Goal: Communication & Community: Connect with others

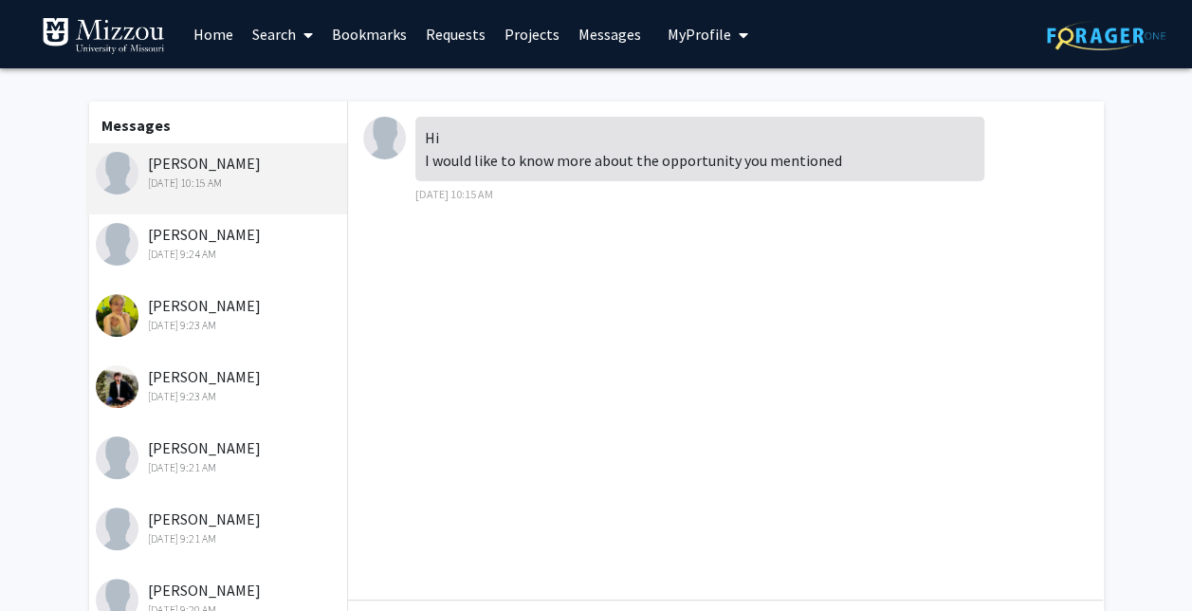
scroll to position [254, 0]
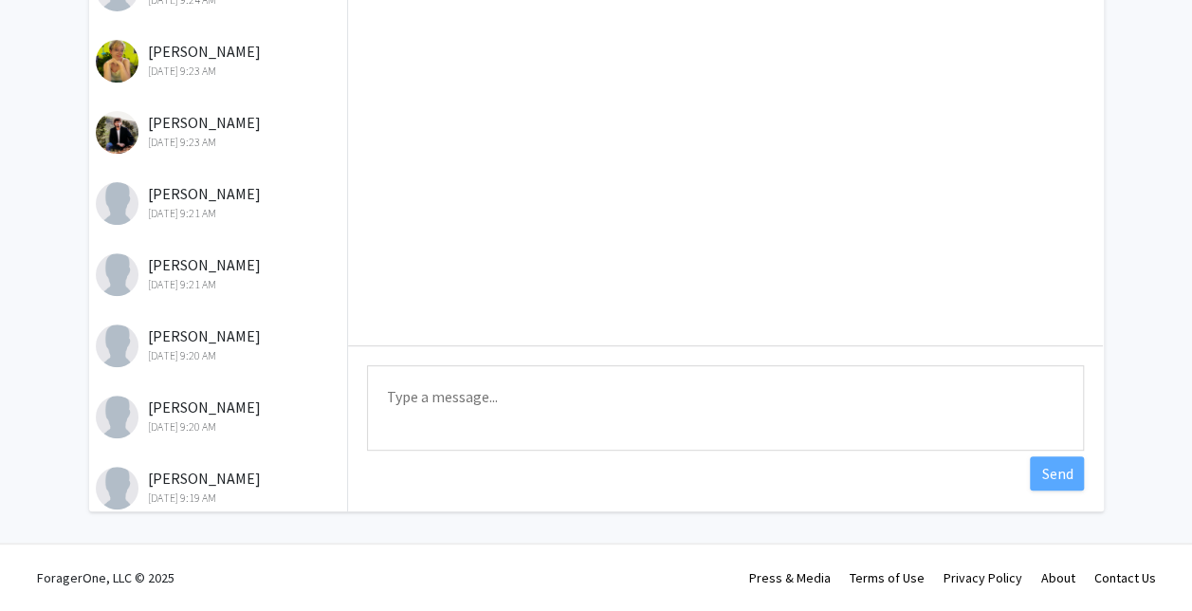
click at [665, 413] on textarea "Type a message" at bounding box center [725, 407] width 717 height 85
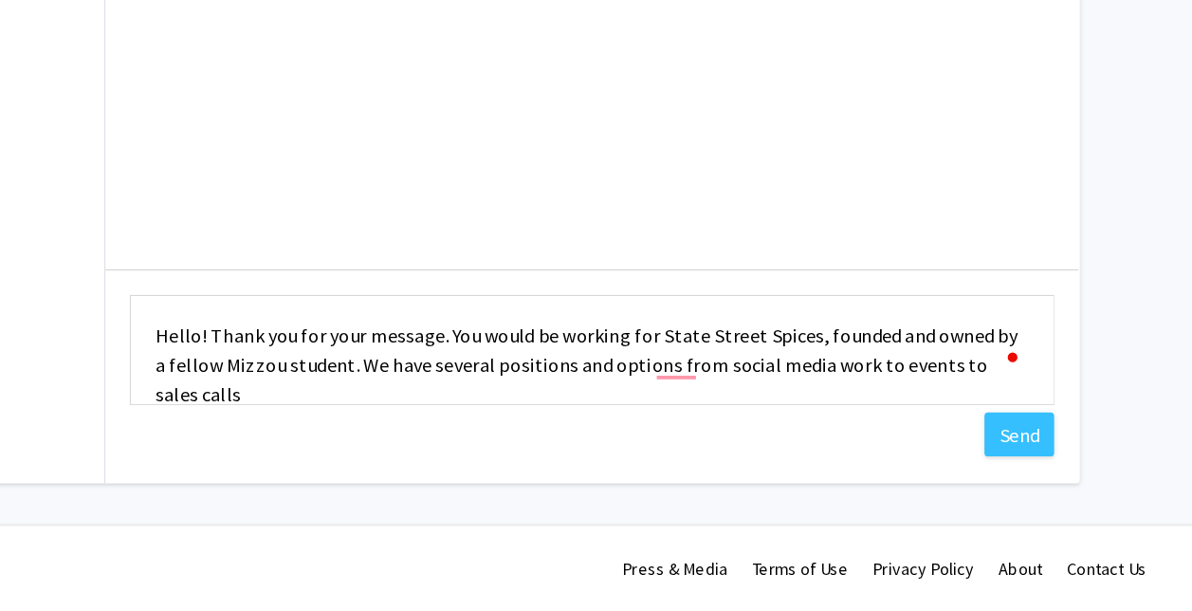
scroll to position [2, 0]
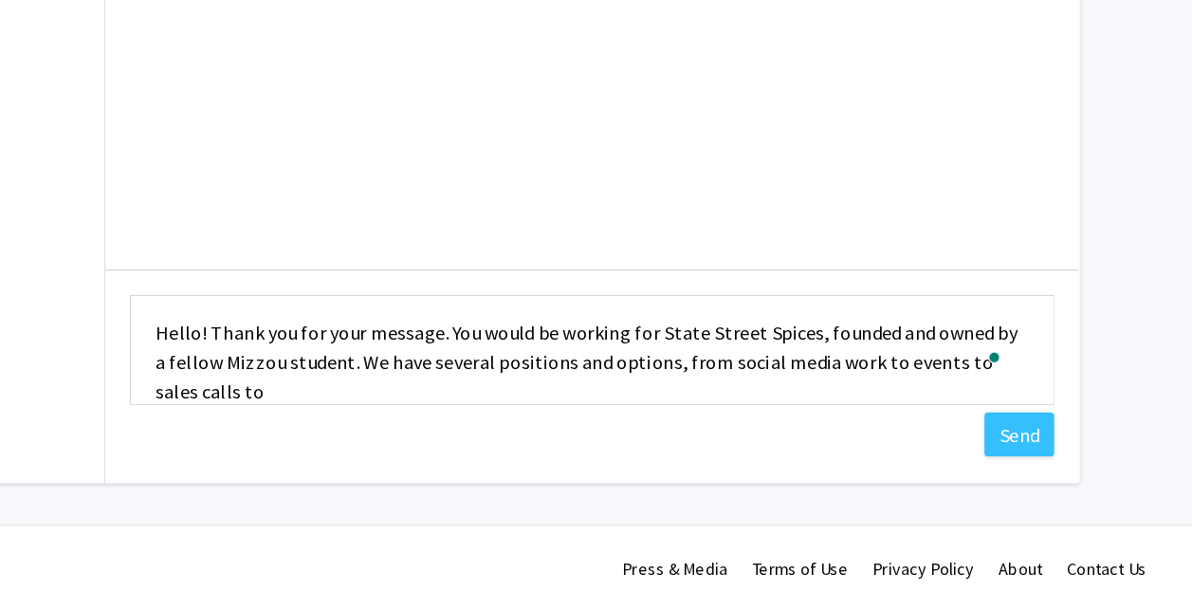
click at [813, 442] on textarea "Hello! Thank you for your message. You would be working for State Street Spices…" at bounding box center [725, 407] width 717 height 85
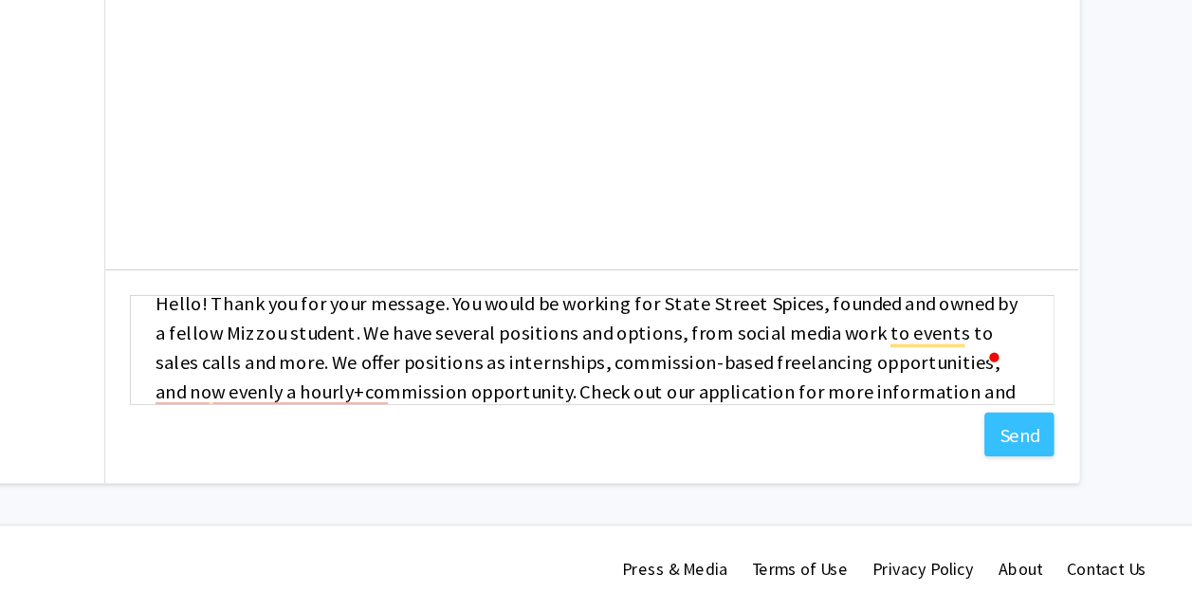
scroll to position [47, 0]
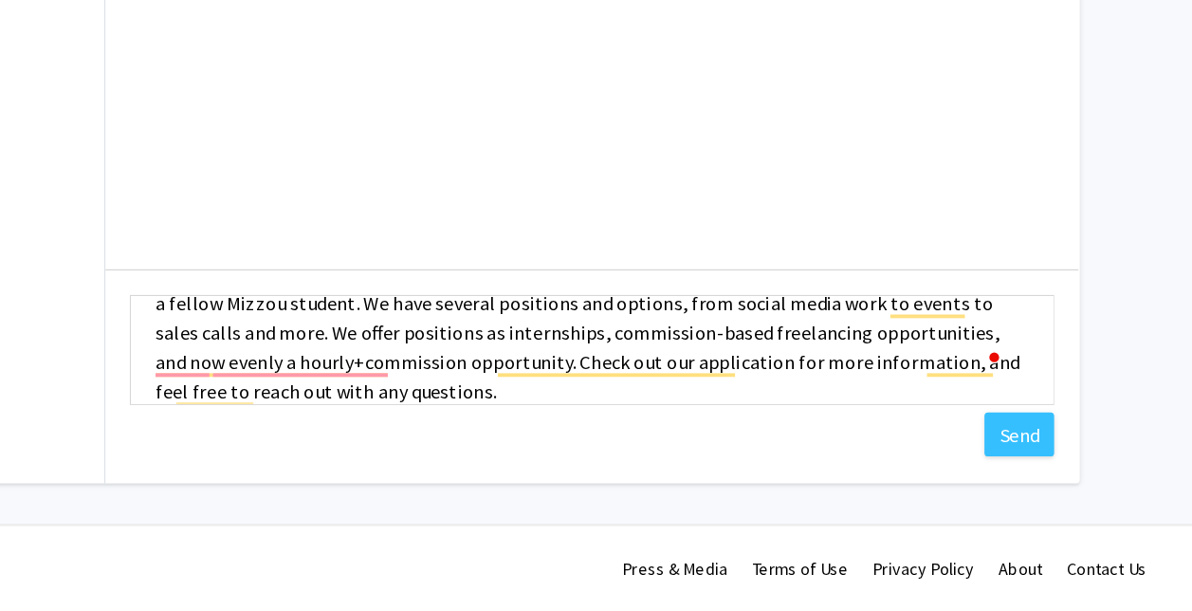
click at [699, 437] on textarea "Hello! Thank you for your message. You would be working for State Street Spices…" at bounding box center [725, 407] width 717 height 85
paste textarea "[URL][DOMAIN_NAME]"
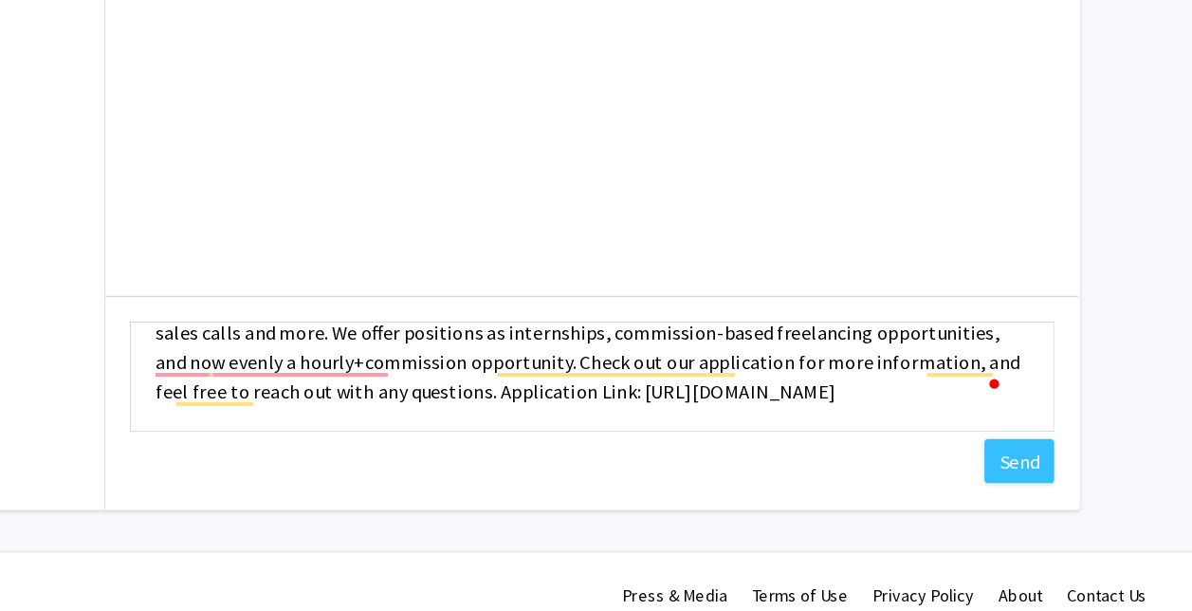
scroll to position [248, 0]
type textarea "Hello! Thank you for your message. You would be working for State Street Spices…"
click at [1047, 477] on button "Send" at bounding box center [1057, 479] width 54 height 34
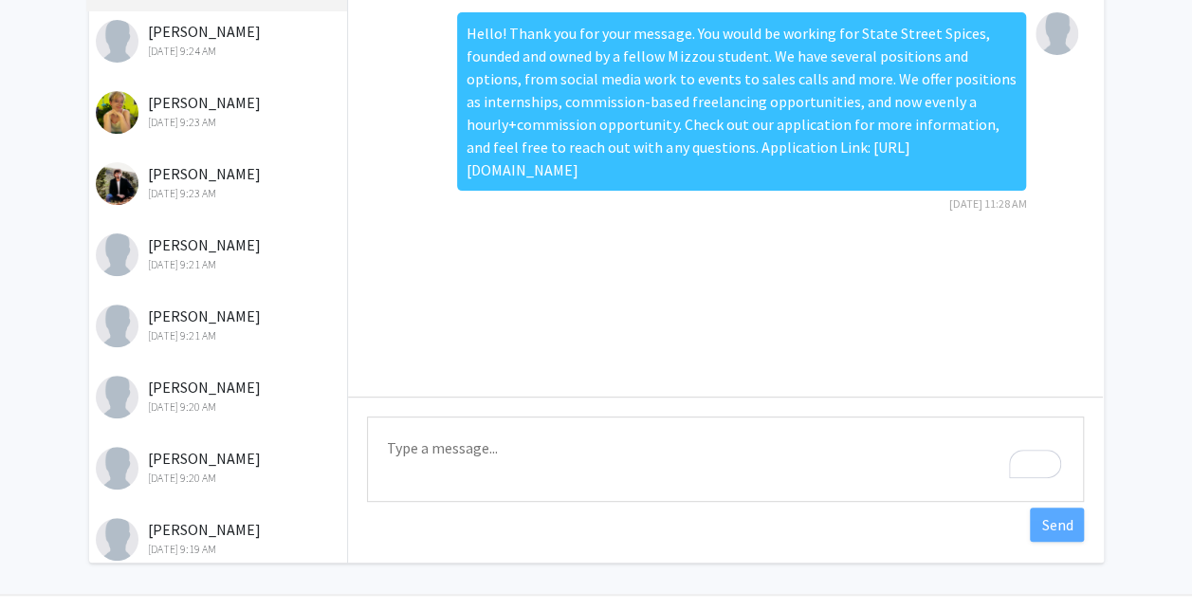
scroll to position [0, 0]
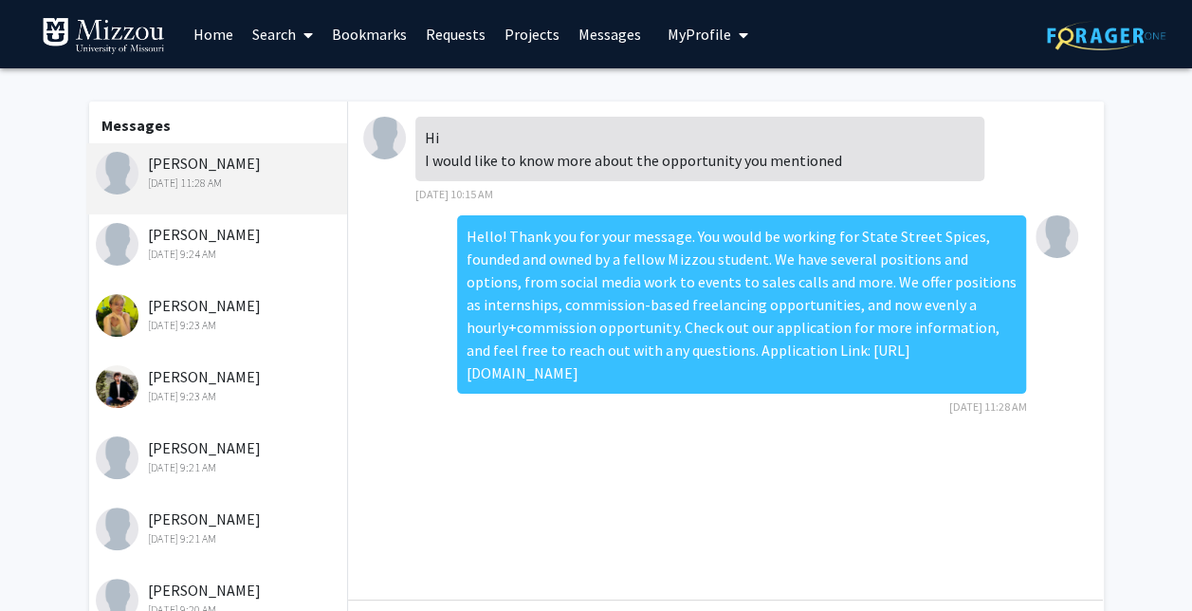
click at [685, 46] on button "My Profile" at bounding box center [708, 34] width 92 height 68
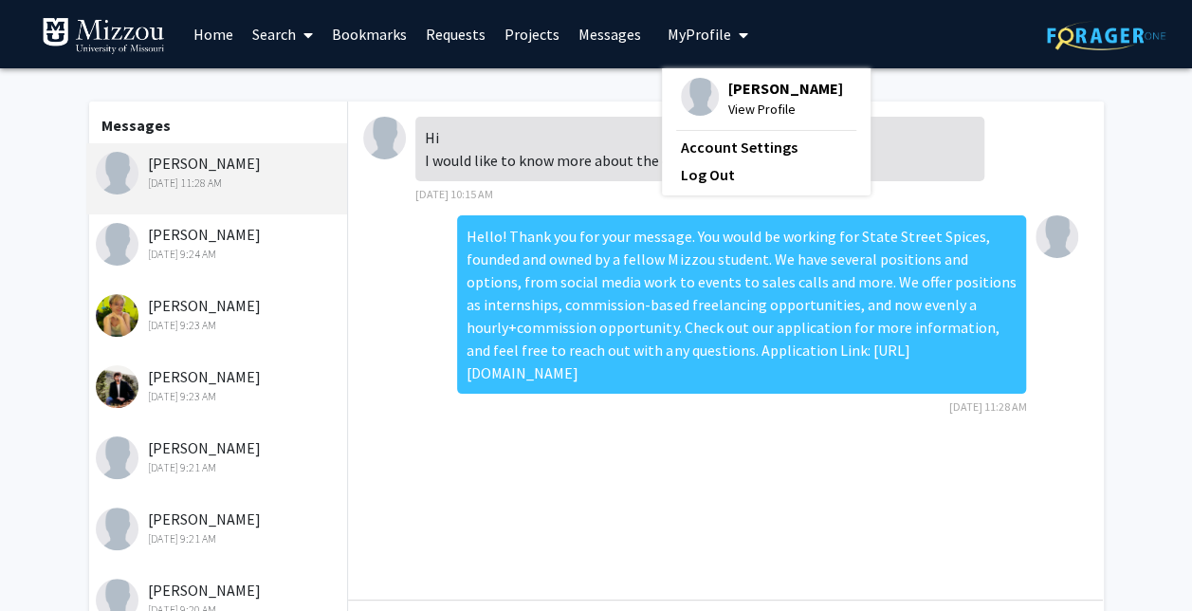
click at [714, 91] on div "[PERSON_NAME] View Profile" at bounding box center [762, 99] width 162 height 42
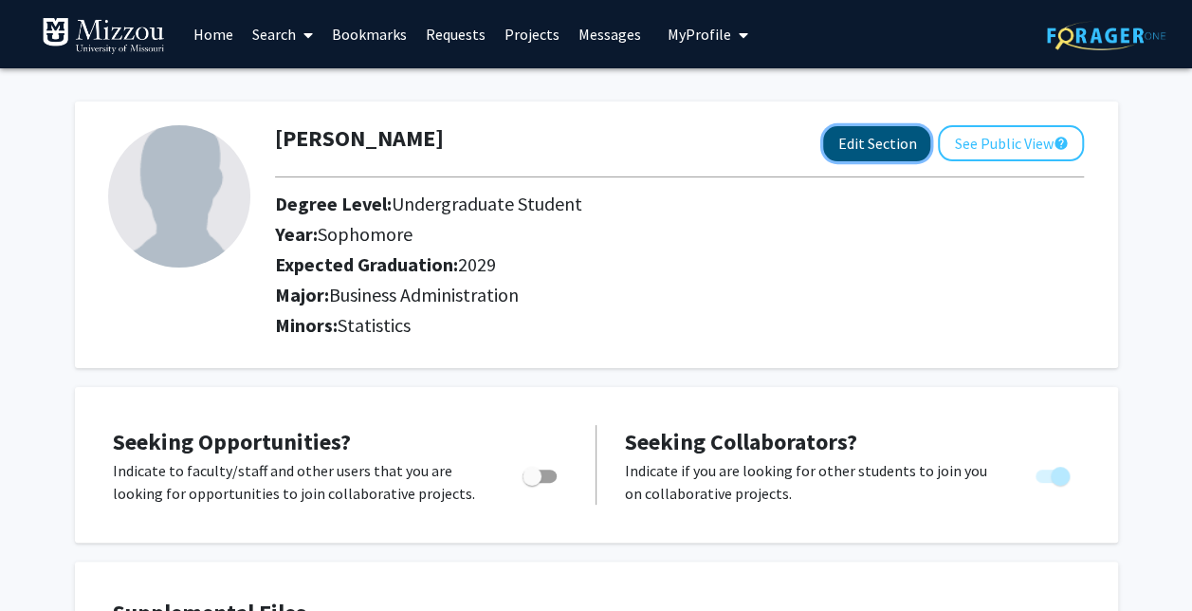
click at [828, 140] on button "Edit Section" at bounding box center [876, 143] width 107 height 35
select select "sophomore"
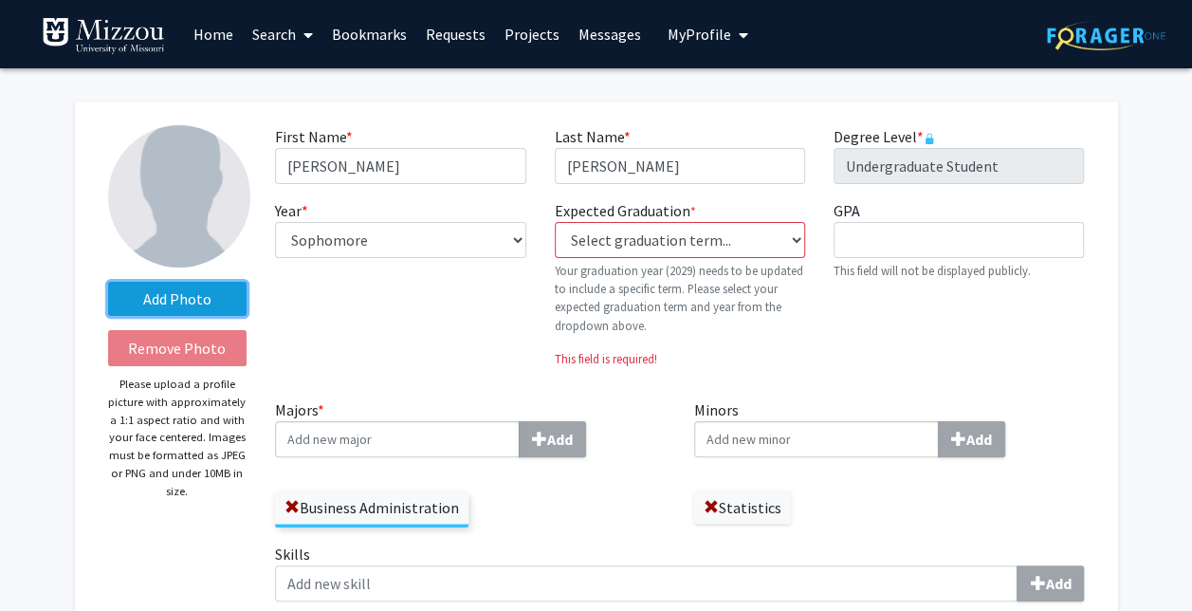
click at [174, 292] on label "Add Photo" at bounding box center [177, 299] width 139 height 34
click at [0, 0] on input "Add Photo" at bounding box center [0, 0] width 0 height 0
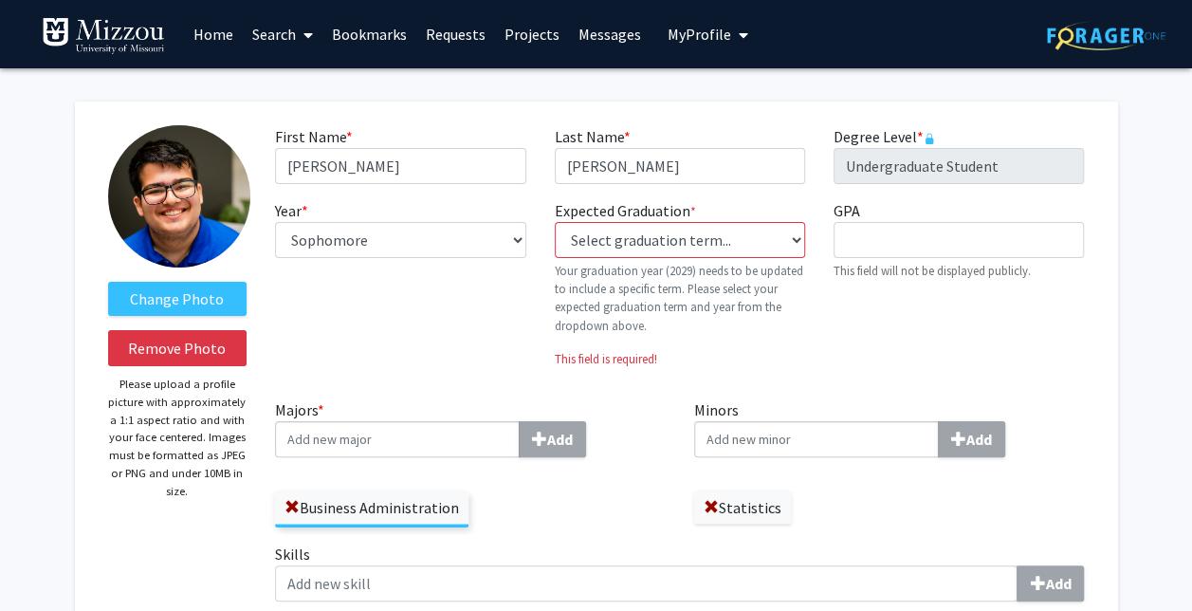
click at [620, 30] on link "Messages" at bounding box center [610, 34] width 82 height 66
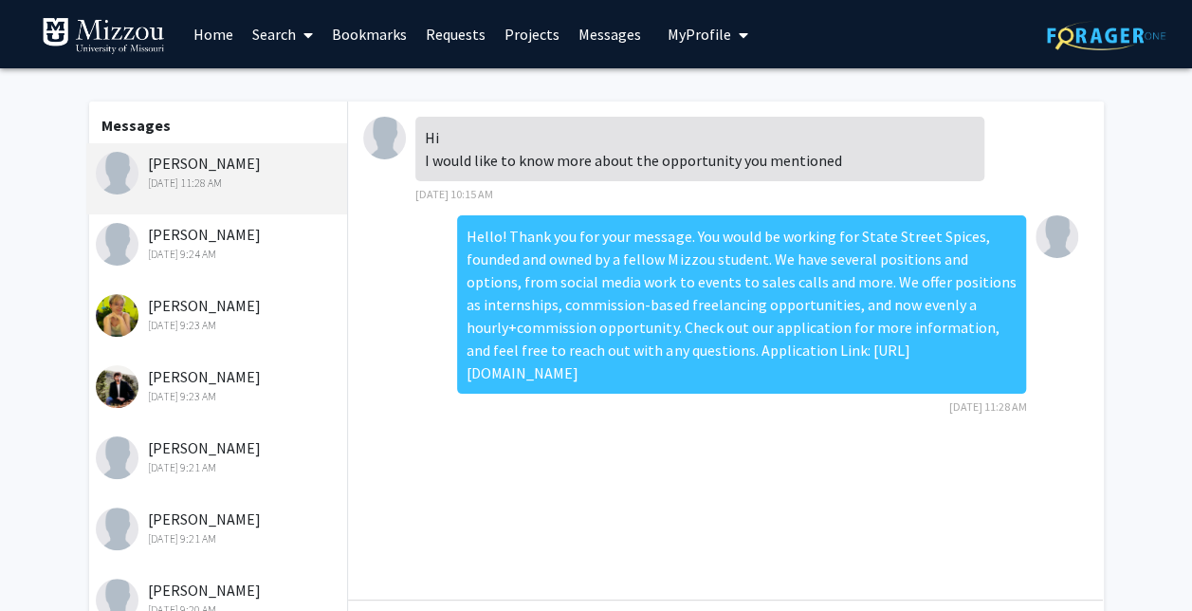
click at [739, 32] on icon "My profile dropdown to access profile and logout" at bounding box center [743, 34] width 9 height 15
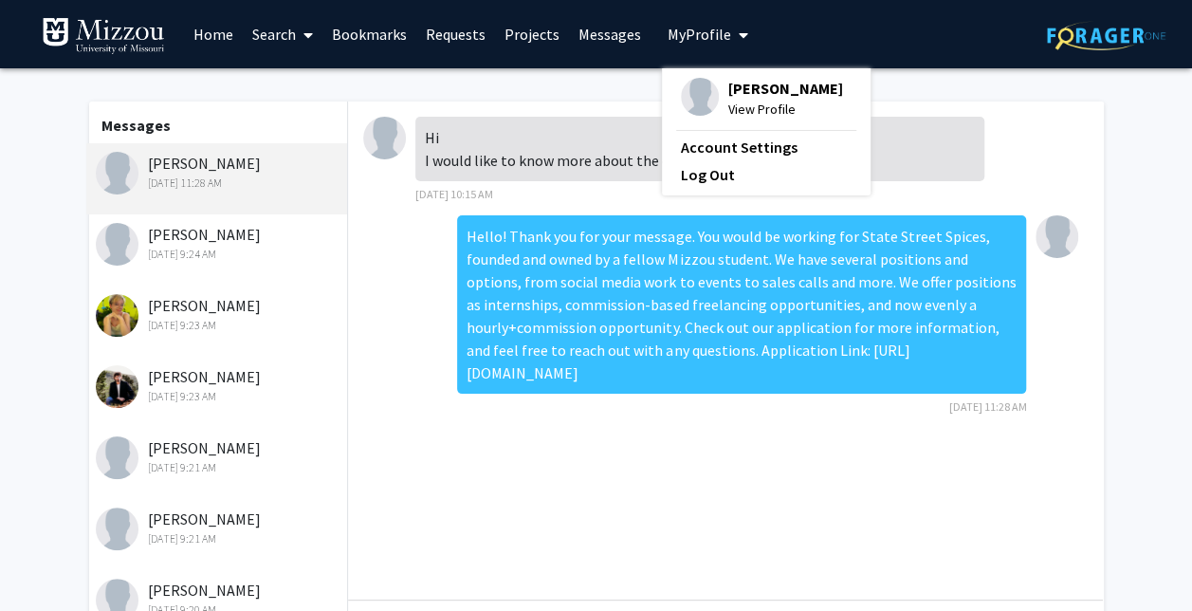
click at [701, 81] on img at bounding box center [700, 97] width 38 height 38
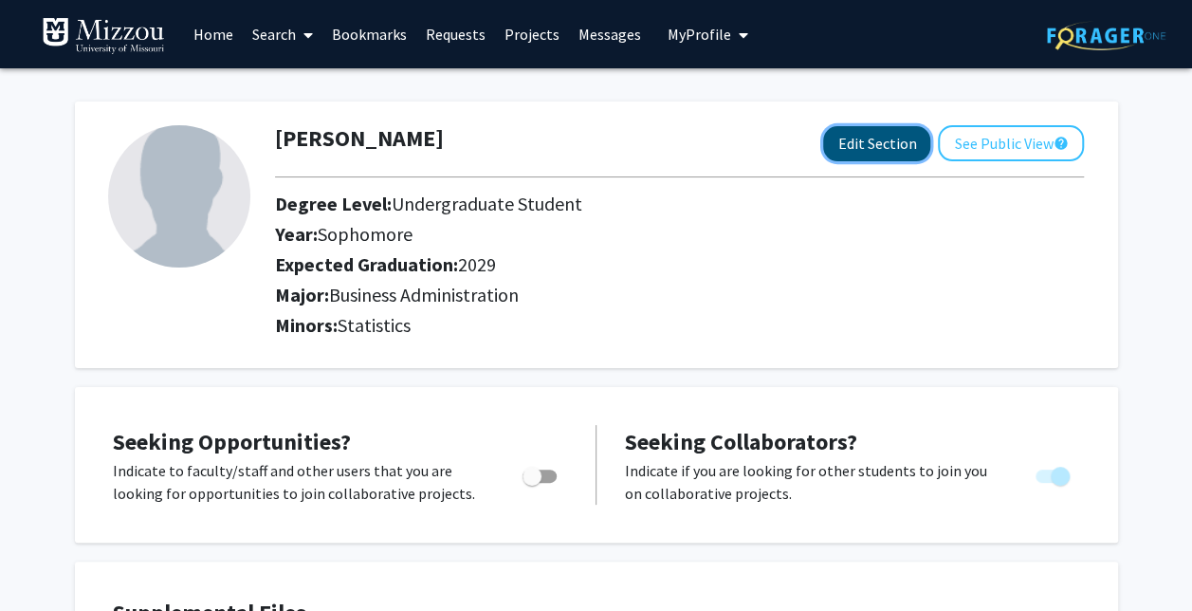
click at [859, 146] on button "Edit Section" at bounding box center [876, 143] width 107 height 35
select select "sophomore"
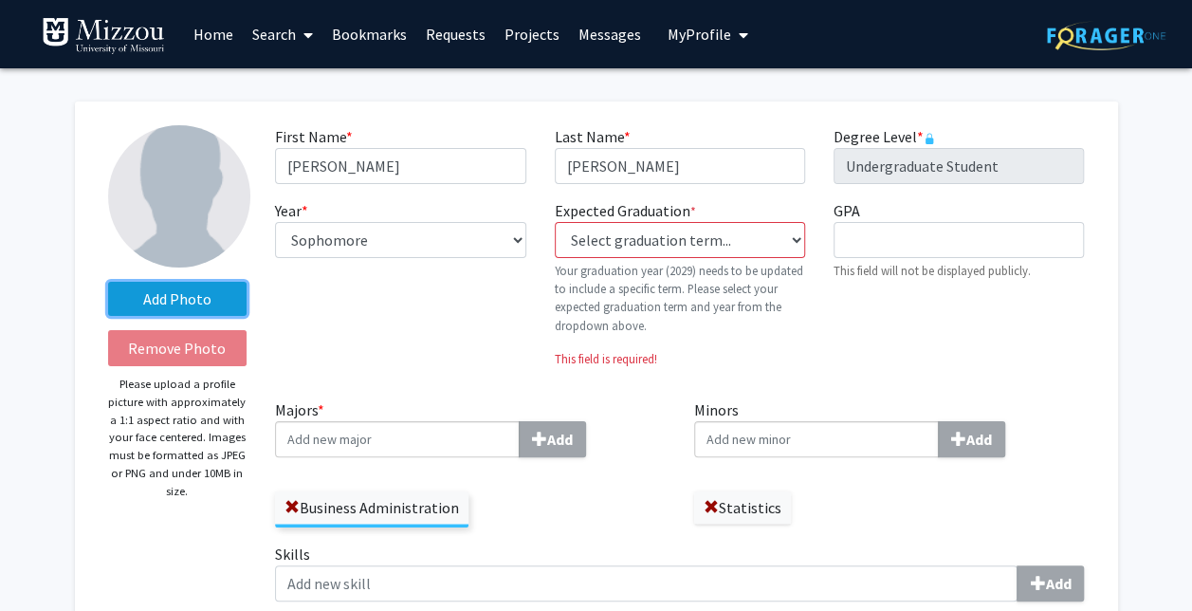
click at [140, 294] on label "Add Photo" at bounding box center [177, 299] width 139 height 34
click at [0, 0] on input "Add Photo" at bounding box center [0, 0] width 0 height 0
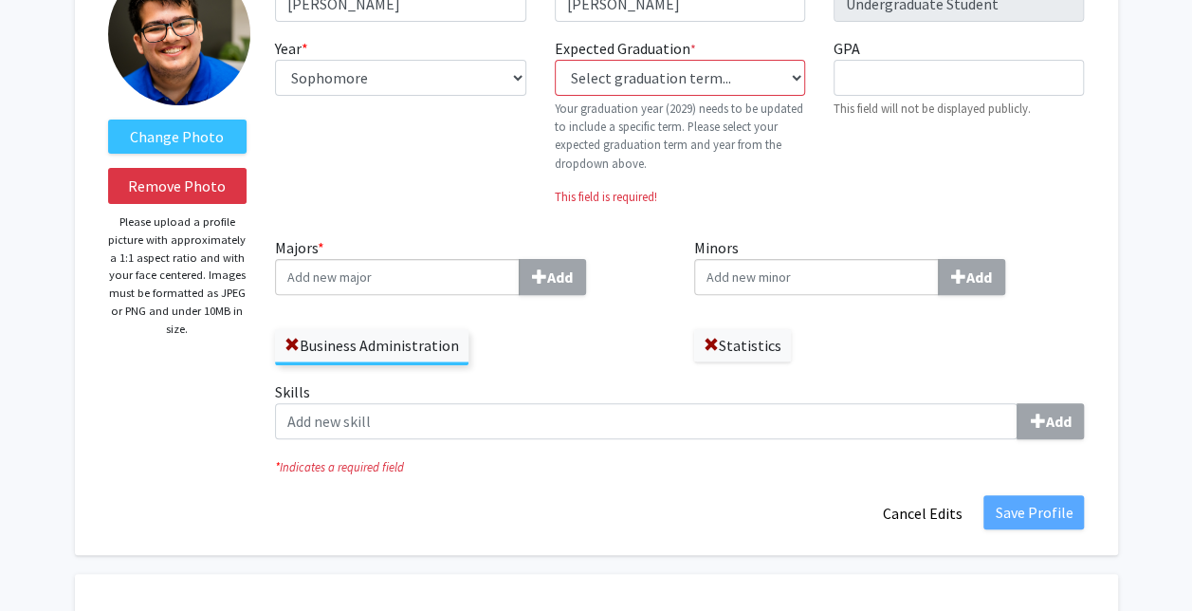
scroll to position [132, 0]
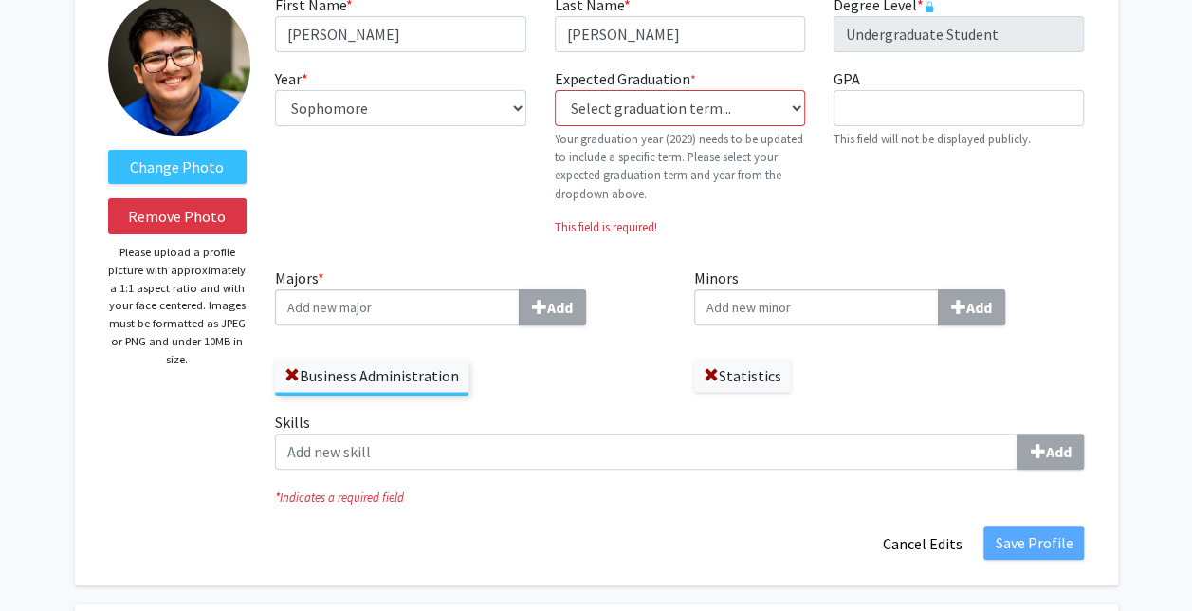
click at [268, 345] on div "Majors * Add Business Administration" at bounding box center [470, 338] width 419 height 144
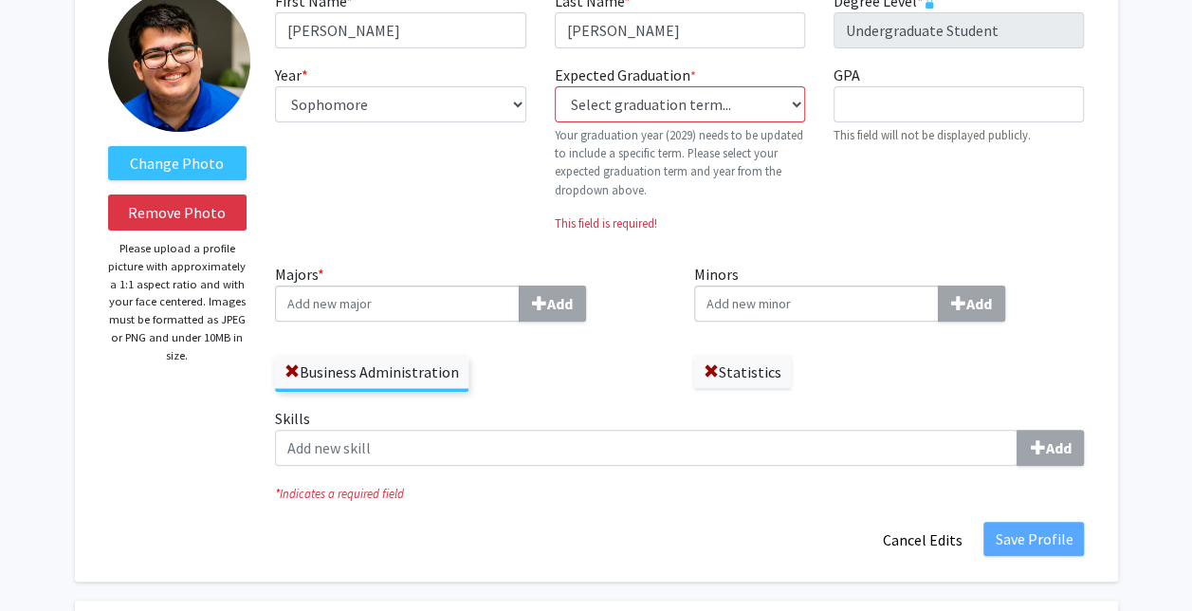
scroll to position [0, 0]
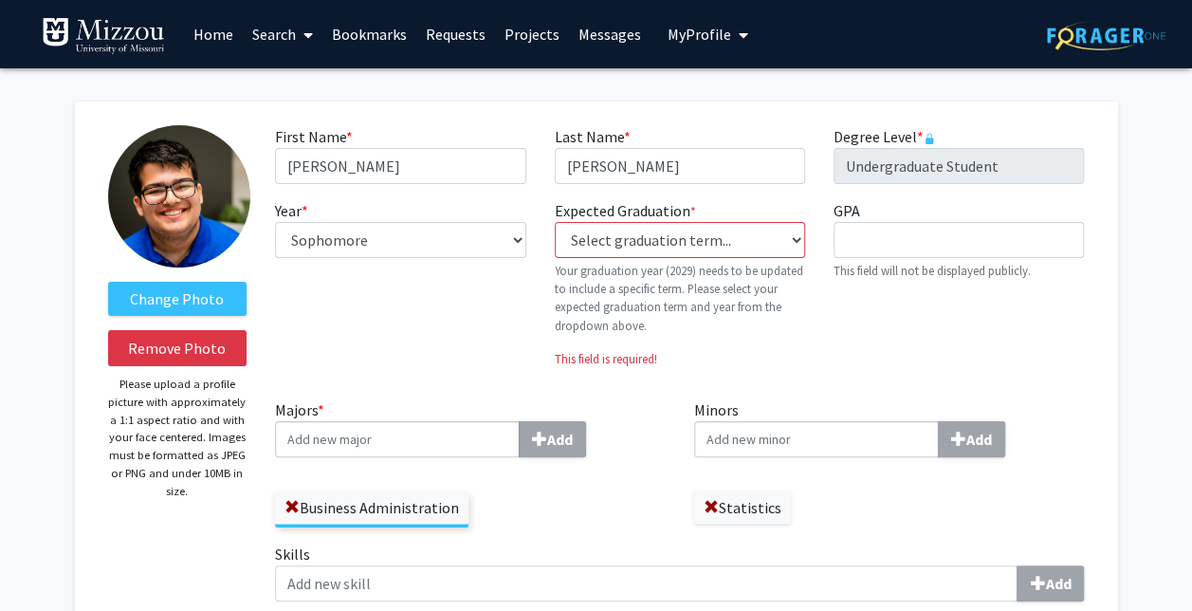
click at [704, 265] on p "Your graduation year (2029) needs to be updated to include a specific term. Ple…" at bounding box center [680, 298] width 250 height 73
click at [708, 241] on select "Select graduation term... Previous: 2029 (Please select a specific term) Spring…" at bounding box center [680, 240] width 250 height 36
select select "48: fall_2029"
click at [555, 222] on select "Select graduation term... Previous: 2029 (Please select a specific term) Spring…" at bounding box center [680, 240] width 250 height 36
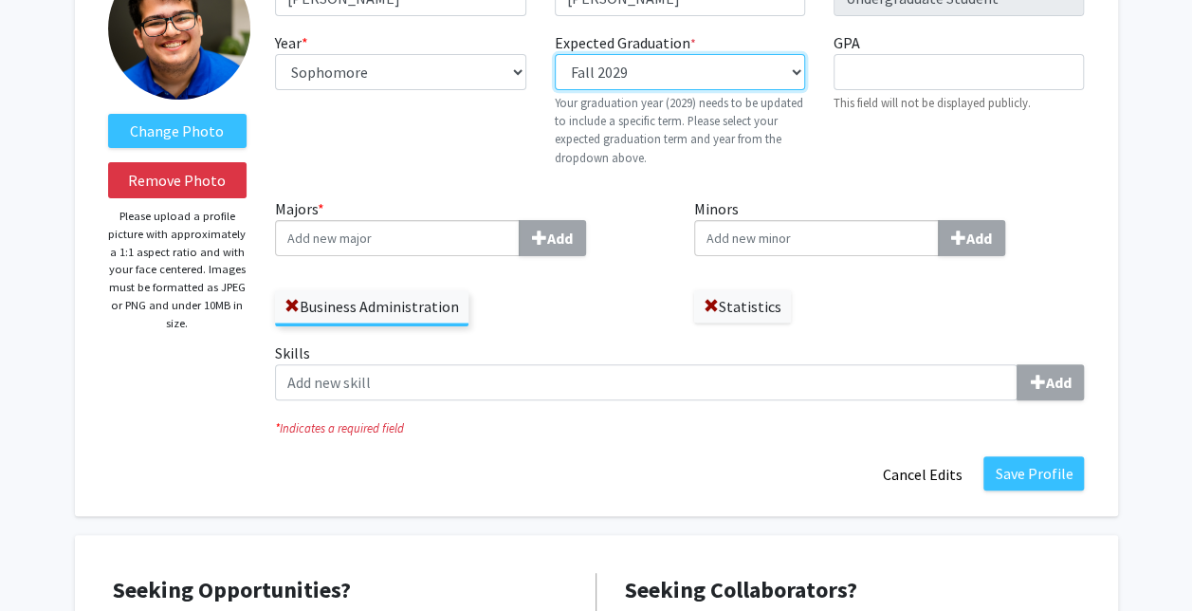
scroll to position [169, 0]
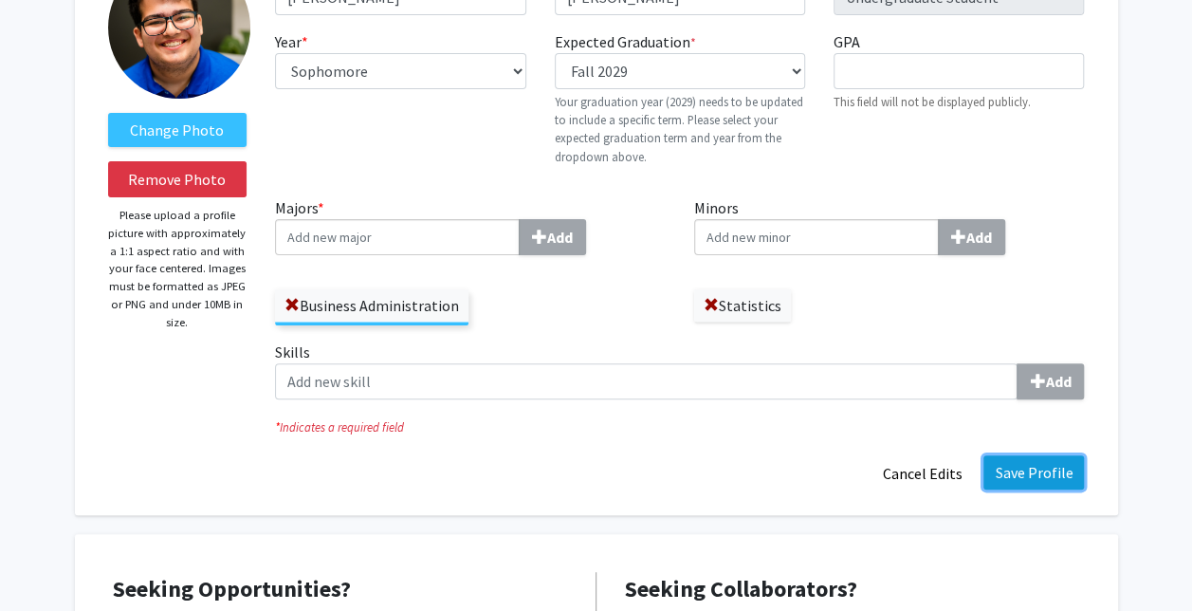
click at [1014, 477] on button "Save Profile" at bounding box center [1033, 472] width 101 height 34
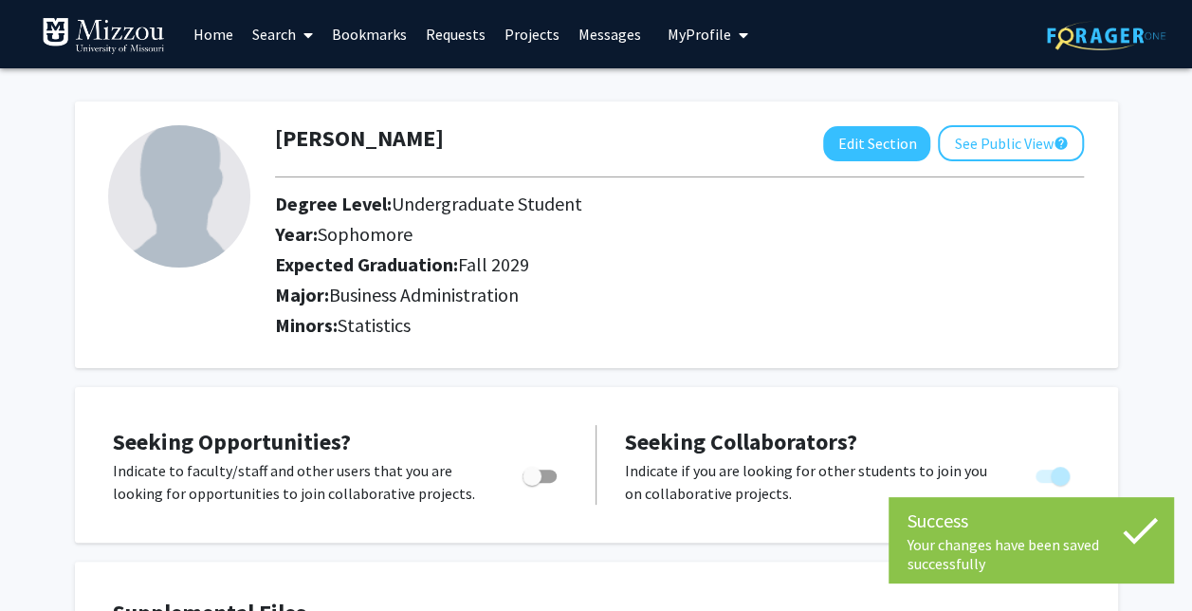
scroll to position [1, 0]
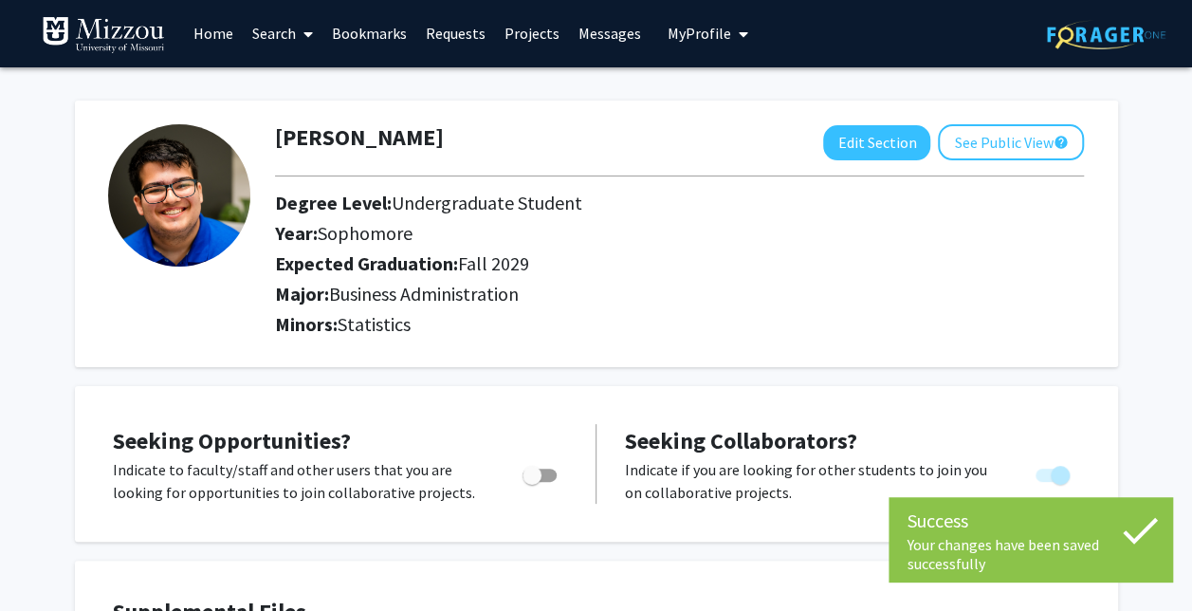
click at [577, 36] on link "Messages" at bounding box center [610, 33] width 82 height 66
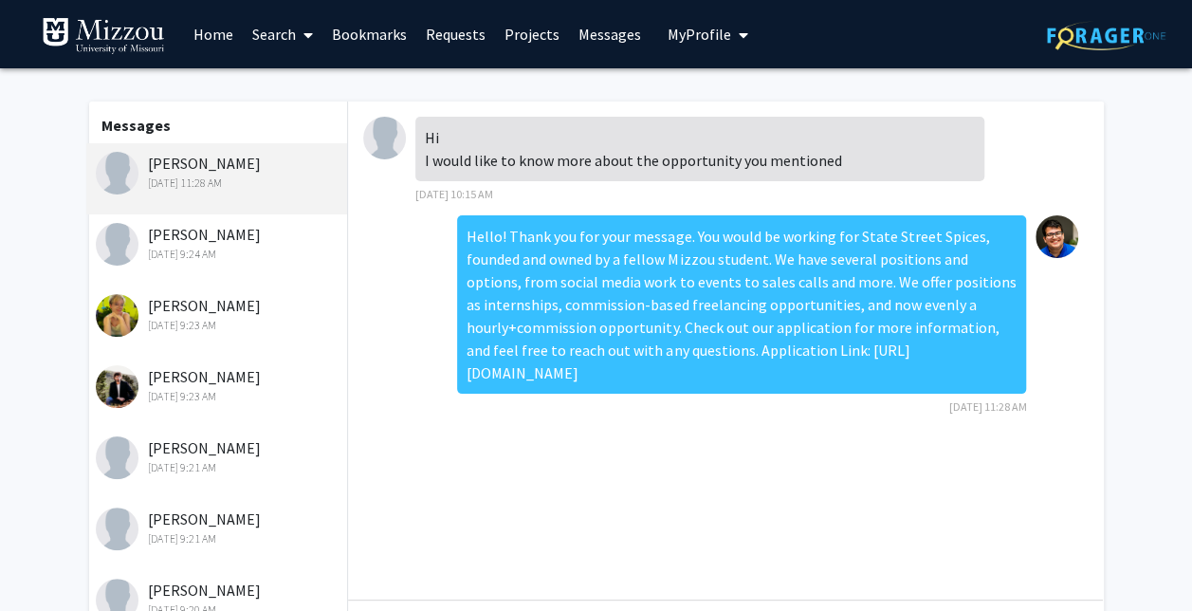
click at [232, 36] on link "Home" at bounding box center [213, 34] width 59 height 66
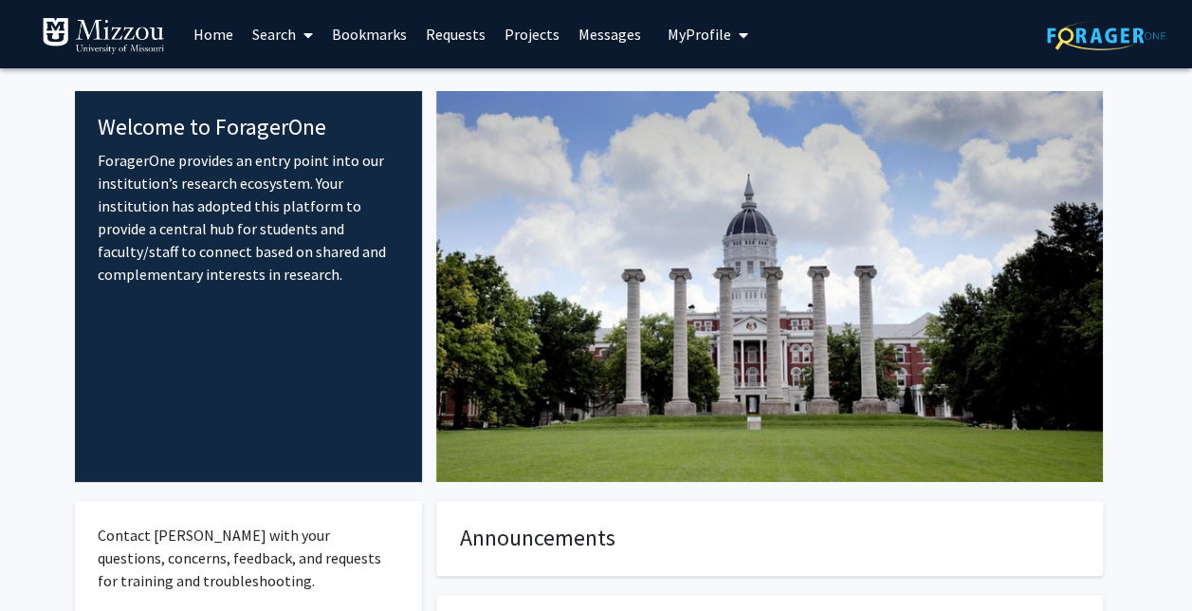
click at [284, 39] on link "Search" at bounding box center [283, 34] width 80 height 66
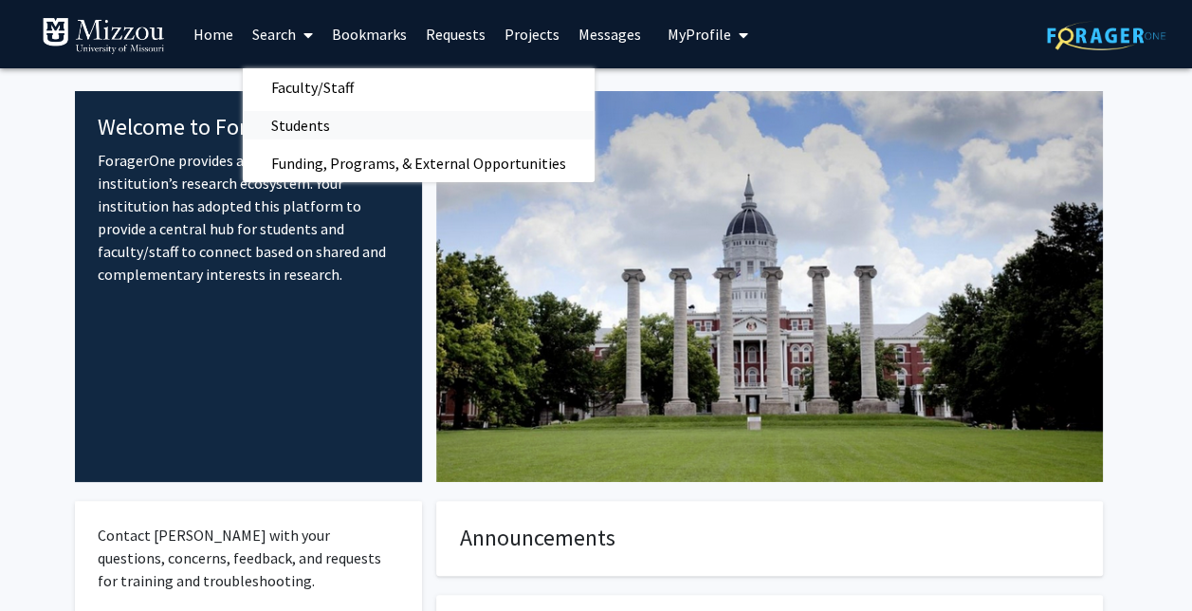
click at [284, 112] on span "Students" at bounding box center [301, 125] width 116 height 38
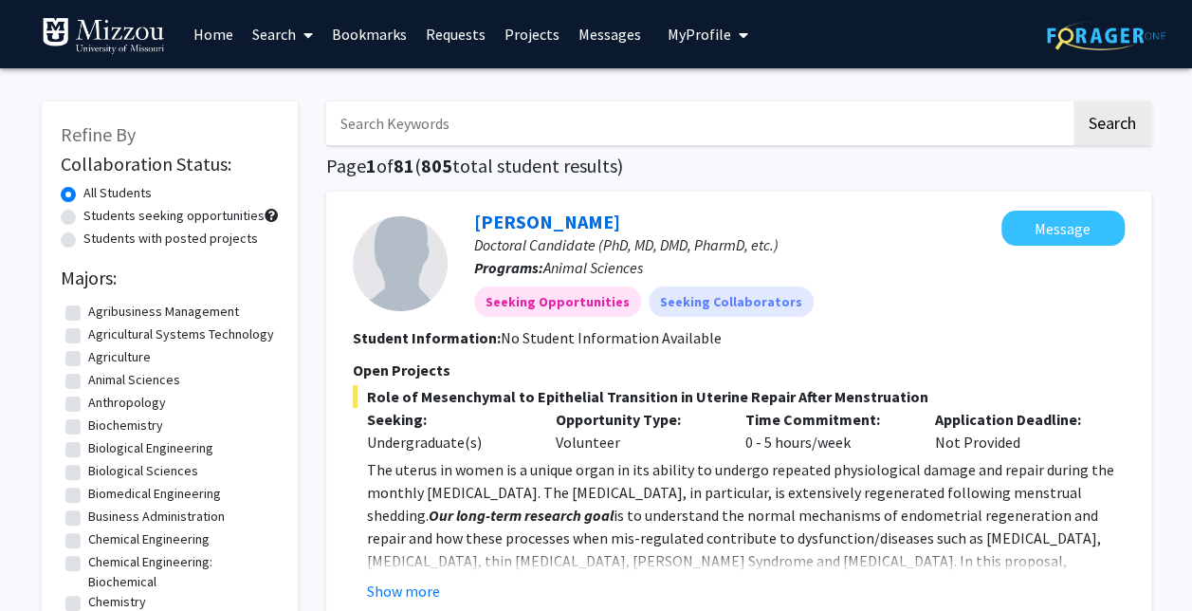
click at [608, 24] on link "Messages" at bounding box center [610, 34] width 82 height 66
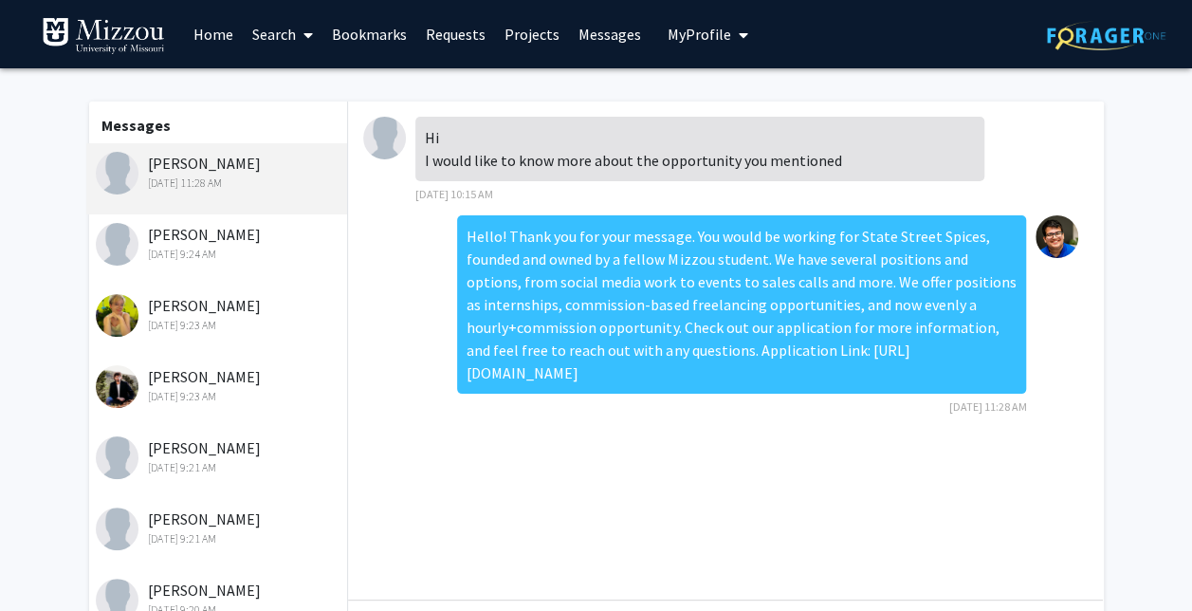
click at [189, 337] on div "[PERSON_NAME] [DATE] 9:23 AM" at bounding box center [217, 320] width 262 height 71
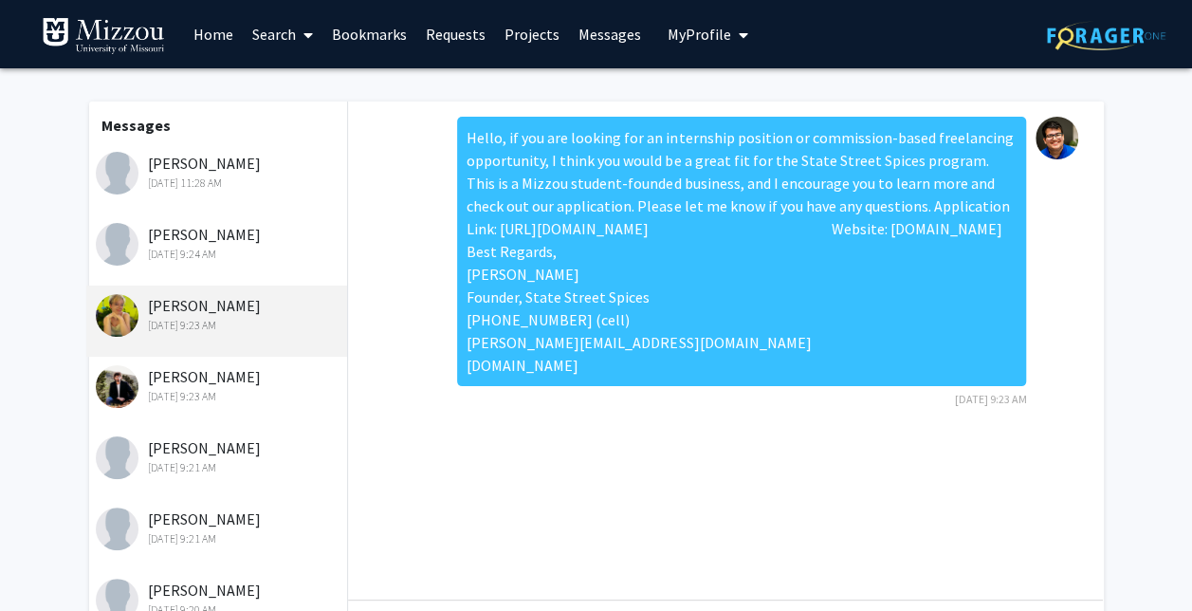
drag, startPoint x: 654, startPoint y: 387, endPoint x: 457, endPoint y: 142, distance: 314.2
click at [457, 142] on div "Hello, if you are looking for an internship position or commission-based freela…" at bounding box center [741, 251] width 569 height 269
copy div "Hello, if you are looking for an internship position or commission-based freela…"
click at [275, 21] on link "Search" at bounding box center [283, 34] width 80 height 66
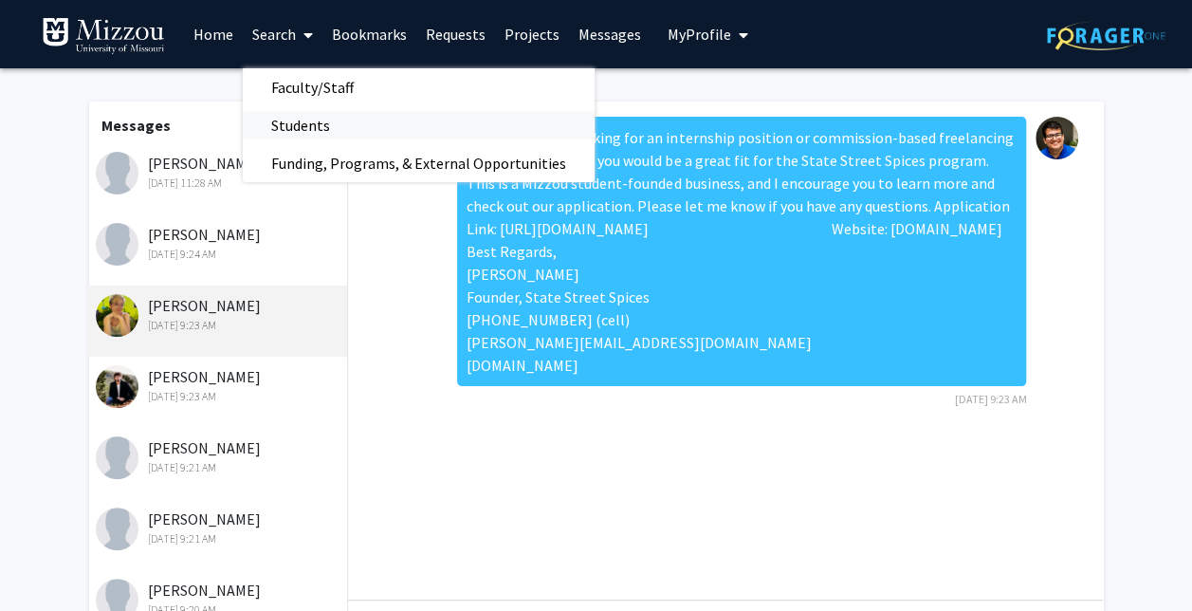
click at [317, 110] on span "Students" at bounding box center [301, 125] width 116 height 38
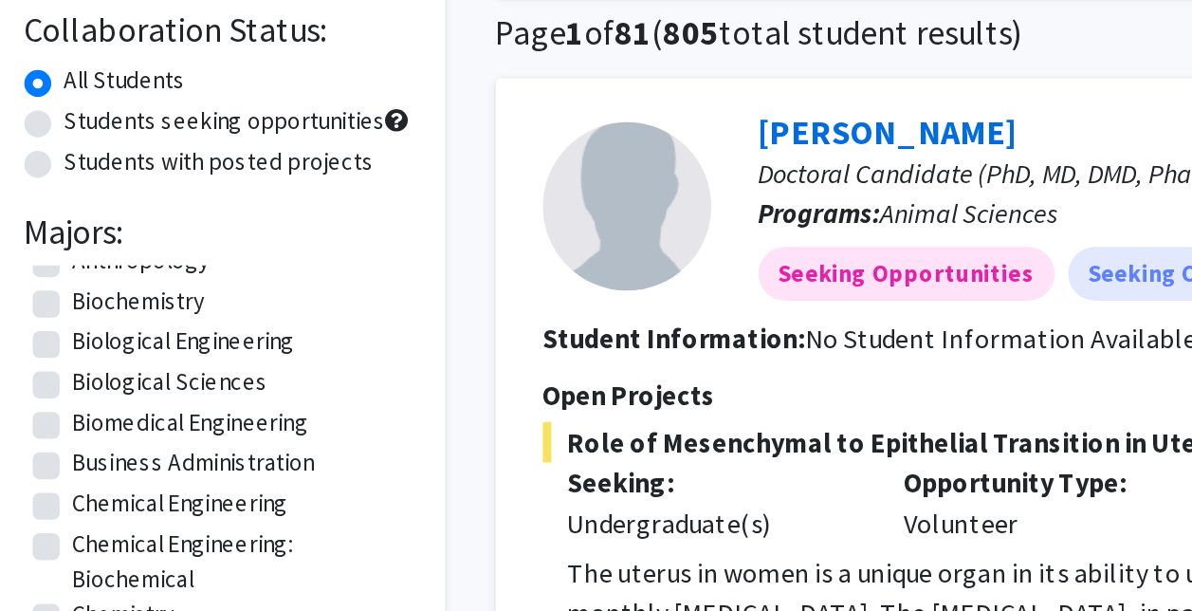
scroll to position [102, 0]
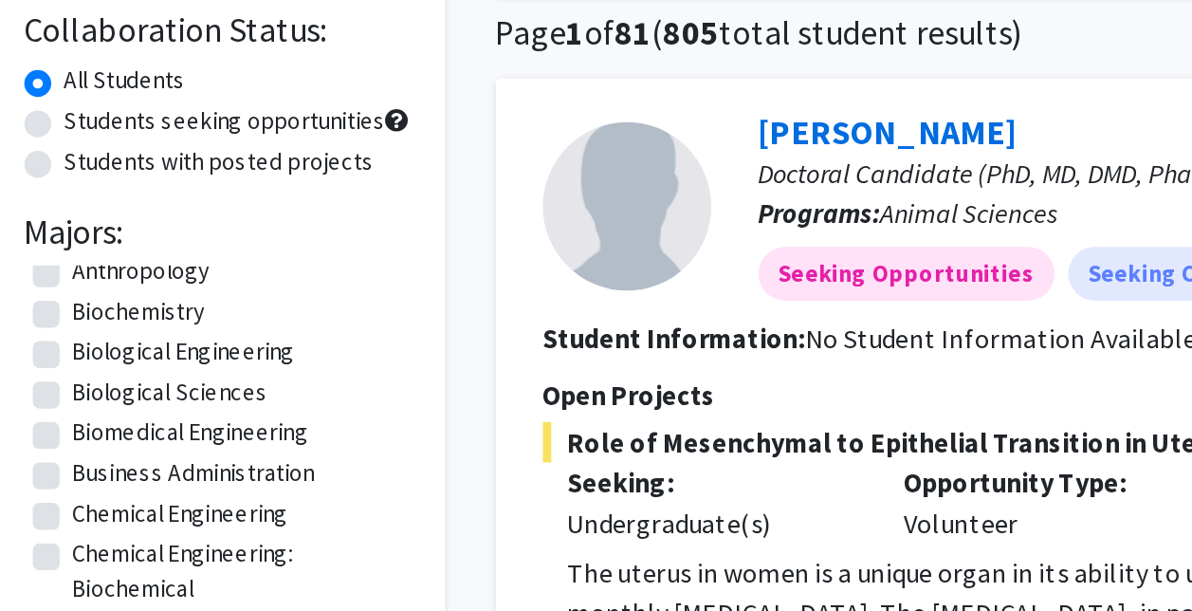
click at [137, 424] on label "Business Administration" at bounding box center [156, 414] width 137 height 20
click at [101, 416] on input "Business Administration" at bounding box center [94, 410] width 12 height 12
checkbox input "true"
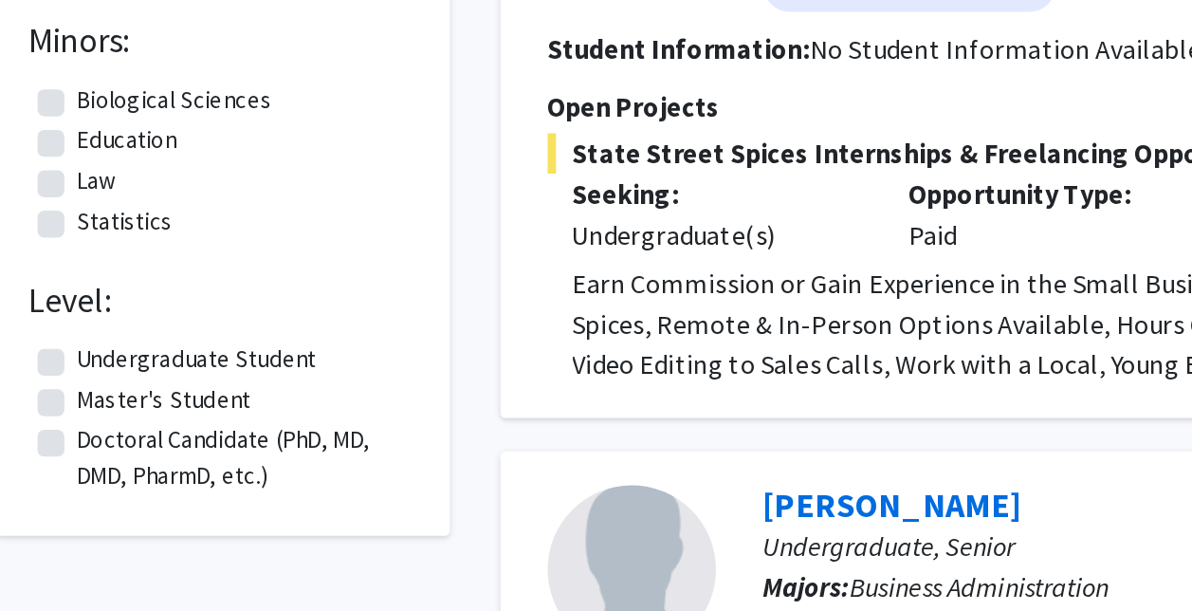
scroll to position [65, 0]
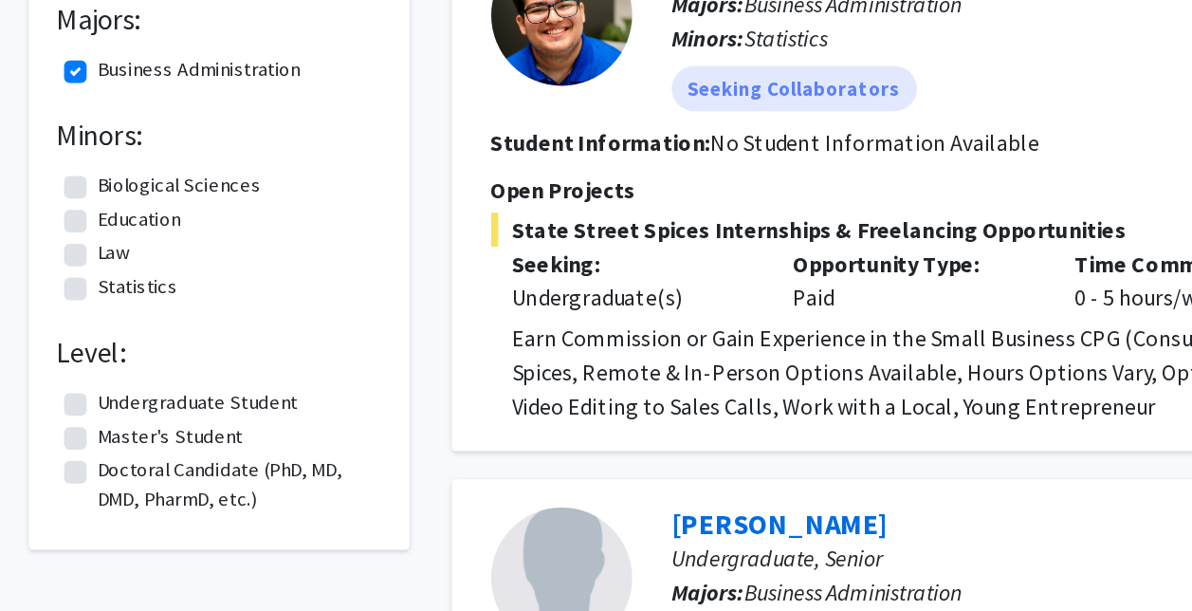
click at [165, 467] on label "Undergraduate Student" at bounding box center [155, 470] width 135 height 20
click at [101, 467] on input "Undergraduate Student" at bounding box center [94, 466] width 12 height 12
checkbox input "true"
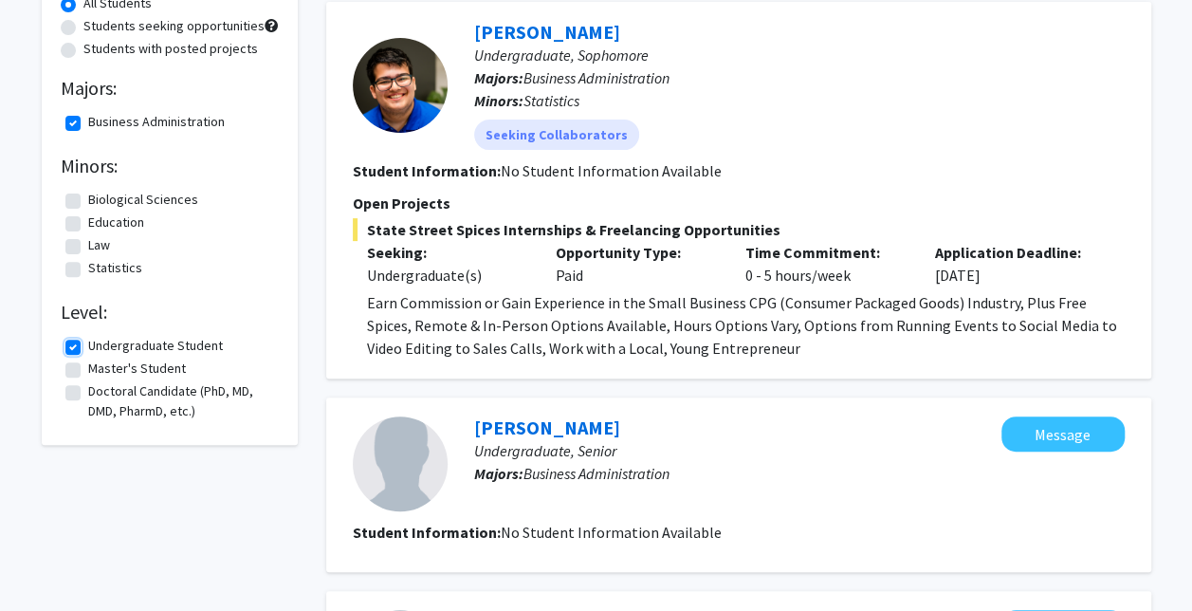
scroll to position [192, 0]
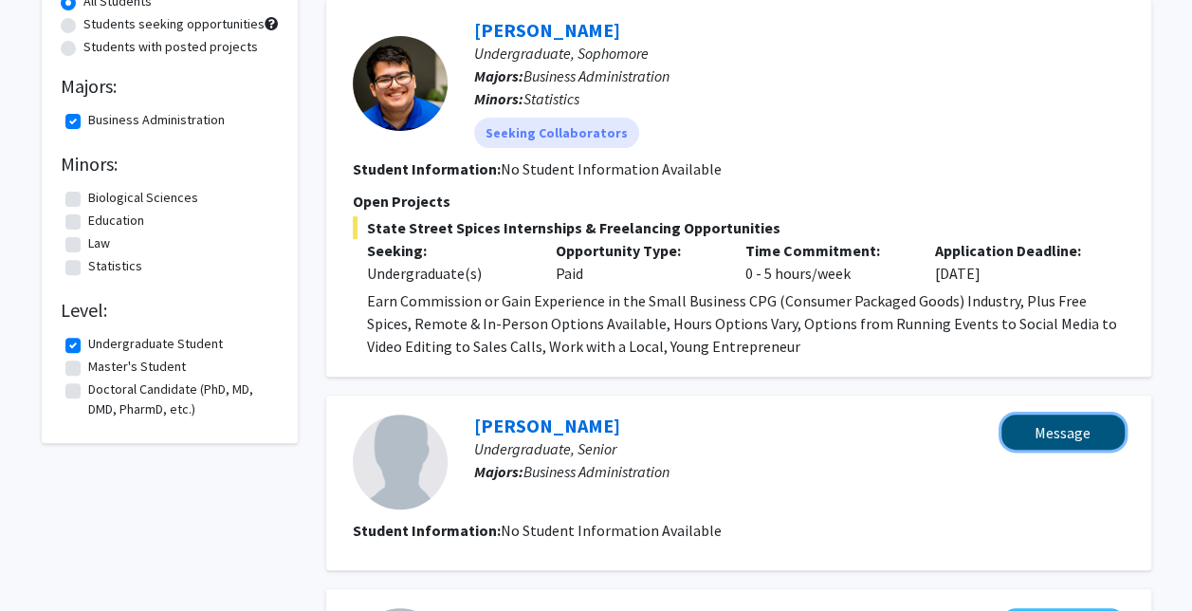
click at [1034, 426] on button "Message" at bounding box center [1062, 431] width 123 height 35
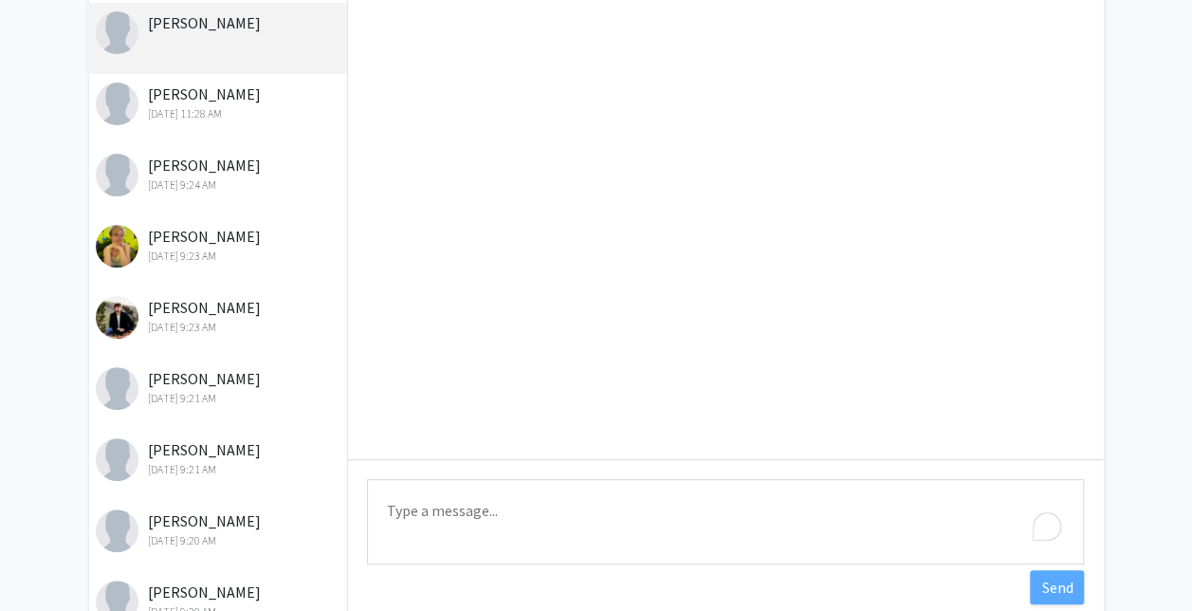
click at [502, 514] on textarea "Type a message" at bounding box center [725, 521] width 717 height 85
paste textarea "Hello, if you are looking for an hourly + commission, internship position, or c…"
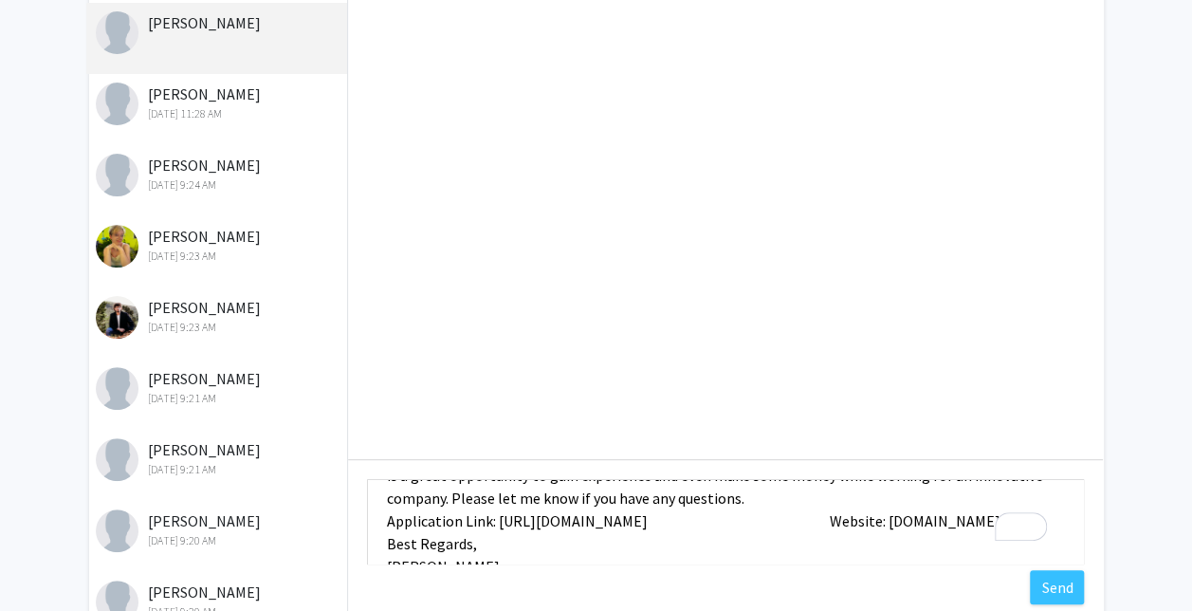
click at [955, 516] on textarea "Hello, if you are looking for an hourly + commission, internship position, or c…" at bounding box center [725, 521] width 717 height 85
type textarea "Hello, if you are looking for an hourly + commission, internship position, or c…"
click at [1062, 591] on button "Send" at bounding box center [1057, 587] width 54 height 34
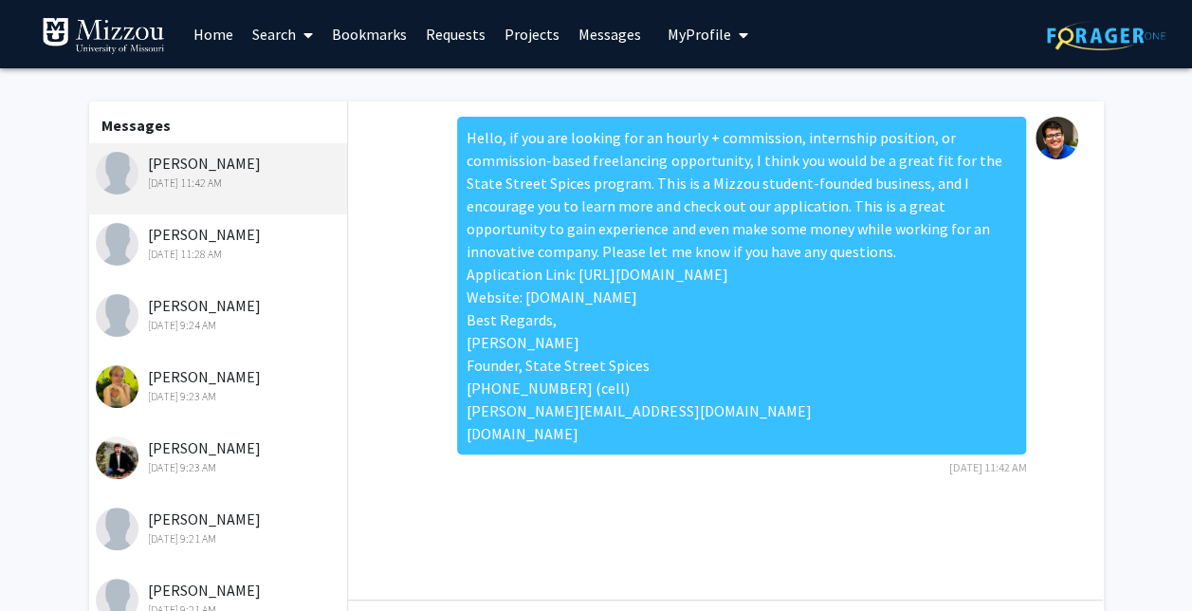
click at [594, 38] on link "Messages" at bounding box center [610, 34] width 82 height 66
click at [308, 48] on span at bounding box center [304, 35] width 17 height 66
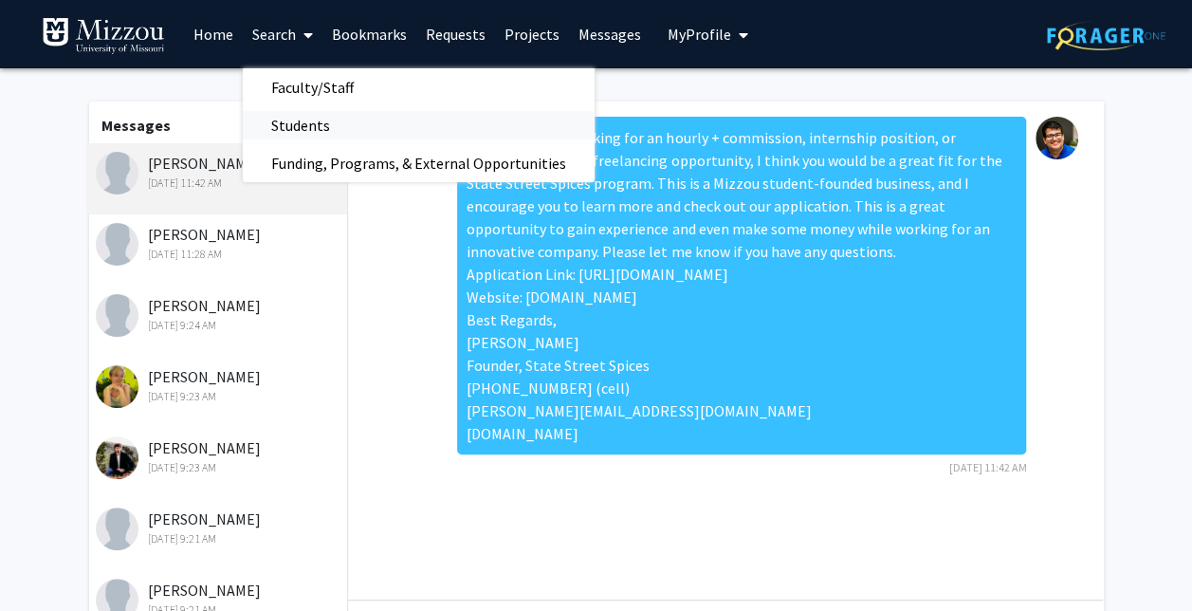
click at [309, 118] on span "Students" at bounding box center [301, 125] width 116 height 38
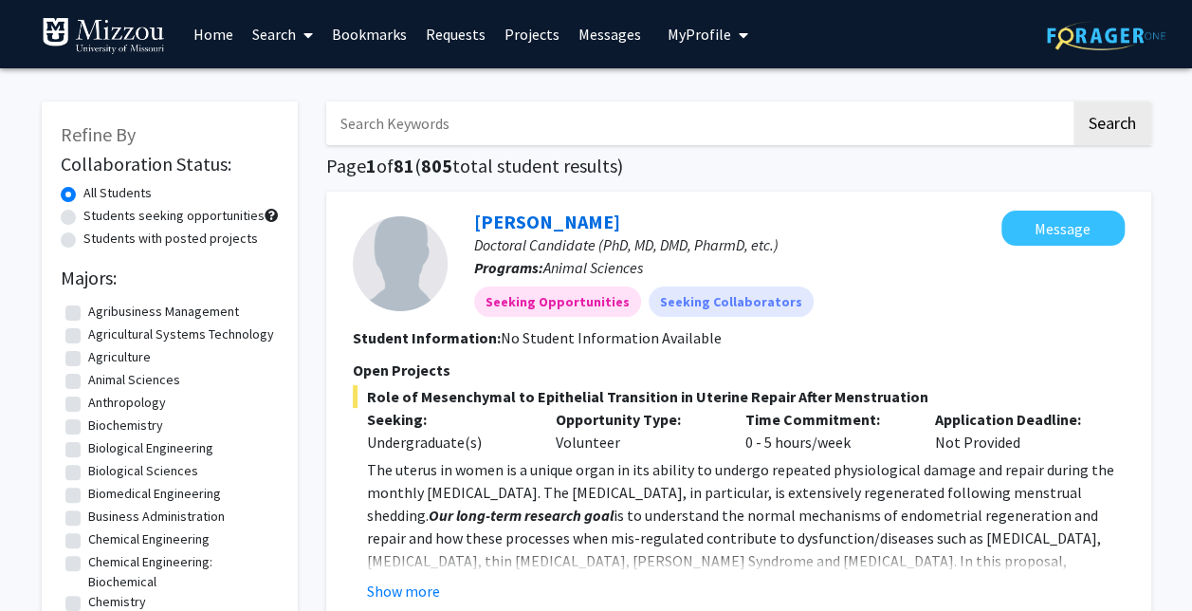
click at [89, 526] on label "Business Administration" at bounding box center [156, 516] width 137 height 20
click at [89, 519] on input "Business Administration" at bounding box center [94, 512] width 12 height 12
checkbox input "true"
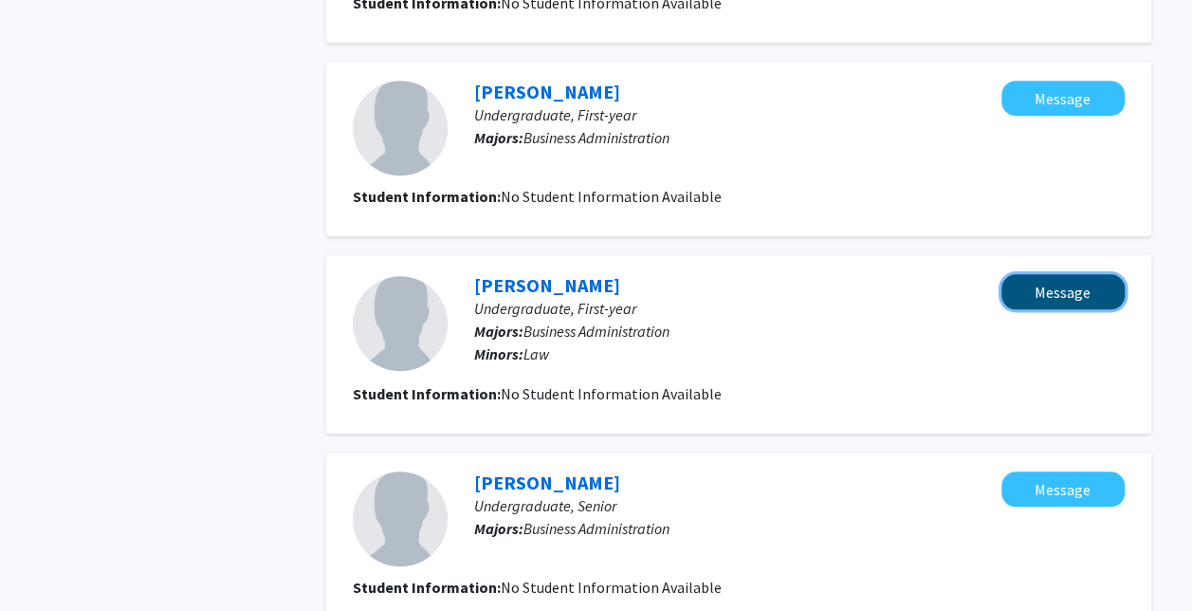
click at [1032, 297] on button "Message" at bounding box center [1062, 291] width 123 height 35
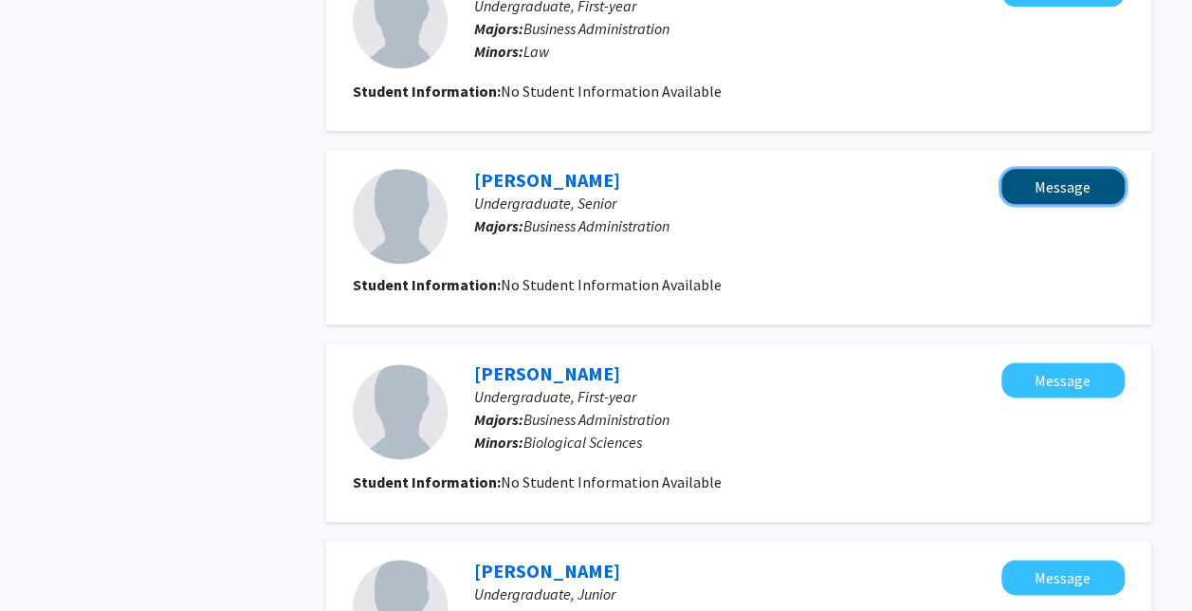
click at [1018, 175] on button "Message" at bounding box center [1062, 186] width 123 height 35
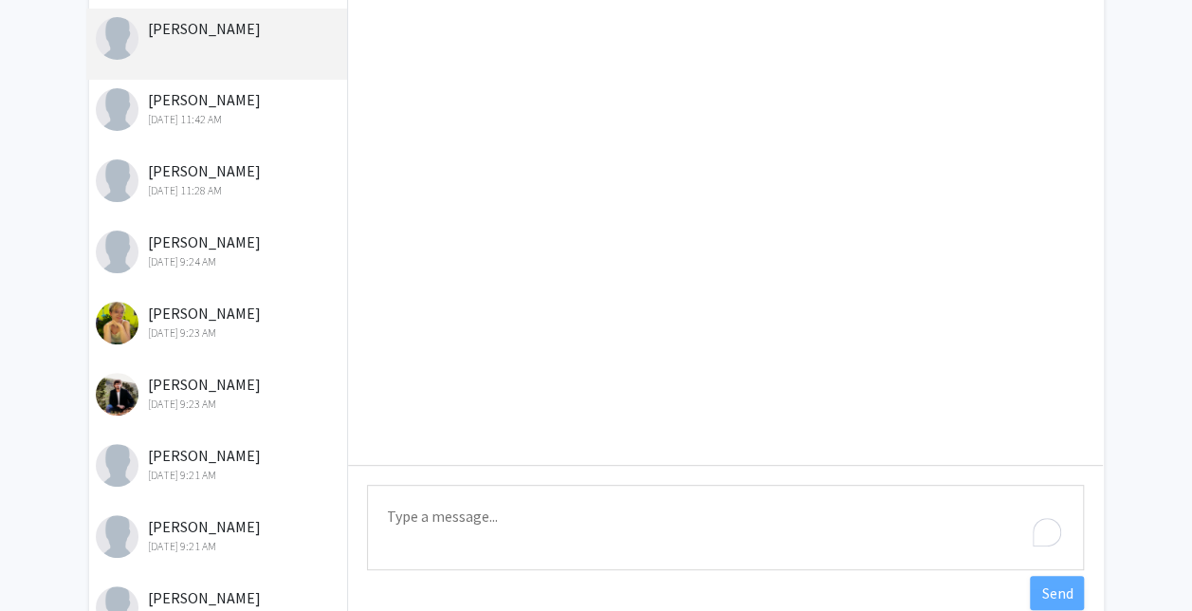
click at [593, 514] on textarea "Type a message" at bounding box center [725, 527] width 717 height 85
paste textarea "Hello, if you are looking for an hourly + commission, internship position, or c…"
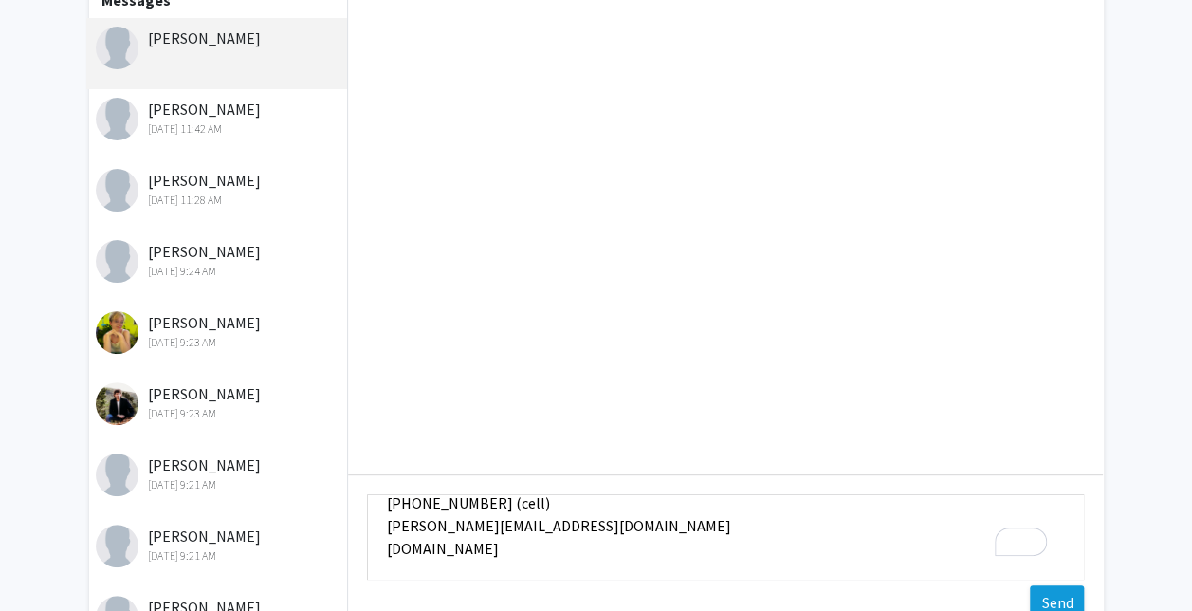
type textarea "Hello, if you are looking for an hourly + commission, internship position, or c…"
click at [1054, 609] on button "Send" at bounding box center [1057, 602] width 54 height 34
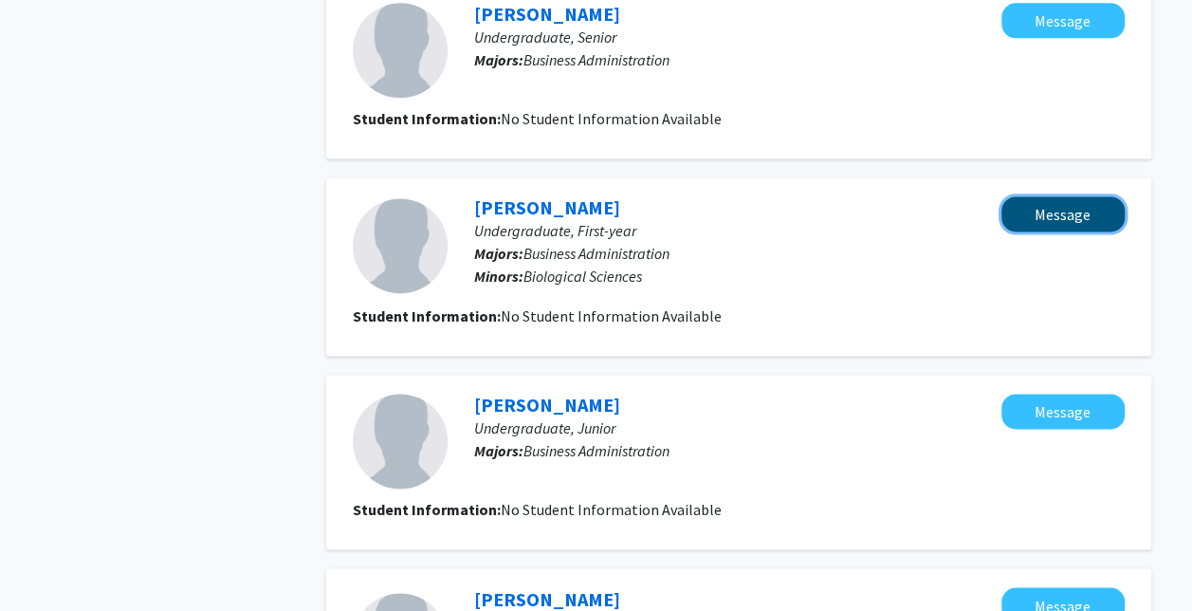
click at [1028, 215] on button "Message" at bounding box center [1062, 213] width 123 height 35
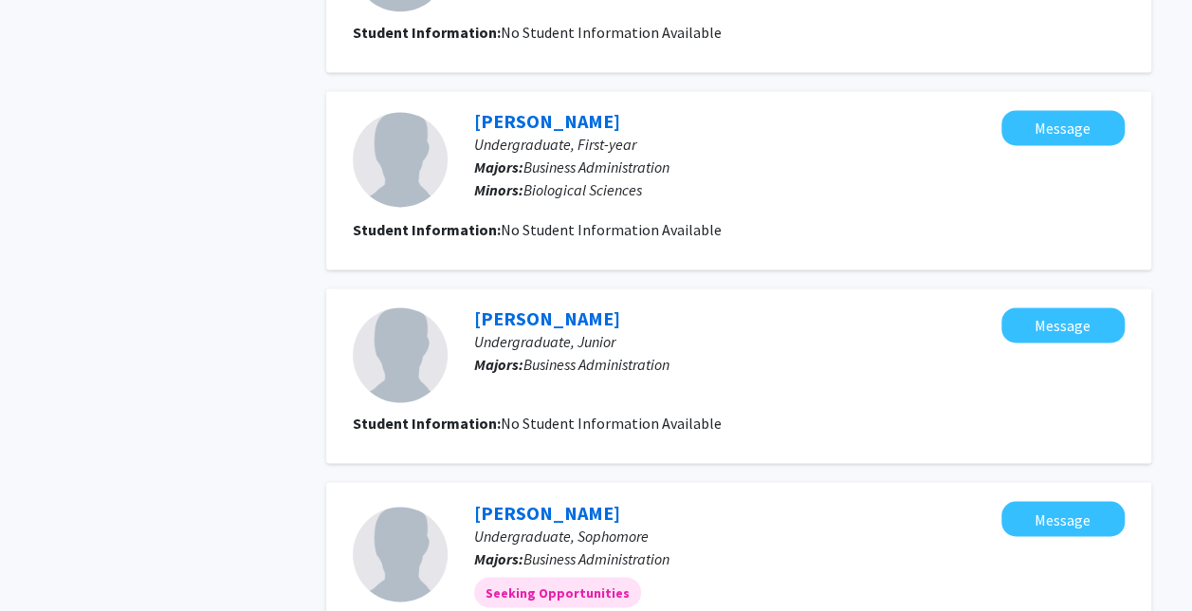
scroll to position [1275, 0]
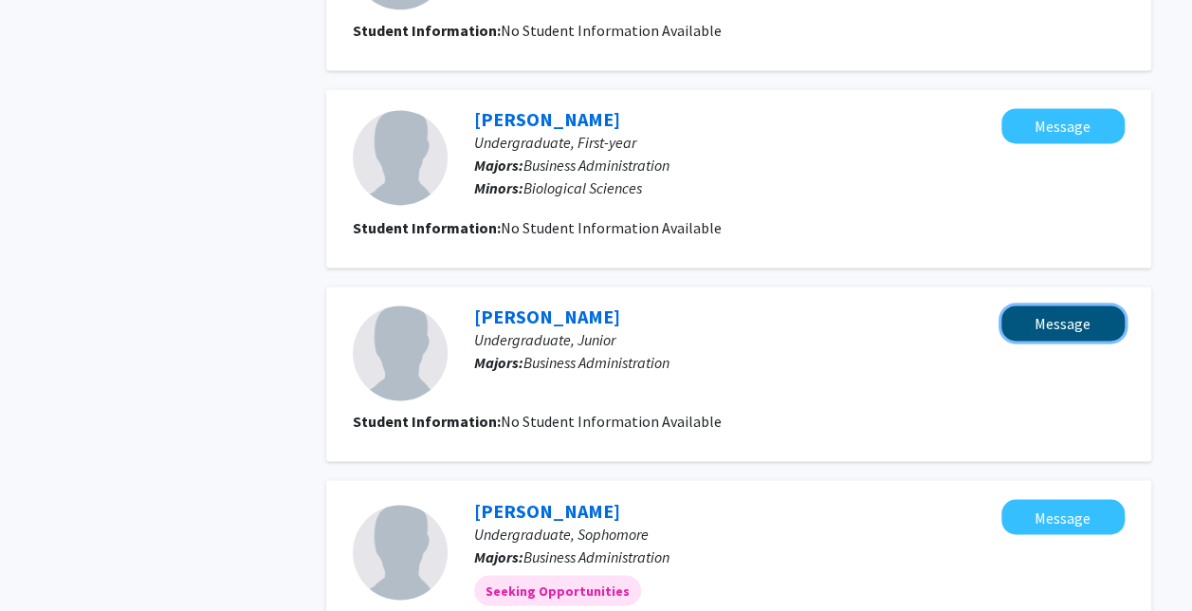
click at [1032, 314] on button "Message" at bounding box center [1062, 322] width 123 height 35
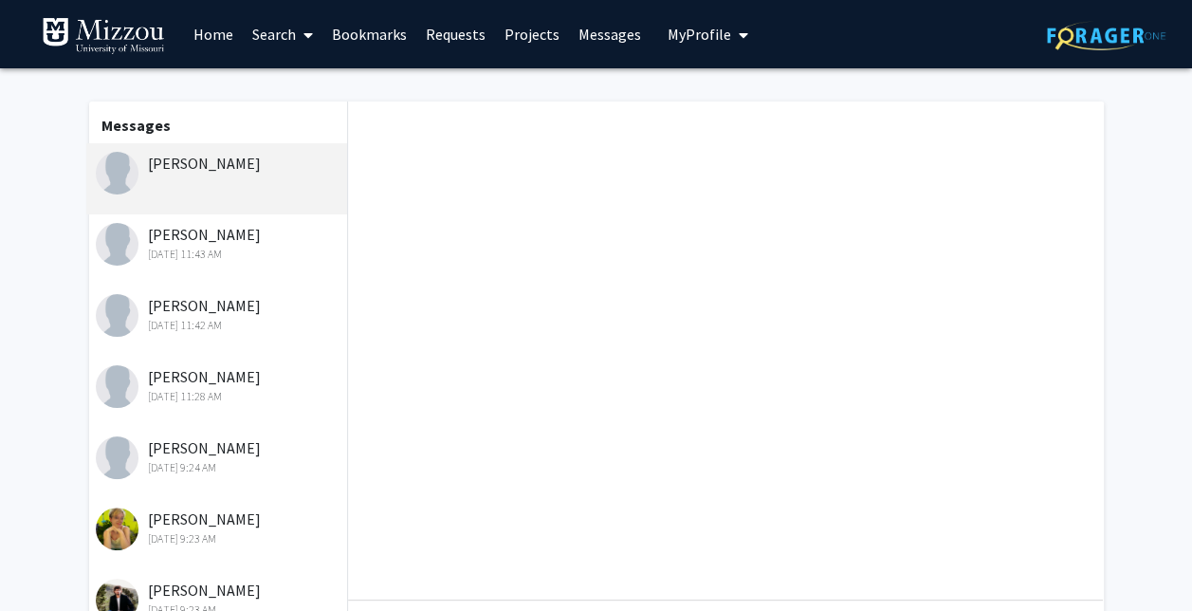
scroll to position [254, 0]
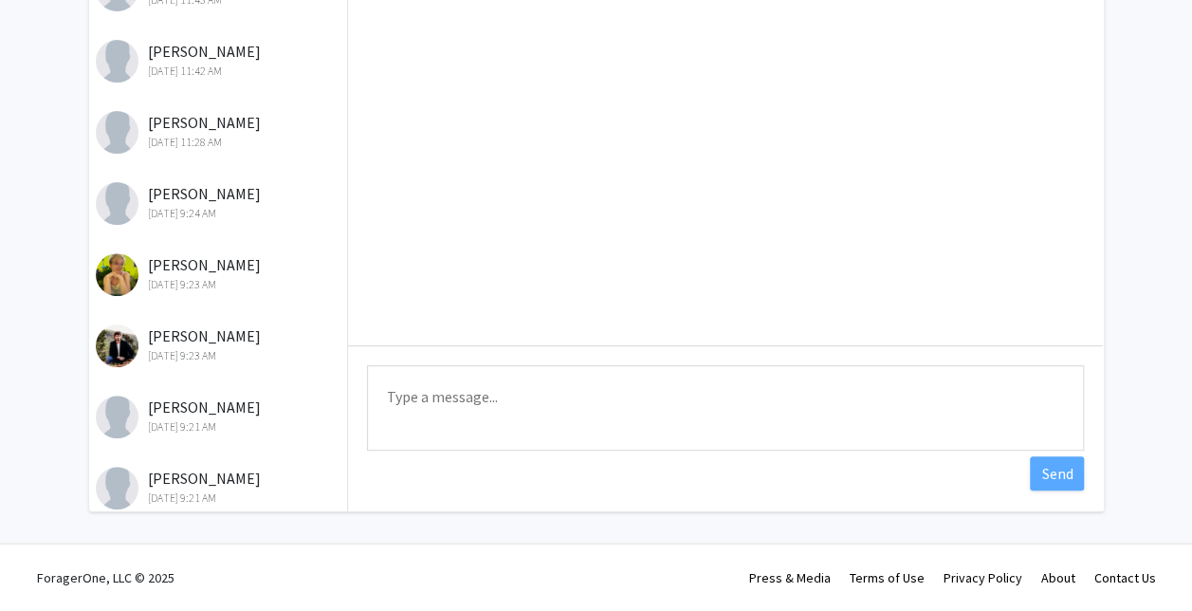
click at [705, 421] on textarea "Type a message" at bounding box center [725, 407] width 717 height 85
paste textarea "Hello, if you are looking for an hourly + commission, internship position, or c…"
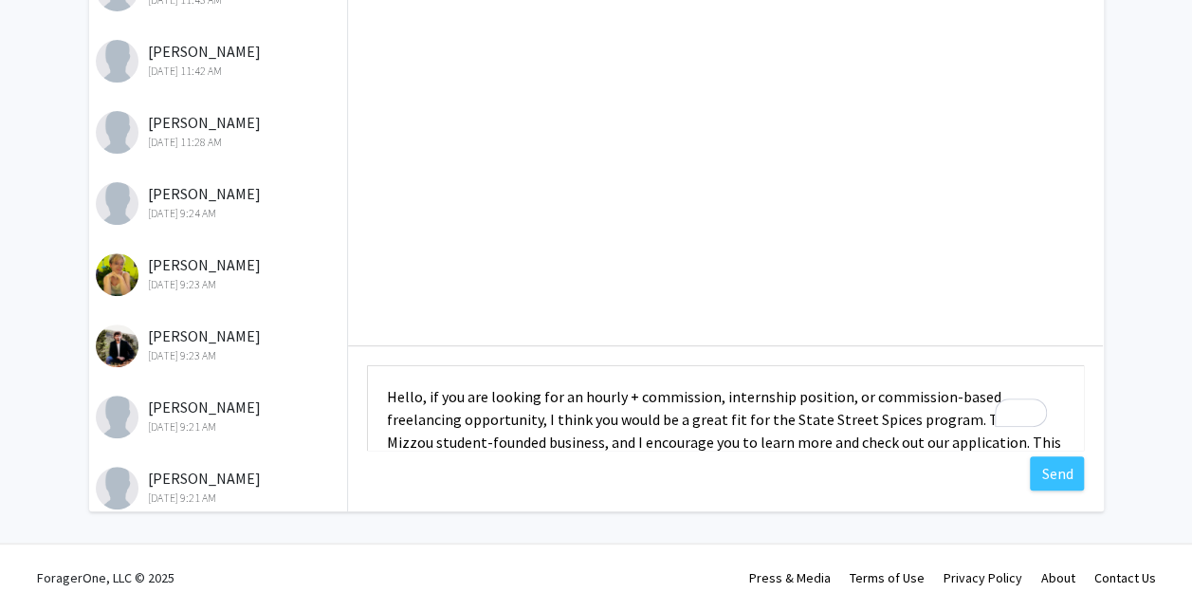
scroll to position [252, 0]
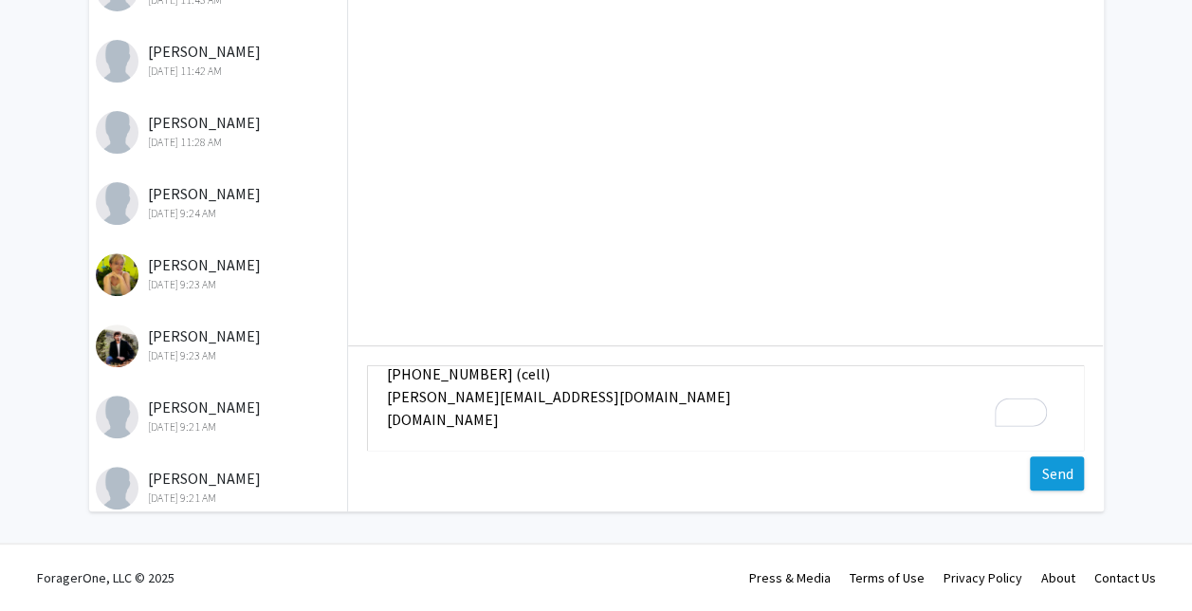
type textarea "Hello, if you are looking for an hourly + commission, internship position, or c…"
click at [1039, 484] on button "Send" at bounding box center [1057, 473] width 54 height 34
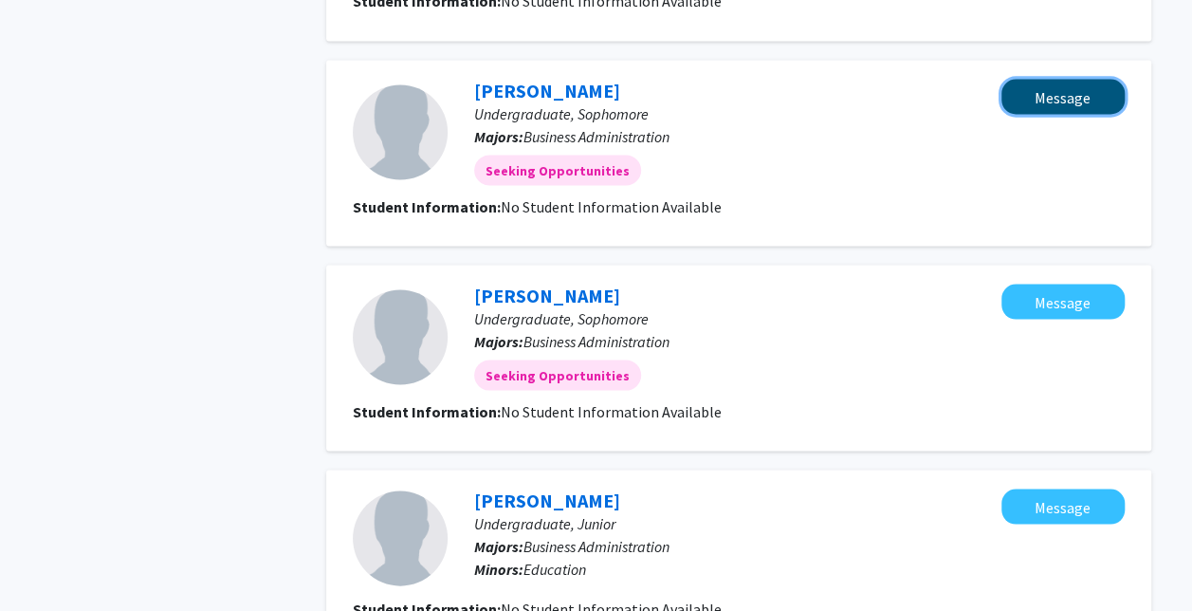
click at [1016, 109] on button "Message" at bounding box center [1062, 96] width 123 height 35
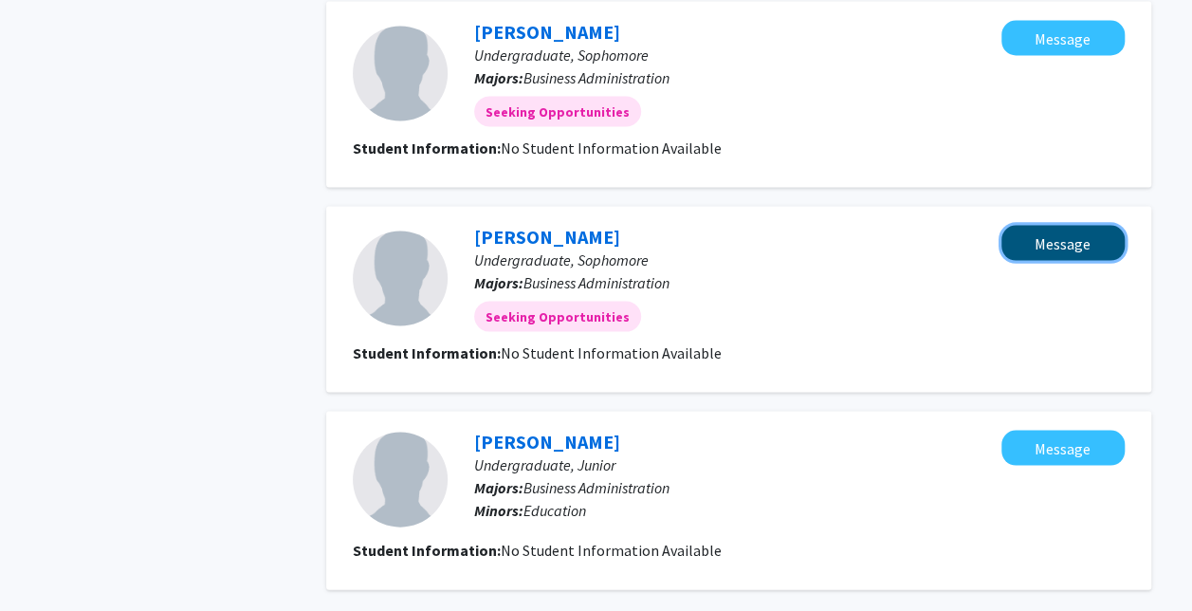
click at [1037, 237] on button "Message" at bounding box center [1062, 242] width 123 height 35
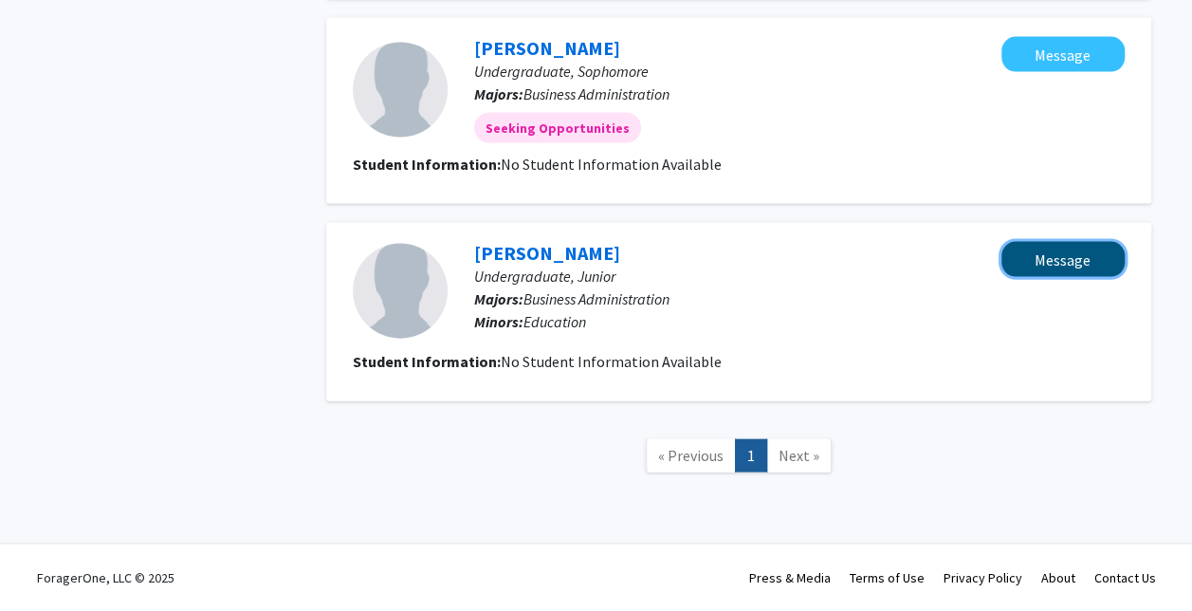
click at [1078, 262] on button "Message" at bounding box center [1062, 259] width 123 height 35
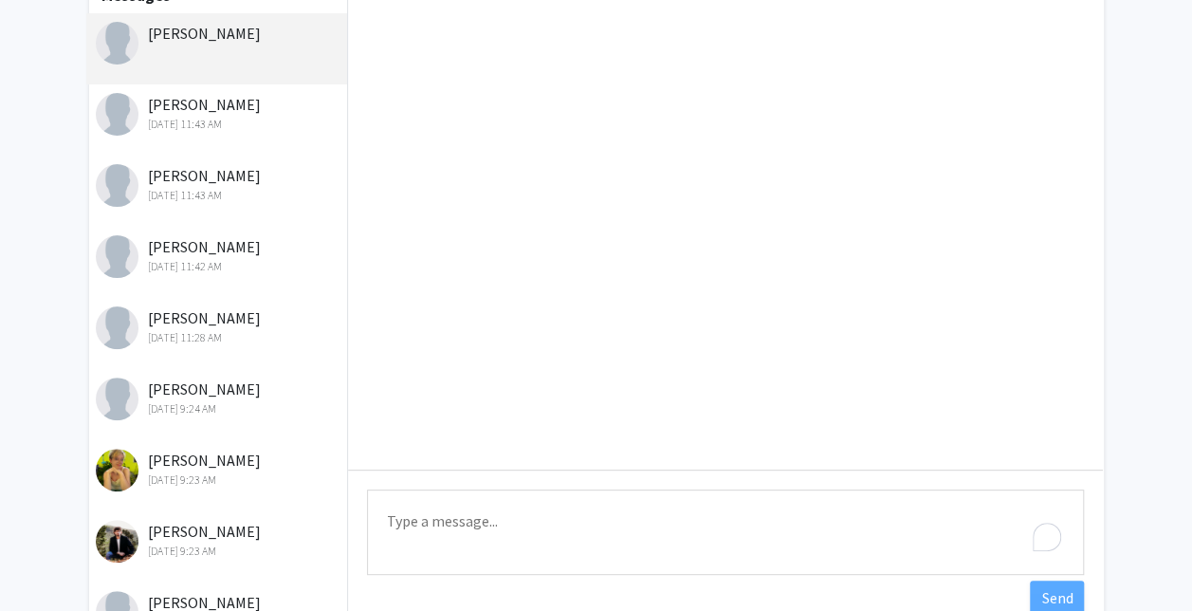
click at [565, 530] on textarea "Type a message" at bounding box center [725, 531] width 717 height 85
paste textarea "Hello, if you are looking for an hourly + commission, internship position, or c…"
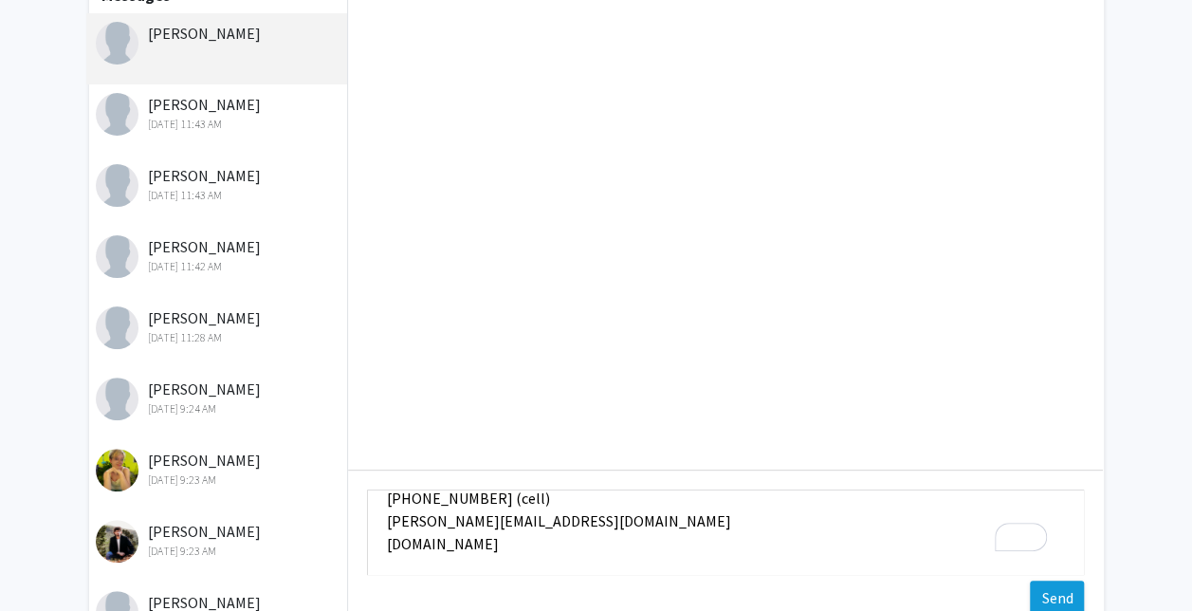
type textarea "Hello, if you are looking for an hourly + commission, internship position, or c…"
click at [1049, 600] on button "Send" at bounding box center [1057, 597] width 54 height 34
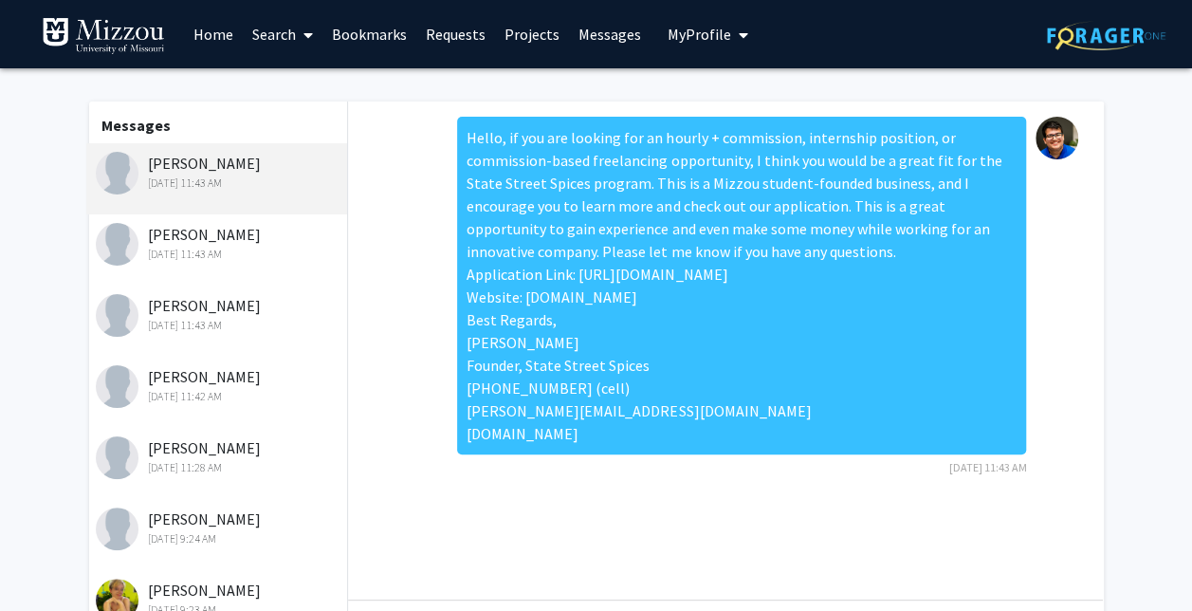
click at [279, 46] on link "Search" at bounding box center [283, 34] width 80 height 66
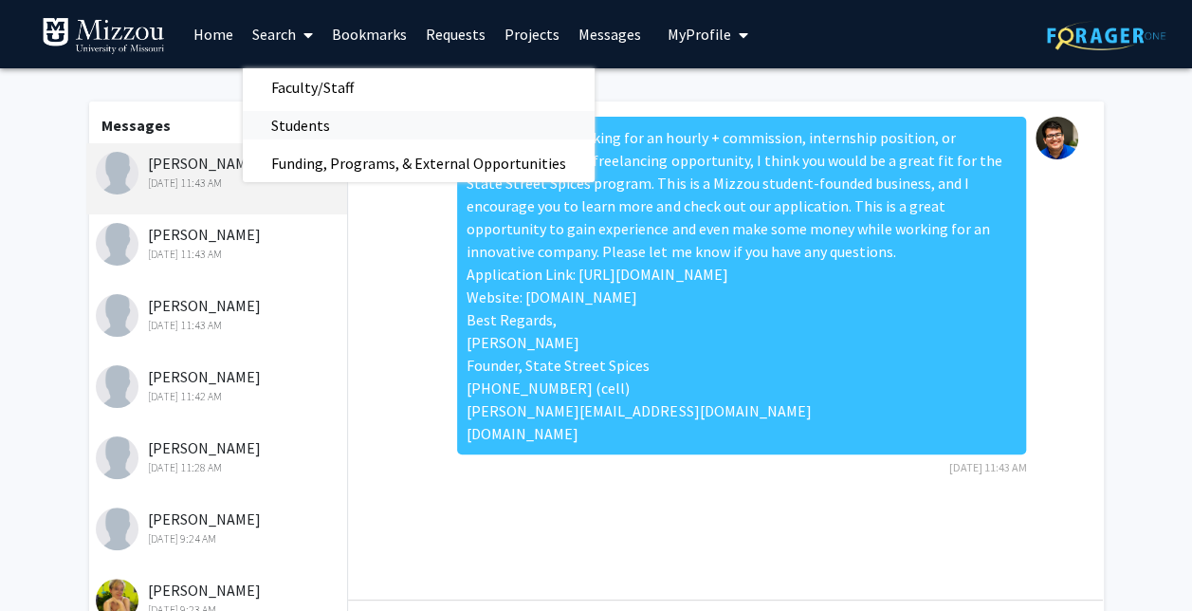
click at [314, 110] on span "Students" at bounding box center [301, 125] width 116 height 38
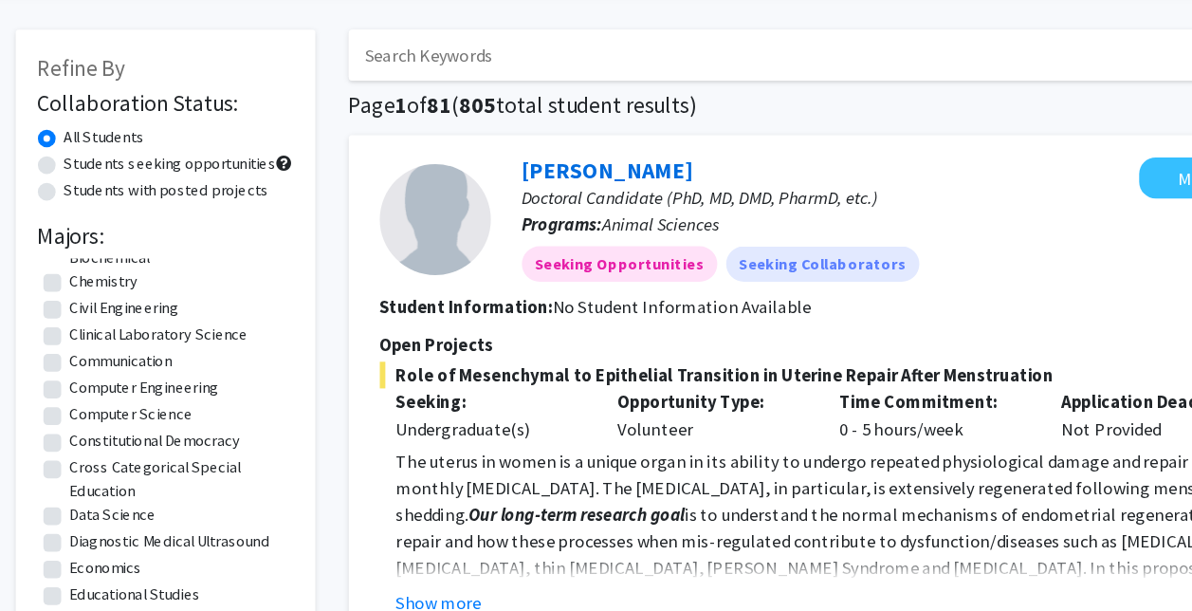
click at [149, 394] on label "Communication" at bounding box center [131, 385] width 87 height 20
click at [101, 387] on input "Communication" at bounding box center [94, 381] width 12 height 12
checkbox input "true"
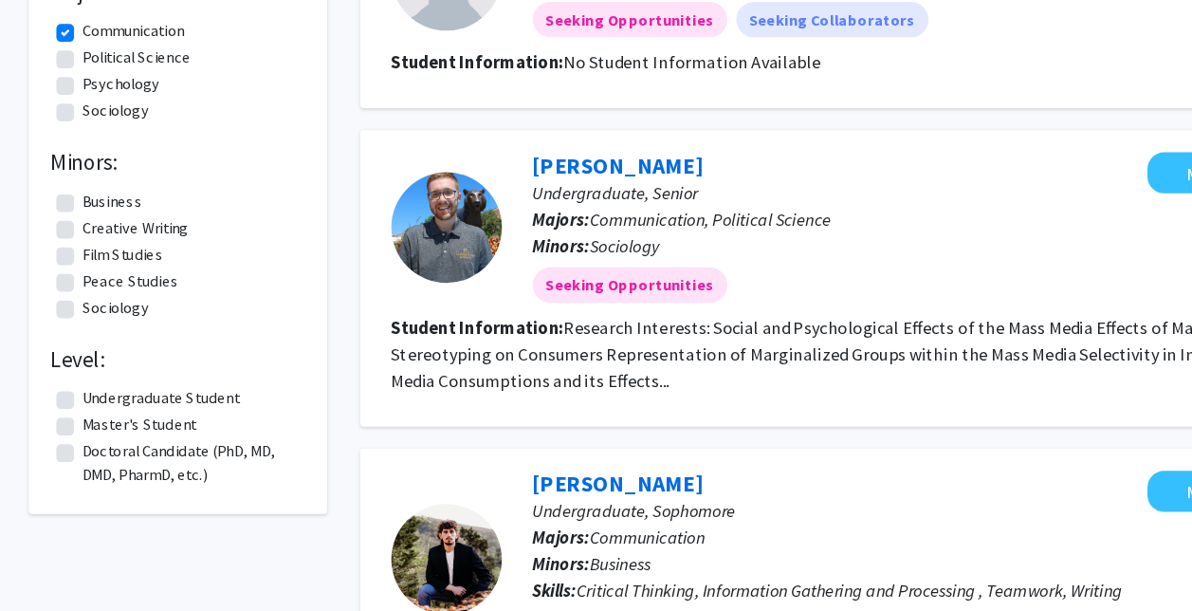
click at [211, 426] on label "Undergraduate Student" at bounding box center [155, 427] width 135 height 20
click at [101, 426] on input "Undergraduate Student" at bounding box center [94, 423] width 12 height 12
checkbox input "true"
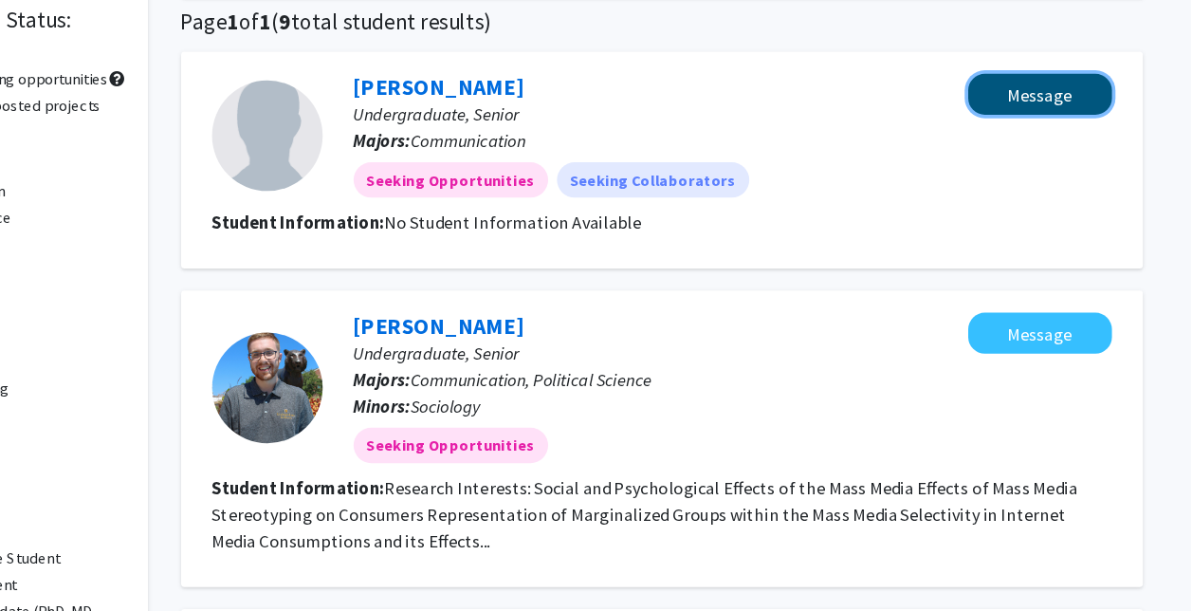
click at [1016, 174] on button "Message" at bounding box center [1062, 166] width 123 height 35
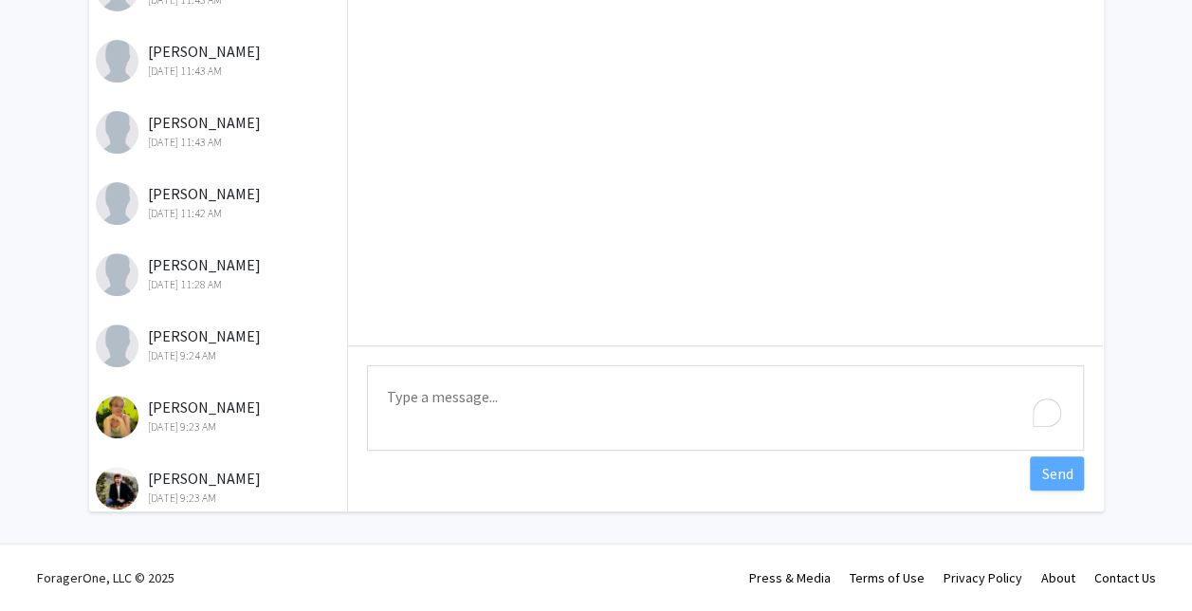
click at [615, 402] on textarea "Type a message" at bounding box center [725, 407] width 717 height 85
paste textarea "Hello, if you are looking for an hourly + commission, internship position, or c…"
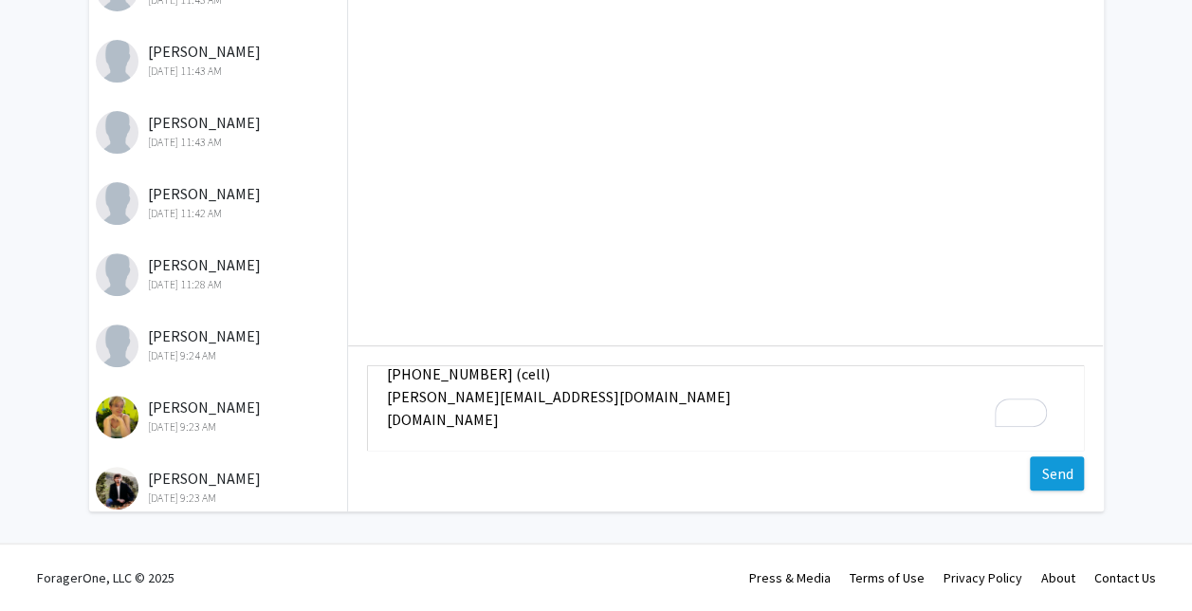
type textarea "Hello, if you are looking for an hourly + commission, internship position, or c…"
click at [1035, 474] on button "Send" at bounding box center [1057, 473] width 54 height 34
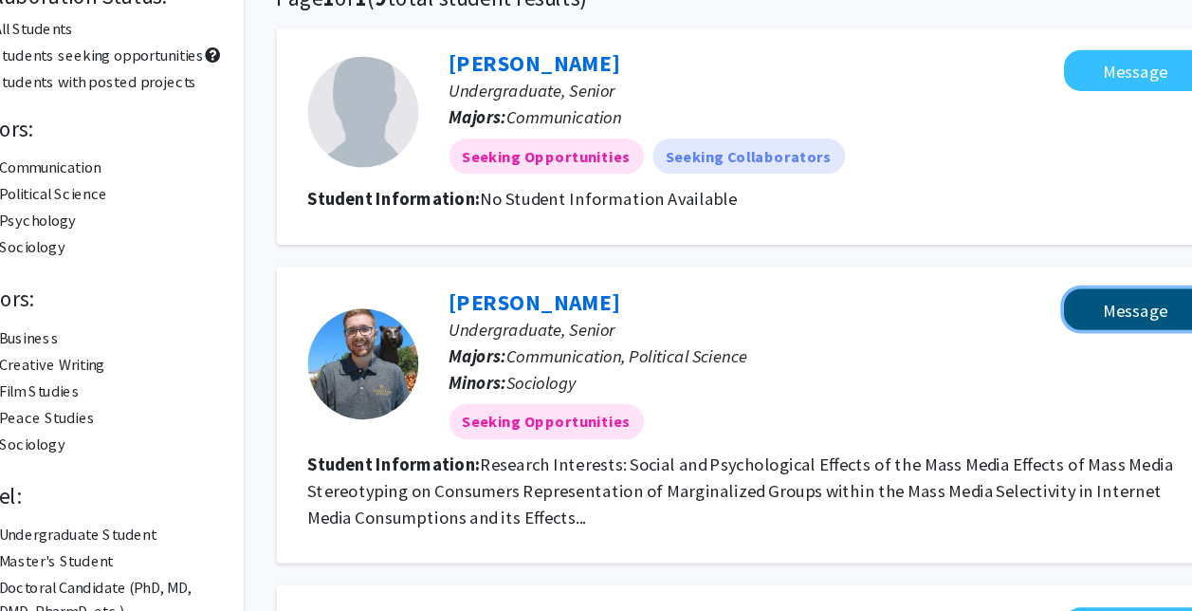
click at [1071, 342] on button "Message" at bounding box center [1062, 351] width 123 height 35
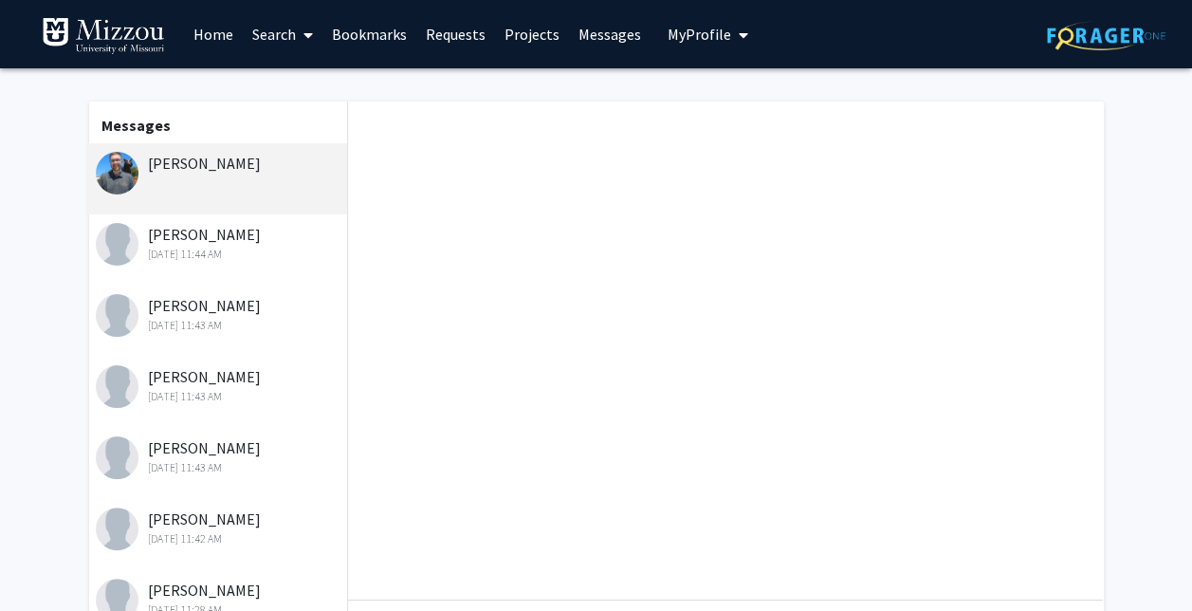
scroll to position [254, 0]
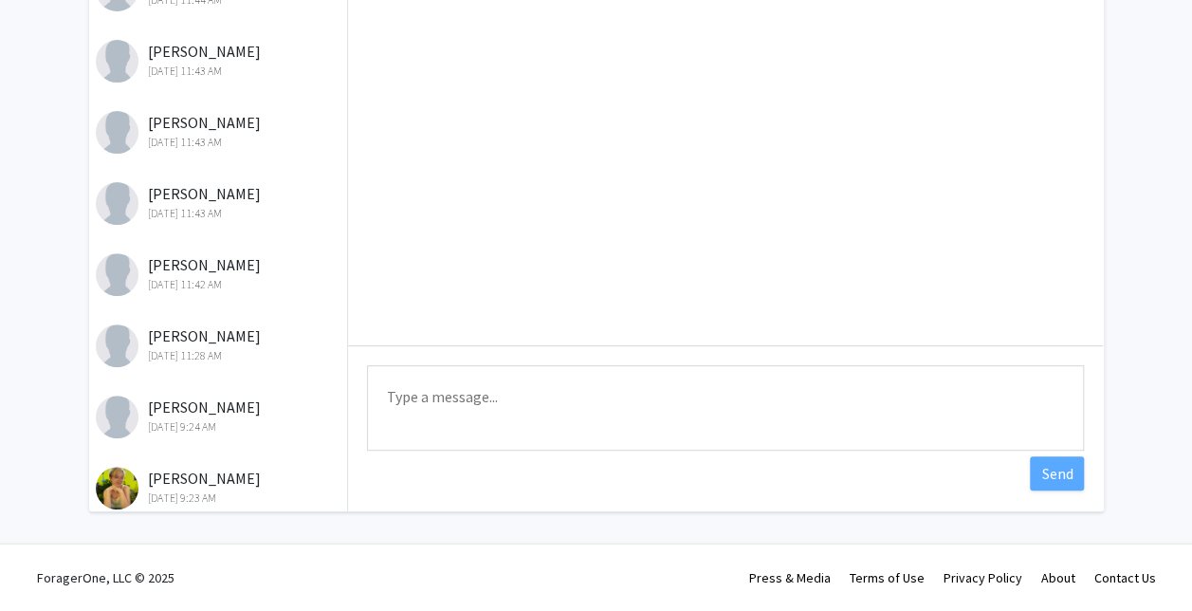
click at [791, 413] on textarea "Type a message" at bounding box center [725, 407] width 717 height 85
paste textarea "Hello, if you are looking for an hourly + commission, internship position, or c…"
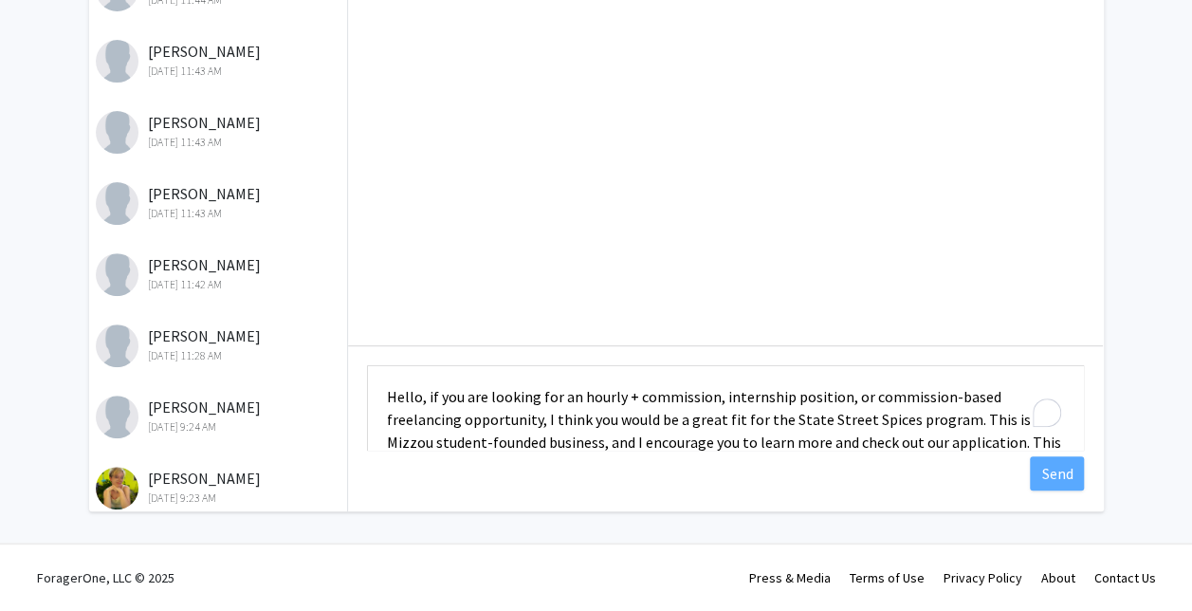
scroll to position [252, 0]
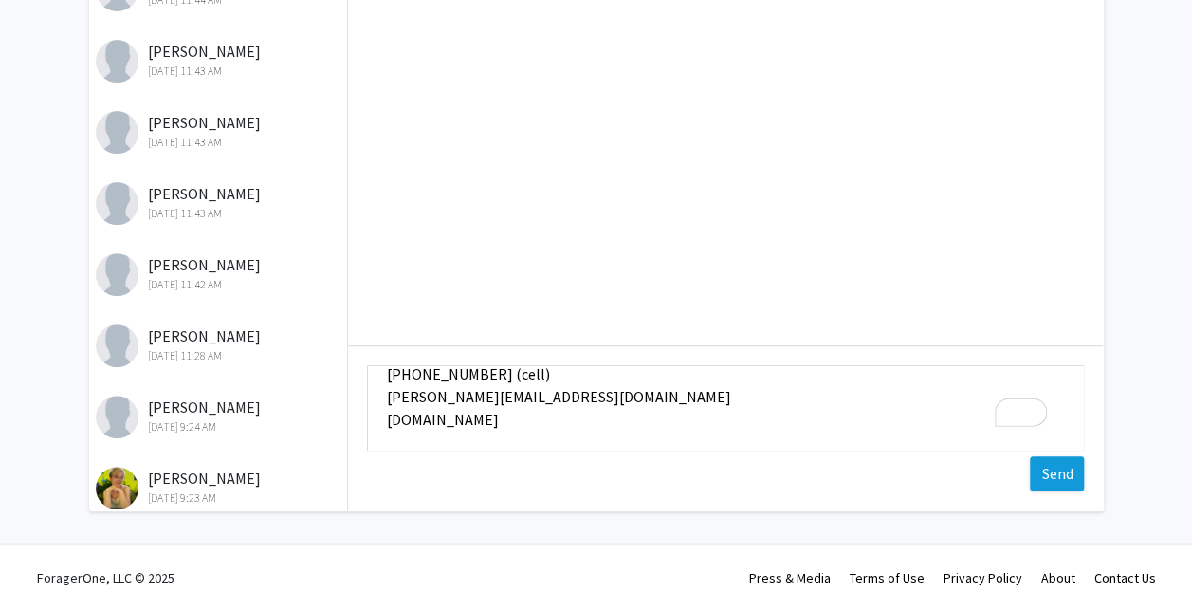
type textarea "Hello, if you are looking for an hourly + commission, internship position, or c…"
click at [1039, 480] on button "Send" at bounding box center [1057, 473] width 54 height 34
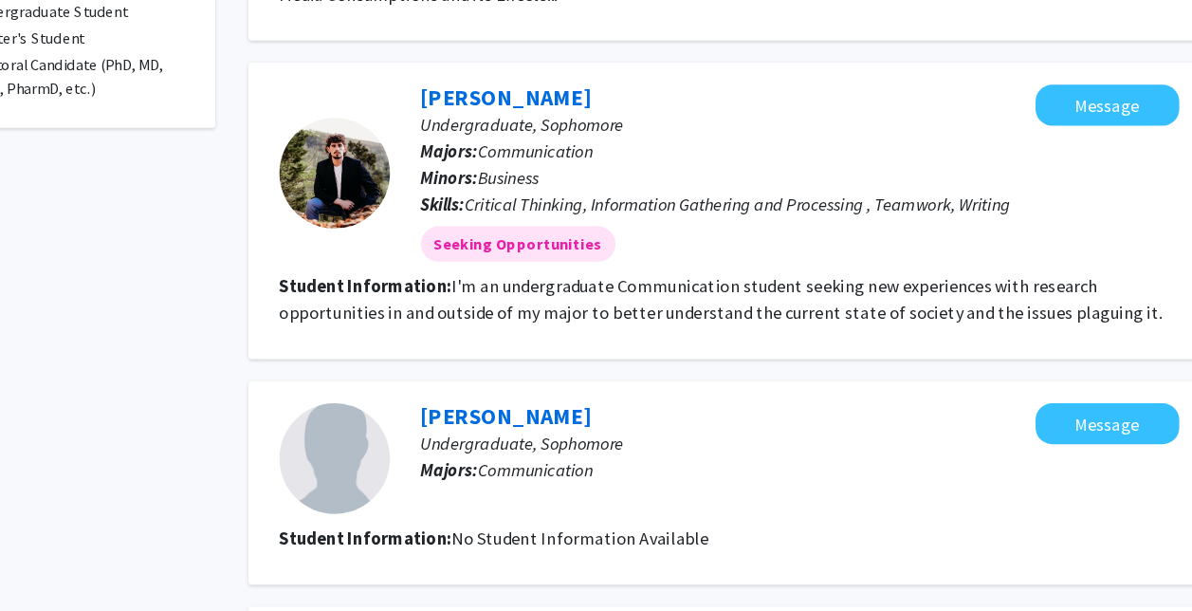
scroll to position [531, 0]
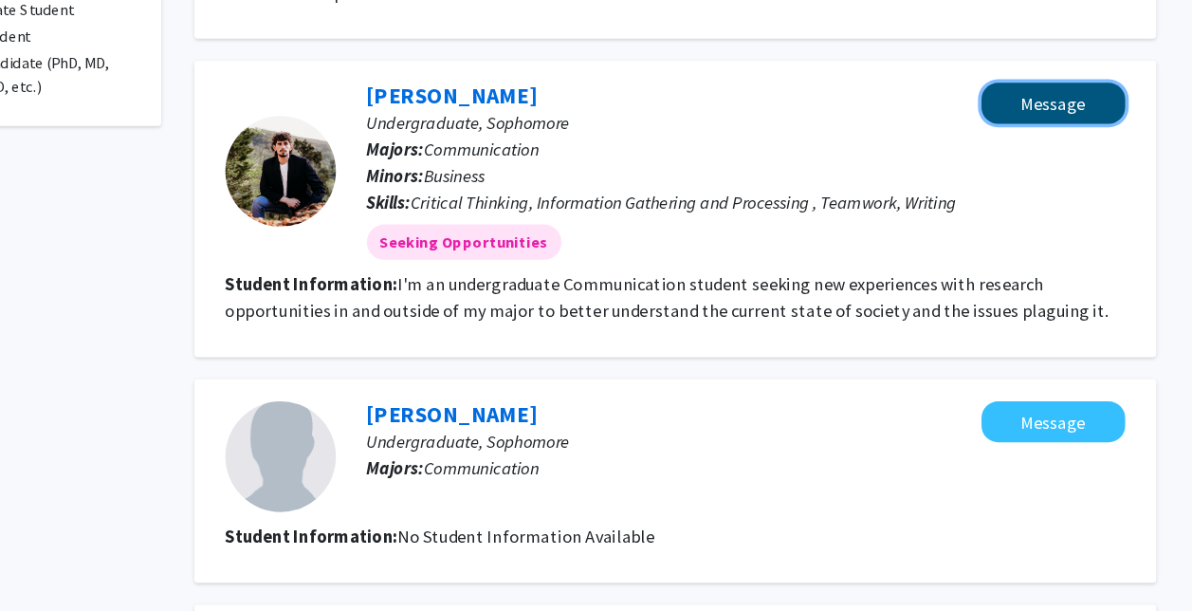
click at [1069, 162] on button "Message" at bounding box center [1062, 174] width 123 height 35
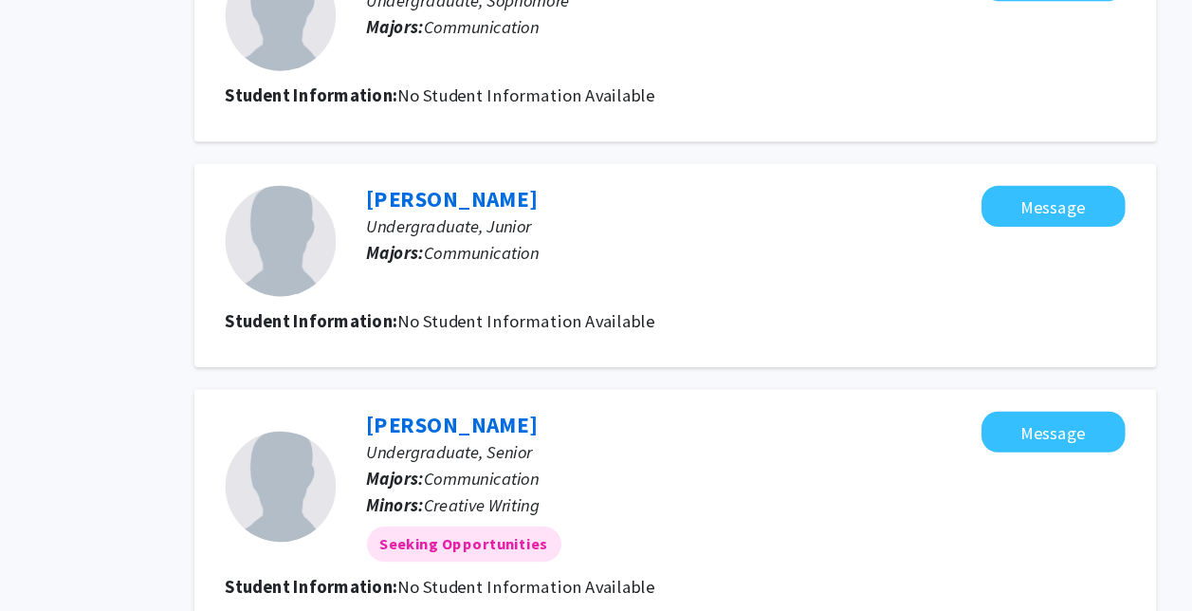
scroll to position [911, 0]
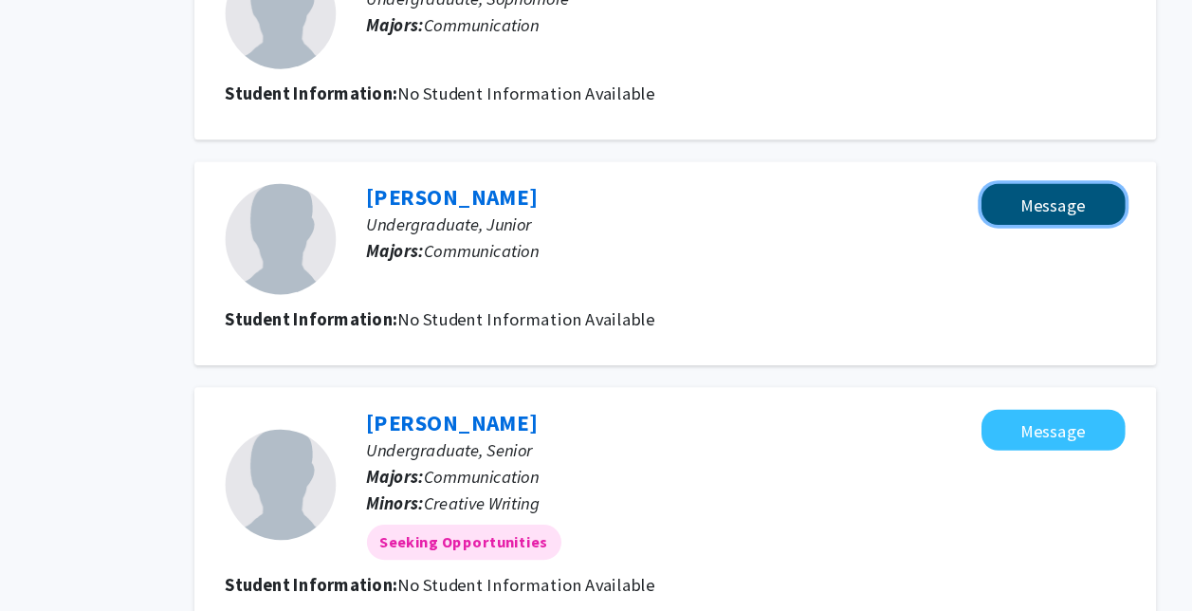
click at [1063, 269] on button "Message" at bounding box center [1062, 261] width 123 height 35
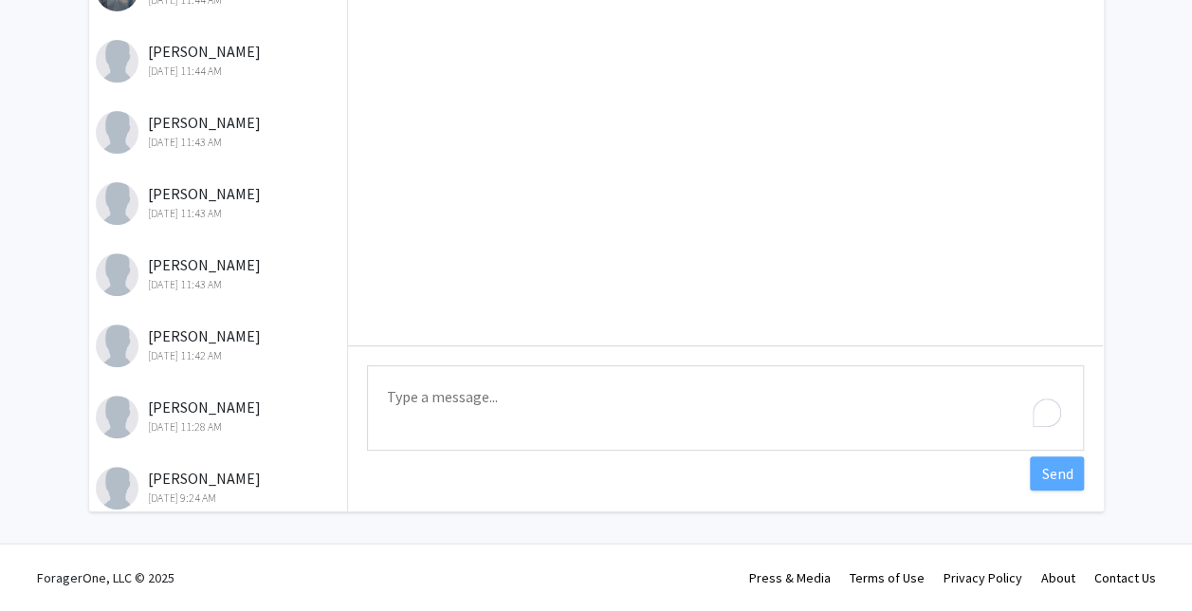
click at [872, 402] on textarea "Type a message" at bounding box center [725, 407] width 717 height 85
paste textarea "Hello, if you are looking for an hourly + commission, internship position, or c…"
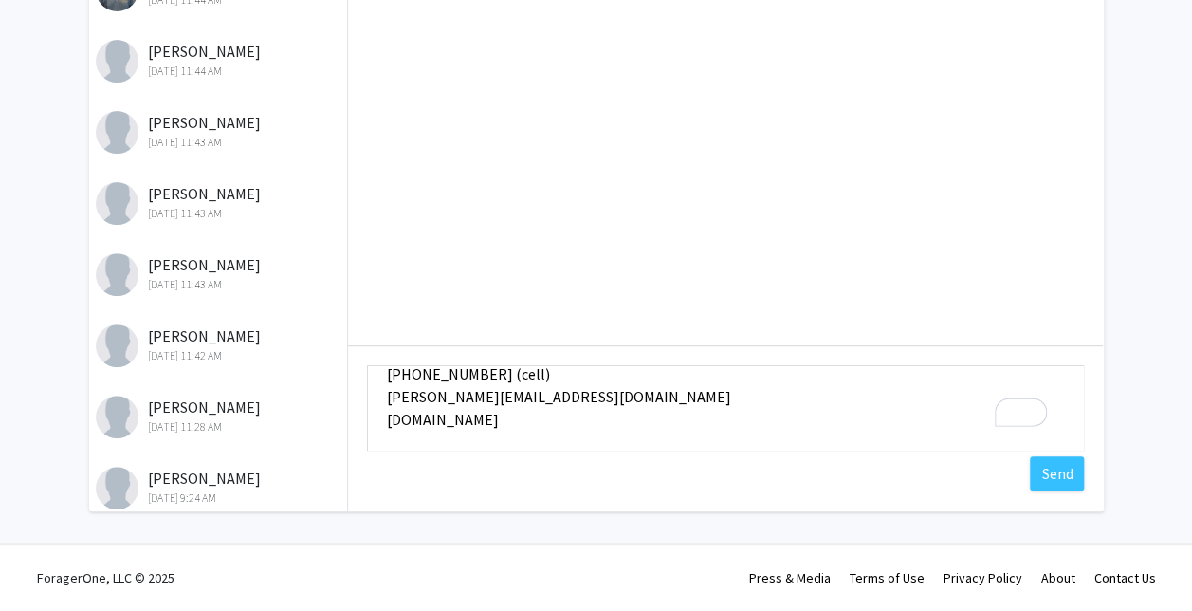
type textarea "Hello, if you are looking for an hourly + commission, internship position, or c…"
click at [1053, 492] on div "Type a message Hello, if you are looking for an hourly + commission, internship…" at bounding box center [725, 179] width 755 height 664
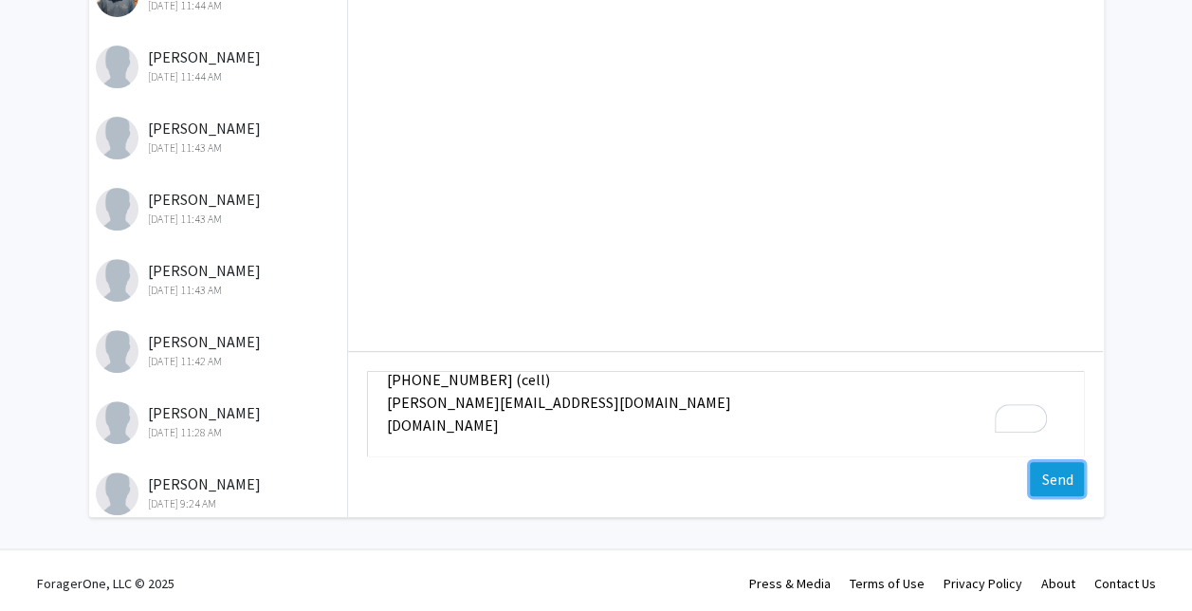
click at [1055, 480] on button "Send" at bounding box center [1057, 479] width 54 height 34
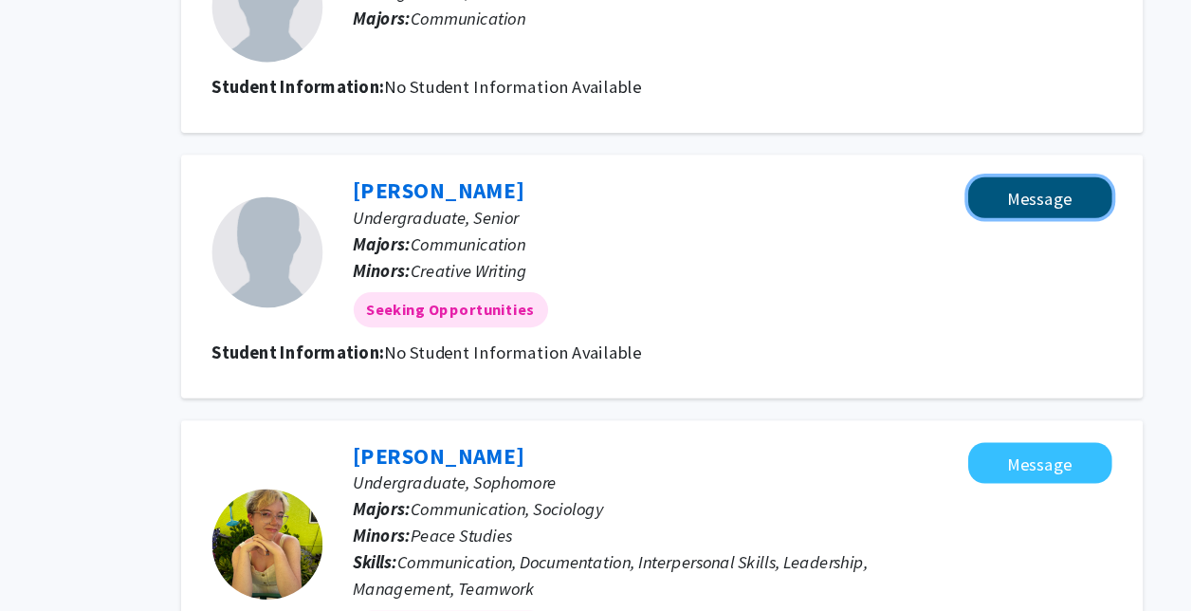
click at [1050, 247] on button "Message" at bounding box center [1062, 255] width 123 height 35
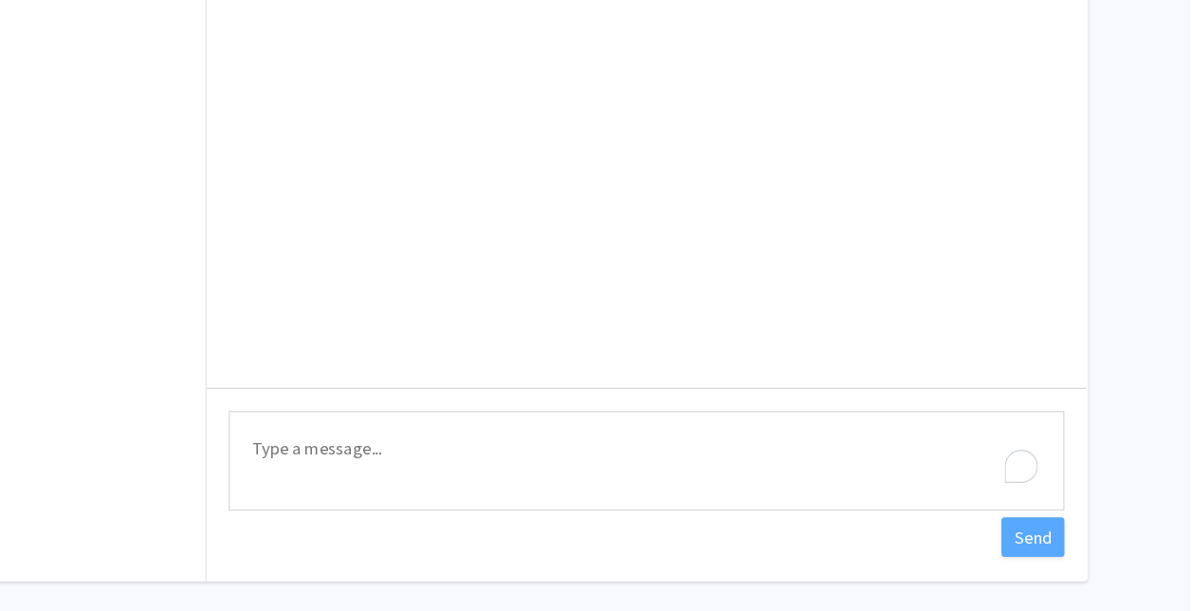
click at [735, 484] on textarea "Type a message" at bounding box center [725, 480] width 717 height 85
paste textarea "Hello, if you are looking for an hourly + commission, internship position, or c…"
type textarea "Hello, if you are looking for an hourly + commission, internship position, or c…"
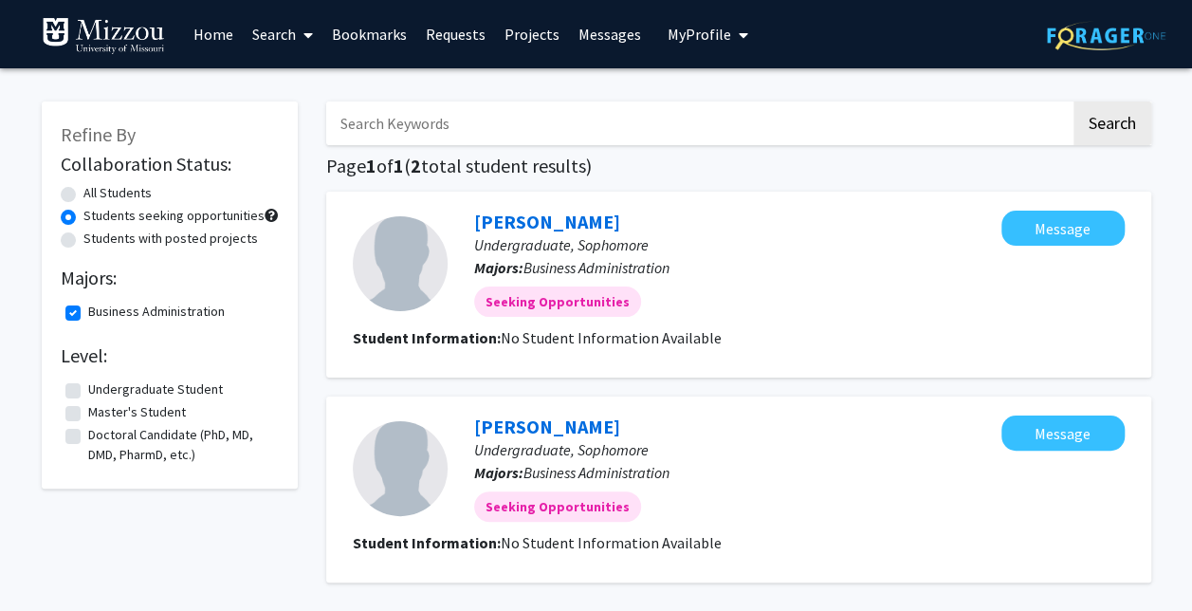
click at [198, 309] on label "Business Administration" at bounding box center [156, 312] width 137 height 20
click at [101, 309] on input "Business Administration" at bounding box center [94, 308] width 12 height 12
checkbox input "false"
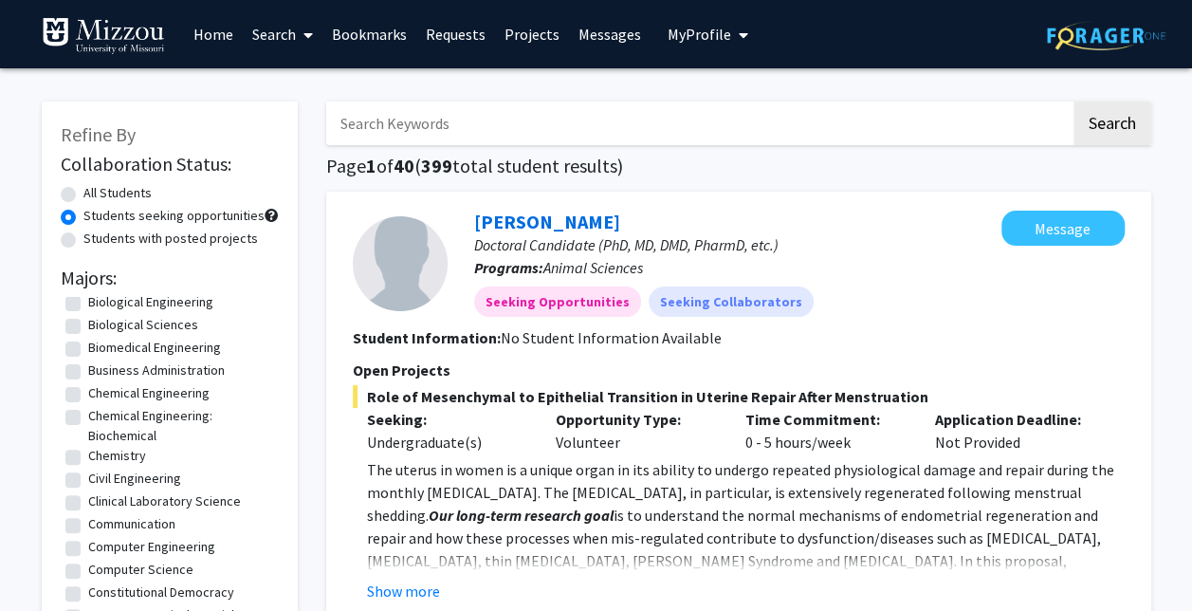
scroll to position [124, 0]
click at [145, 533] on label "Communication" at bounding box center [131, 523] width 87 height 20
click at [101, 525] on input "Communication" at bounding box center [94, 519] width 12 height 12
checkbox input "true"
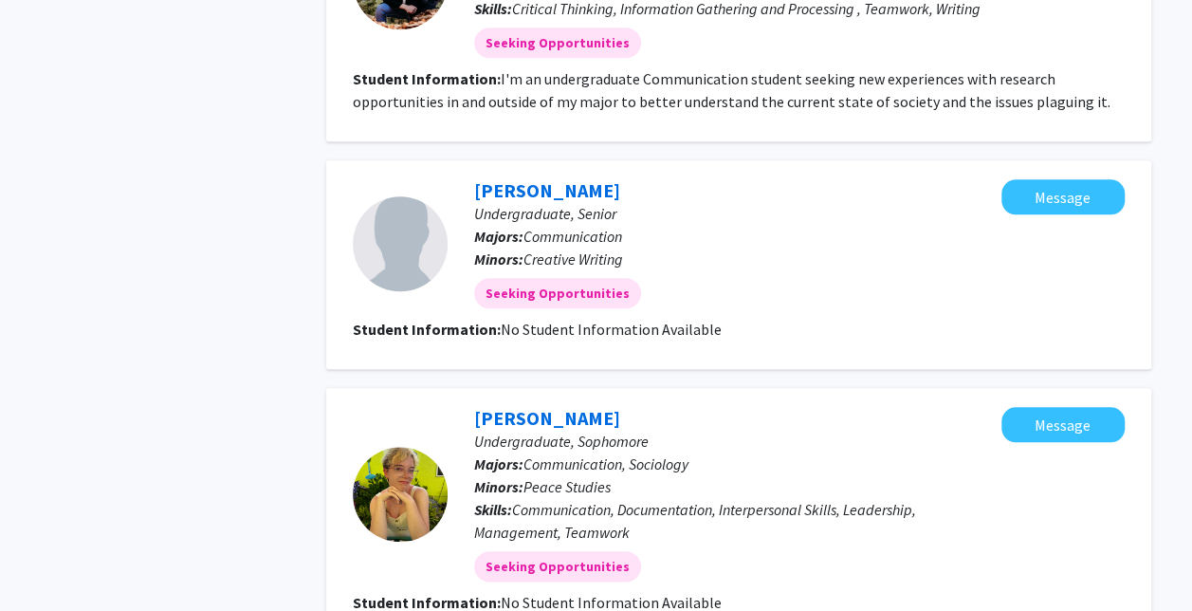
scroll to position [780, 0]
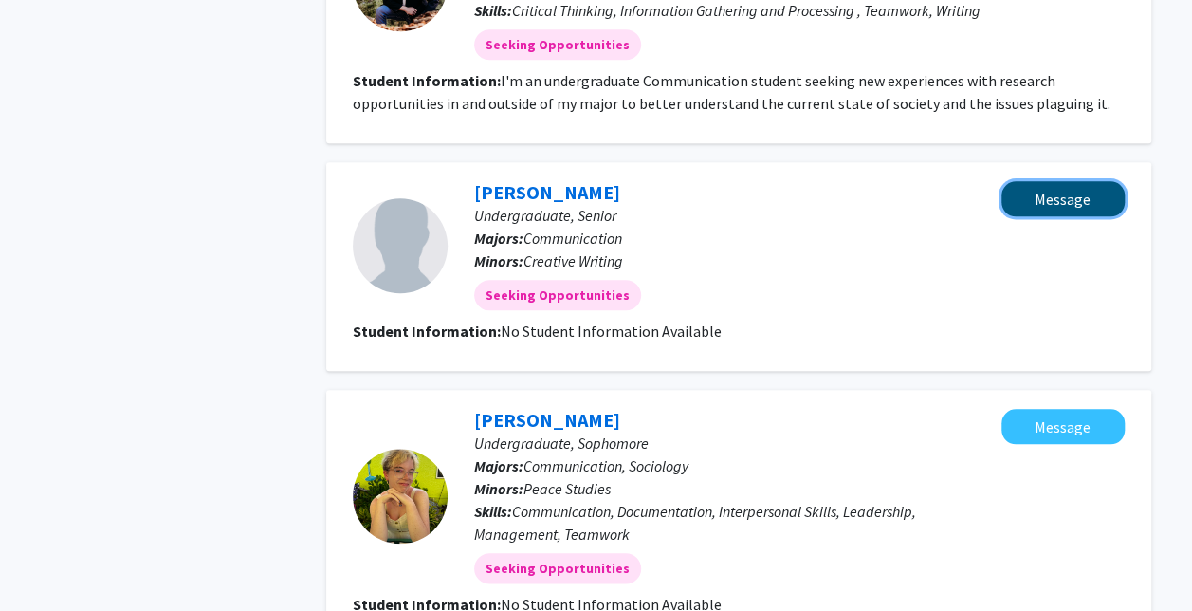
click at [1054, 212] on button "Message" at bounding box center [1062, 198] width 123 height 35
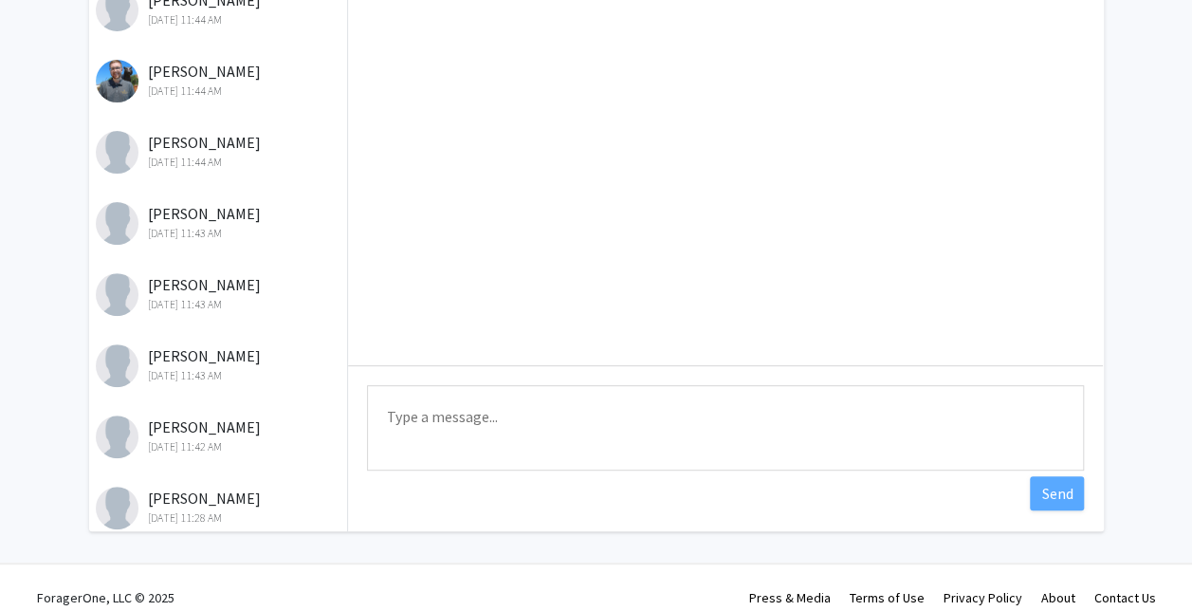
scroll to position [235, 0]
click at [794, 436] on textarea "Type a message" at bounding box center [725, 426] width 717 height 85
paste textarea "Hello, if you are looking for an hourly + commission, internship position, or c…"
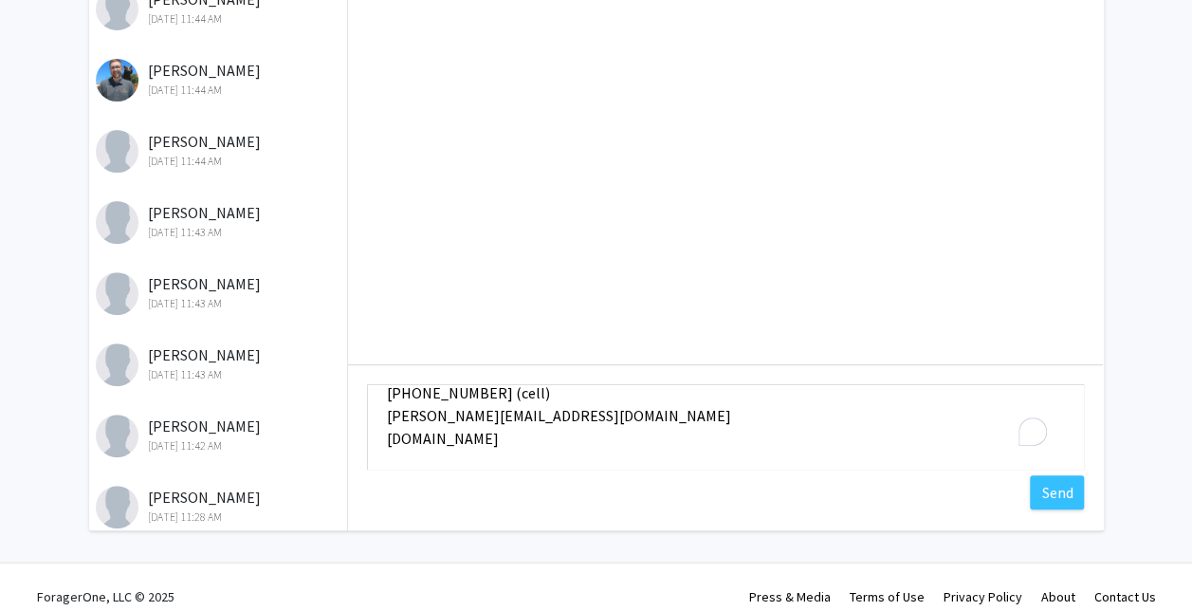
scroll to position [252, 0]
type textarea "Hello, if you are looking for an hourly + commission, internship position, or c…"
click at [1066, 499] on button "Send" at bounding box center [1057, 492] width 54 height 34
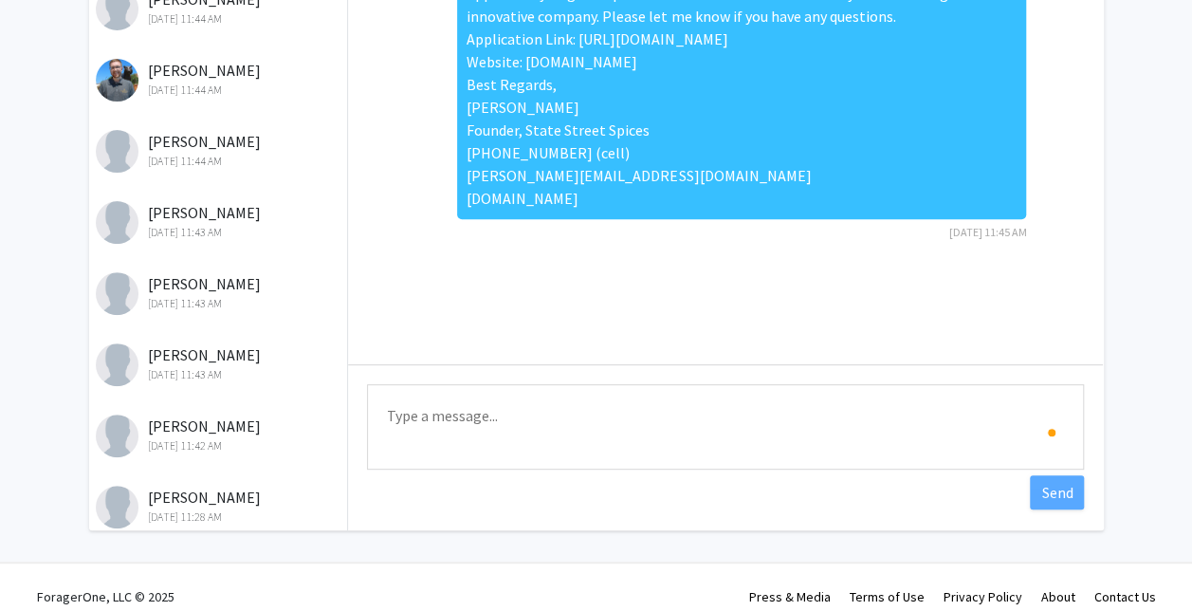
scroll to position [0, 0]
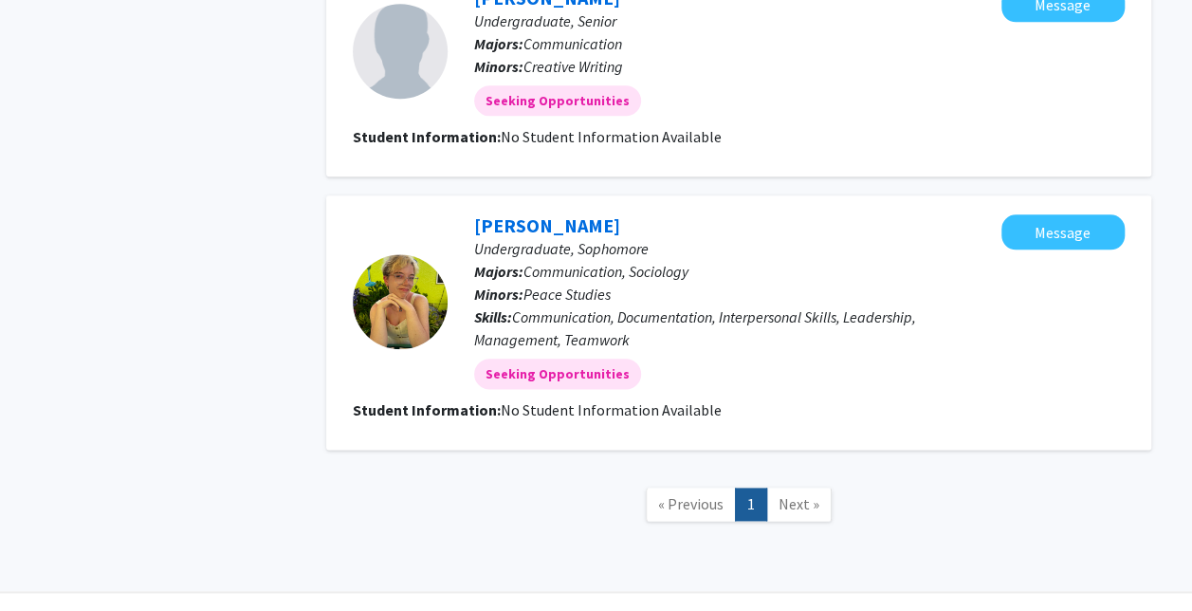
scroll to position [1023, 0]
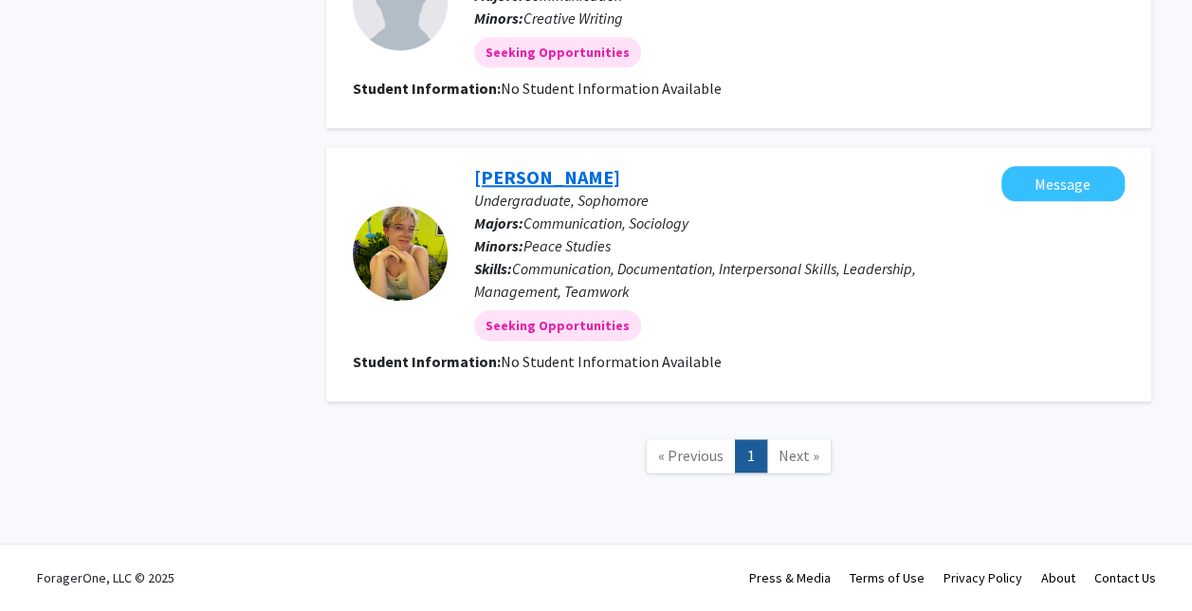
click at [532, 184] on link "[PERSON_NAME]" at bounding box center [547, 177] width 146 height 24
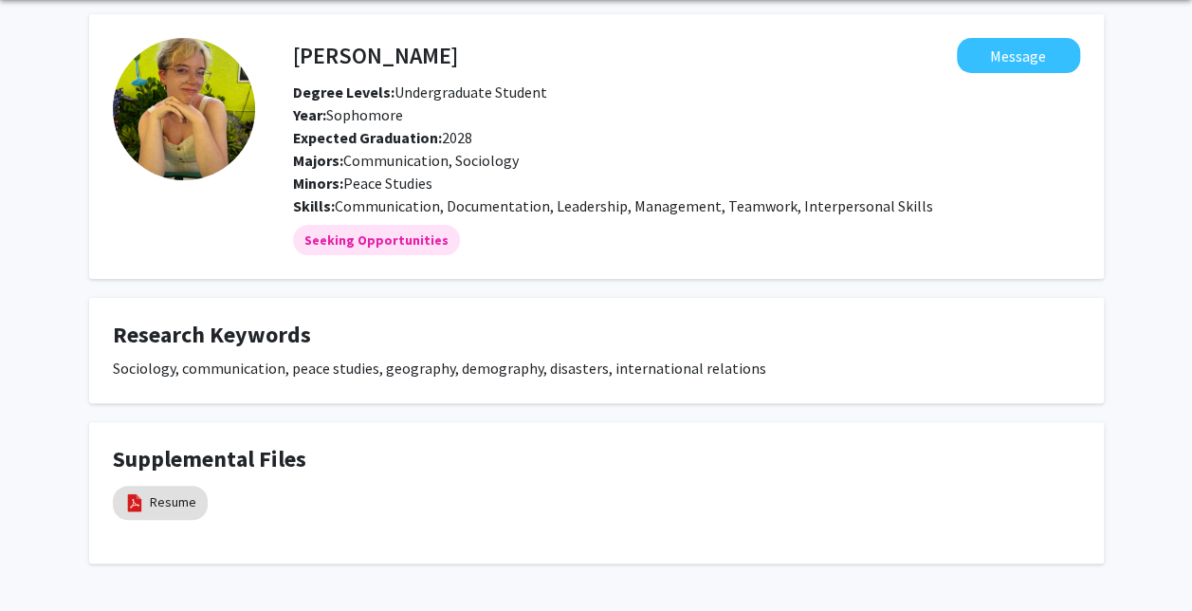
scroll to position [70, 0]
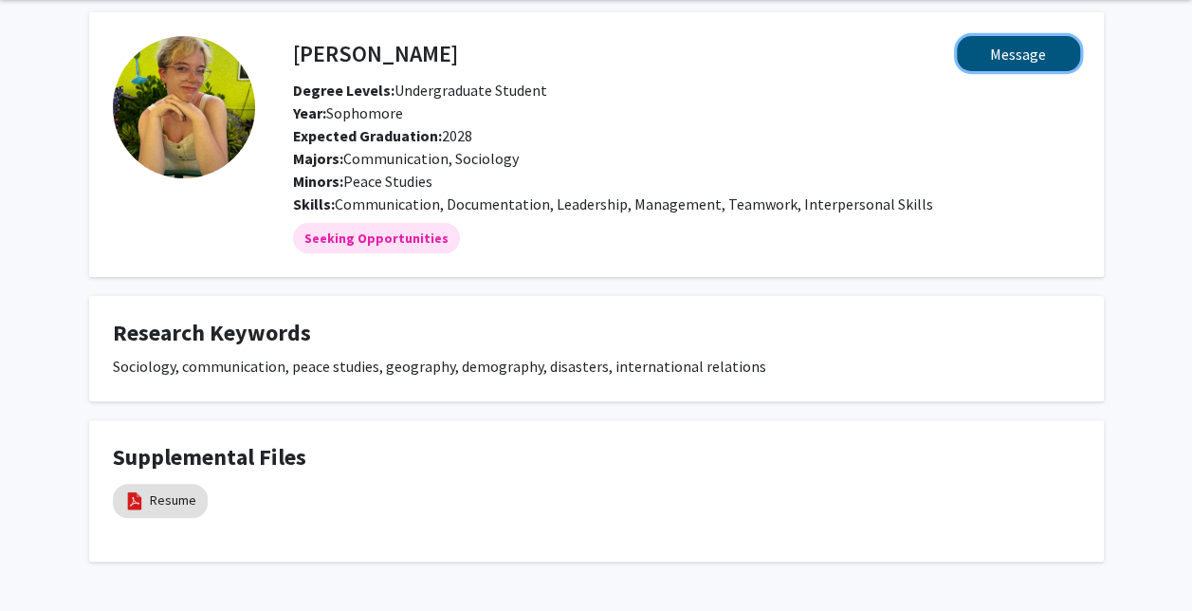
click at [1040, 42] on button "Message" at bounding box center [1018, 53] width 123 height 35
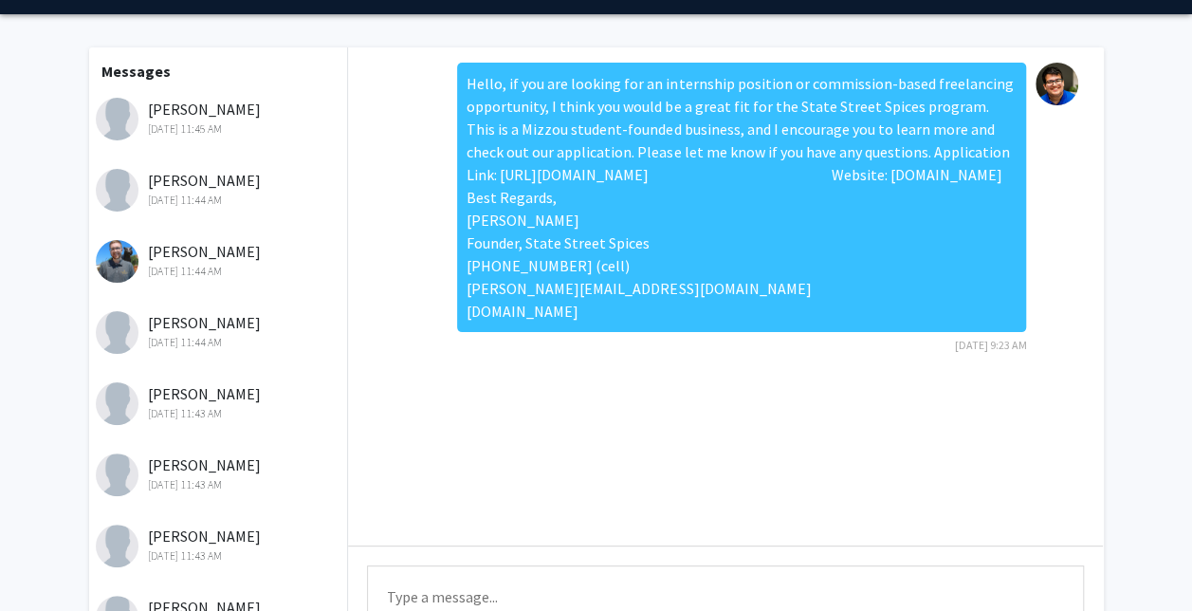
scroll to position [57, 0]
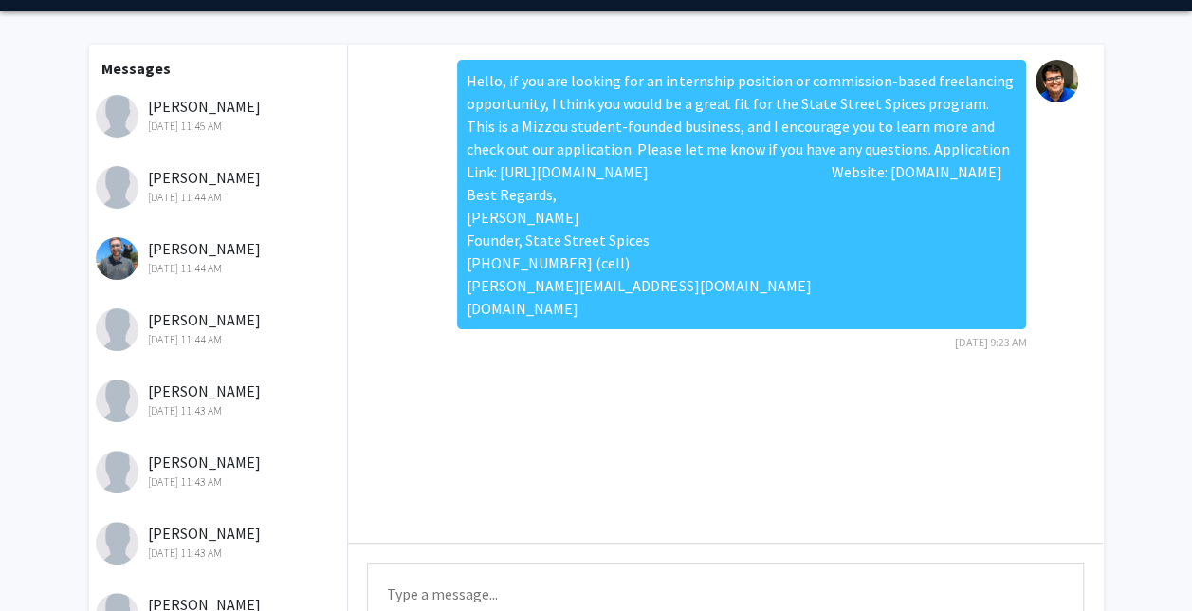
scroll to position [70, 0]
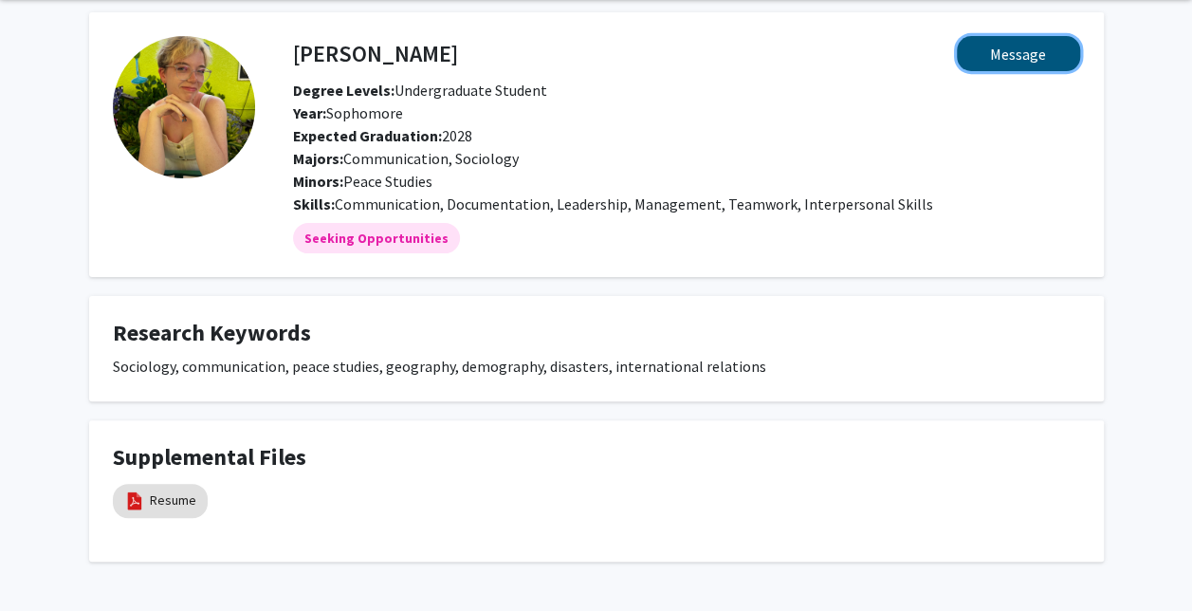
click at [1018, 55] on button "Message" at bounding box center [1018, 53] width 123 height 35
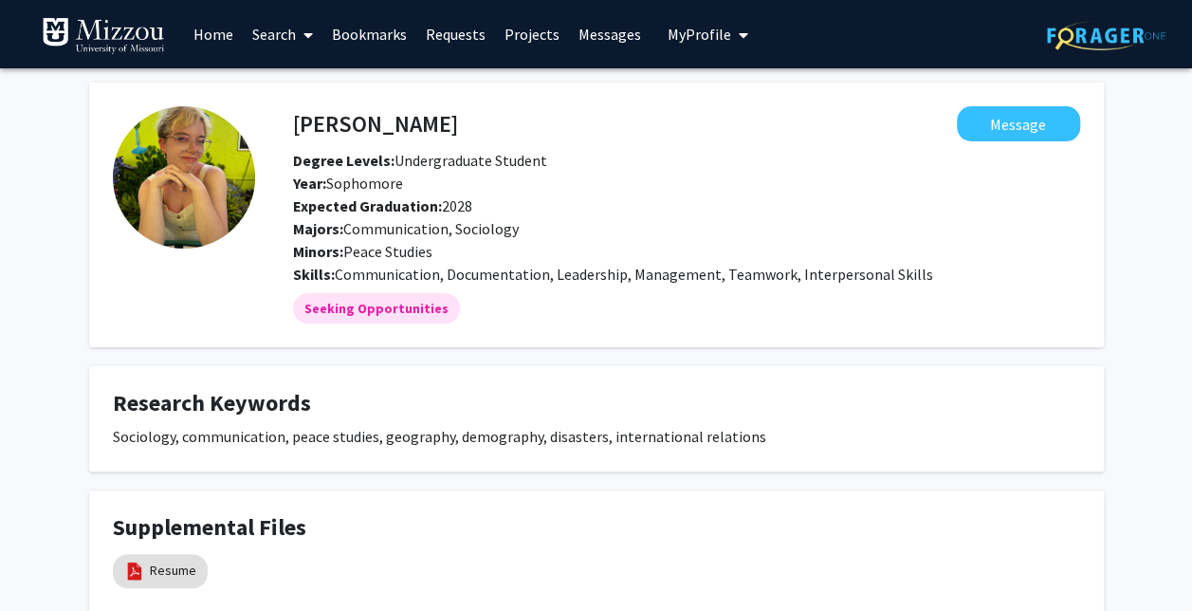
scroll to position [70, 0]
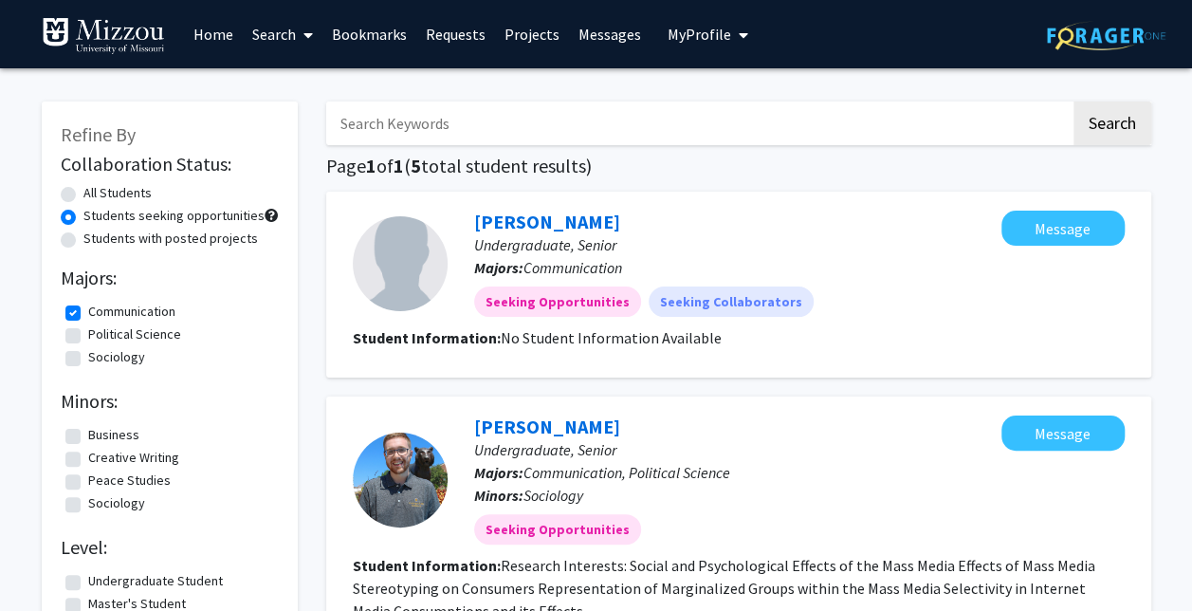
click at [164, 193] on div "All Students" at bounding box center [170, 194] width 218 height 23
click at [108, 193] on label "All Students" at bounding box center [117, 193] width 68 height 20
click at [96, 193] on input "All Students" at bounding box center [89, 189] width 12 height 12
radio input "true"
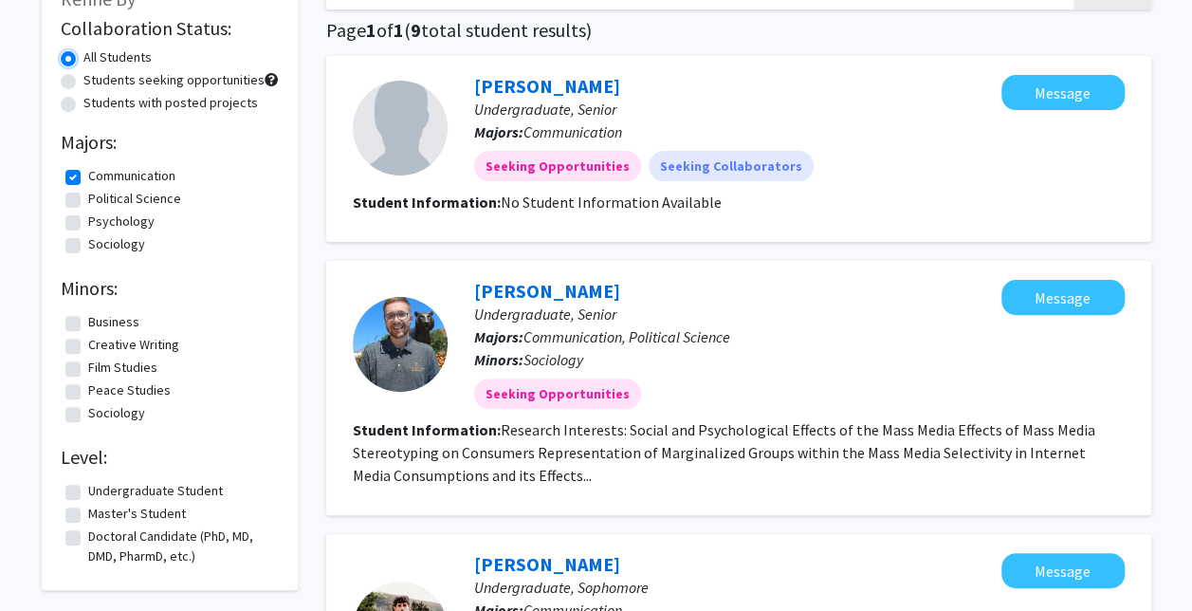
scroll to position [135, 0]
click at [111, 169] on label "Communication" at bounding box center [131, 177] width 87 height 20
click at [101, 169] on input "Communication" at bounding box center [94, 173] width 12 height 12
checkbox input "false"
